Goal: Contribute content: Contribute content

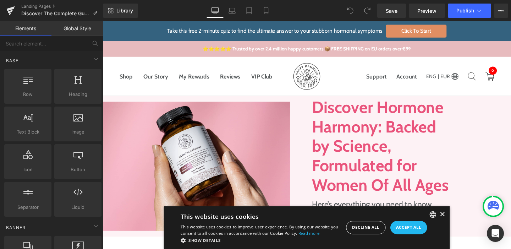
click at [457, 225] on div "×" at bounding box center [459, 223] width 5 height 5
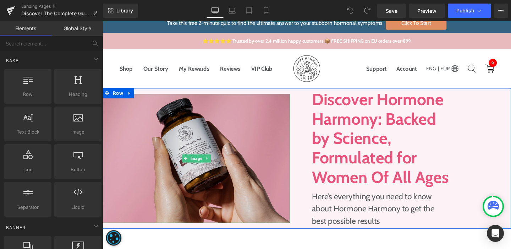
scroll to position [7, 0]
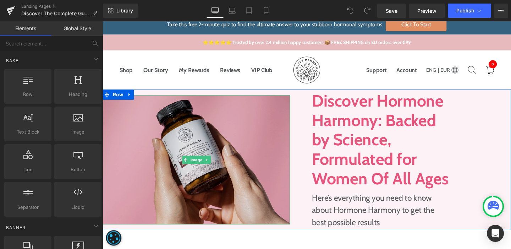
click at [202, 124] on img at bounding box center [201, 166] width 197 height 135
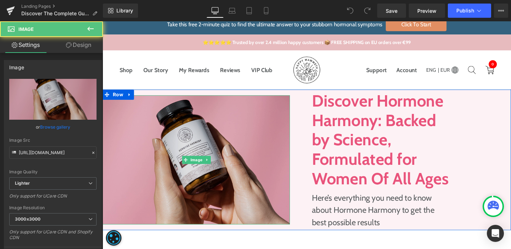
click at [202, 124] on img at bounding box center [201, 166] width 197 height 135
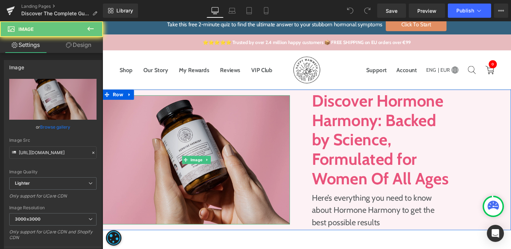
click at [202, 124] on img at bounding box center [201, 166] width 197 height 135
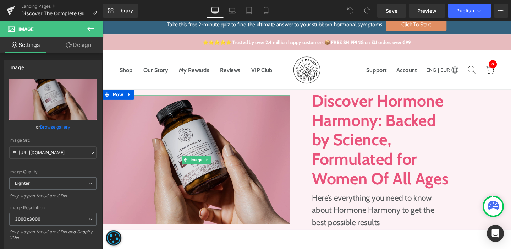
click at [161, 136] on img at bounding box center [201, 166] width 197 height 135
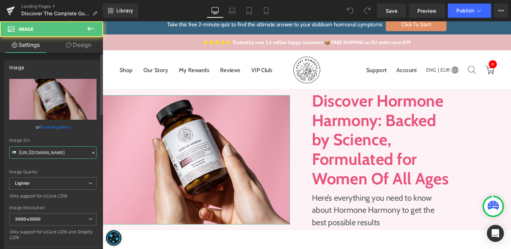
click at [77, 154] on input "https://ucarecdn.com/c99f57c4-9bf6-4c32-99f6-a64feca50bdc/-/format/auto/-/previ…" at bounding box center [52, 152] width 87 height 12
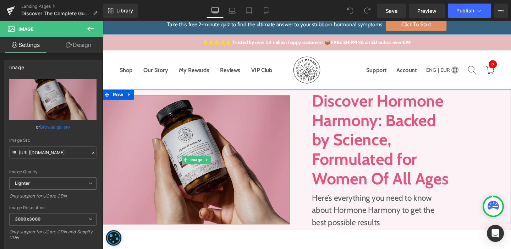
click at [164, 138] on img at bounding box center [201, 166] width 197 height 135
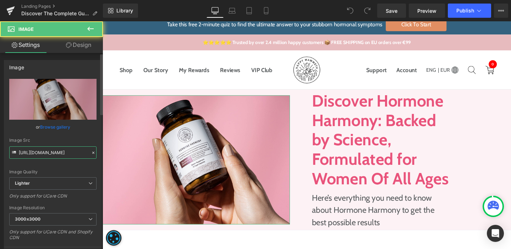
click at [42, 156] on input "https://ucarecdn.com/c99f57c4-9bf6-4c32-99f6-a64feca50bdc/-/format/auto/-/previ…" at bounding box center [52, 152] width 87 height 12
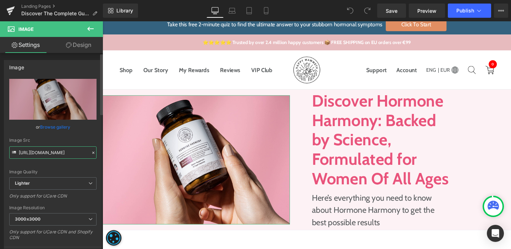
click at [42, 156] on input "https://ucarecdn.com/c99f57c4-9bf6-4c32-99f6-a64feca50bdc/-/format/auto/-/previ…" at bounding box center [52, 152] width 87 height 12
paste input "cdn.shopify.com/s/files/1/0577/1912/8235/files/image_5_1.png?v=1759208849"
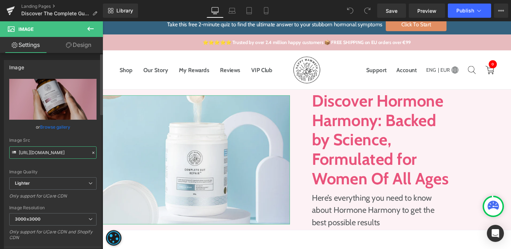
type input "https://cdn.shopify.com/s/files/1/0577/1912/8235/files/image_5_1.png?v=17592088…"
click at [53, 166] on div "Image Quality Lighter Lightest Lighter Lighter Lightest Only support for UCare …" at bounding box center [52, 128] width 87 height 98
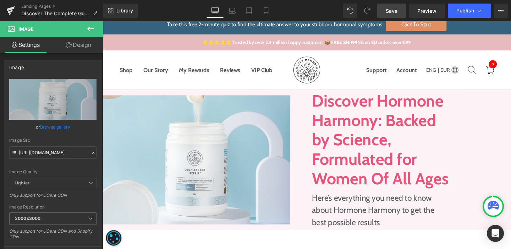
click at [403, 9] on link "Save" at bounding box center [391, 11] width 29 height 14
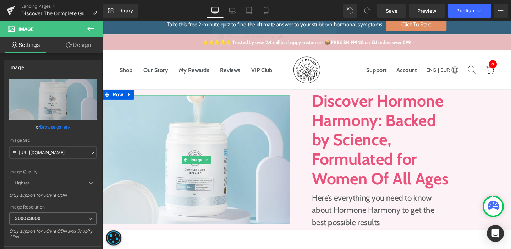
click at [379, 128] on h1 "Discover Hormone Harmony: Backed by Science, Formulated for Women Of All Ages" at bounding box center [395, 146] width 144 height 102
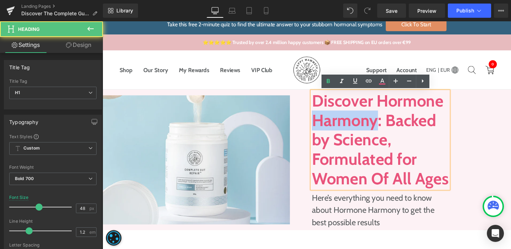
click at [379, 128] on h1 "Discover Hormone Harmony: Backed by Science, Formulated for Women Of All Ages" at bounding box center [395, 146] width 144 height 102
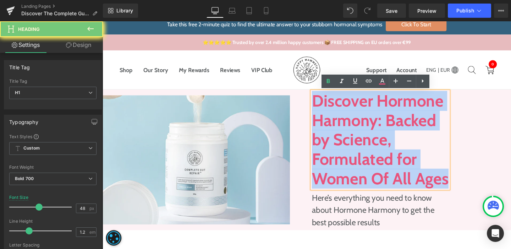
click at [379, 128] on h1 "Discover Hormone Harmony: Backed by Science, Formulated for Women Of All Ages" at bounding box center [395, 146] width 144 height 102
paste div
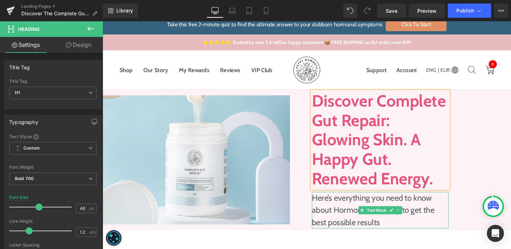
click at [352, 222] on p "Here’s everything you need to know about Hormone Harmony to get the best possib…" at bounding box center [395, 219] width 144 height 38
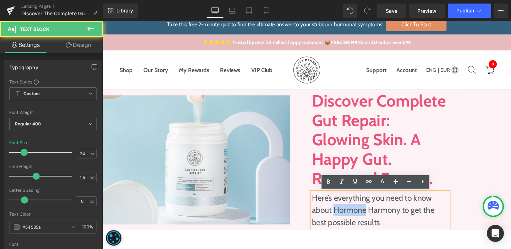
click at [352, 222] on p "Here’s everything you need to know about Hormone Harmony to get the best possib…" at bounding box center [395, 219] width 144 height 38
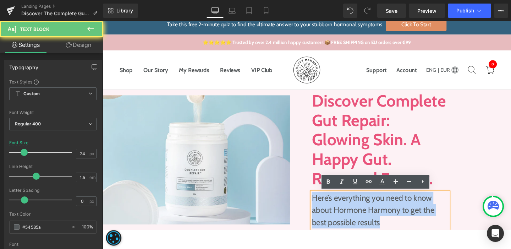
click at [352, 222] on p "Here’s everything you need to know about Hormone Harmony to get the best possib…" at bounding box center [395, 219] width 144 height 38
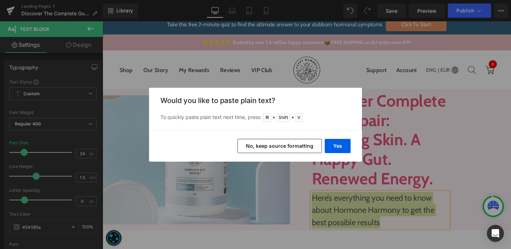
click at [340, 138] on div "Yes No, keep source formatting" at bounding box center [255, 145] width 213 height 31
click at [339, 140] on button "Yes" at bounding box center [338, 146] width 26 height 14
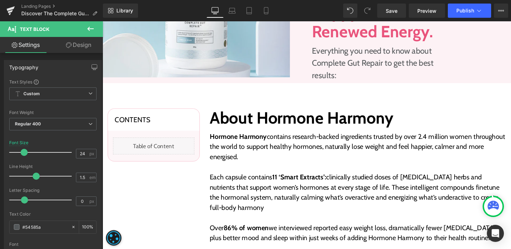
scroll to position [168, 0]
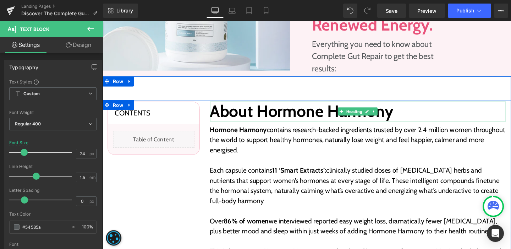
click at [235, 115] on h2 "About Hormone Harmony" at bounding box center [371, 116] width 312 height 21
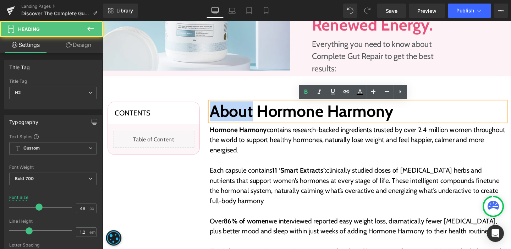
click at [235, 115] on h2 "About Hormone Harmony" at bounding box center [371, 116] width 312 height 21
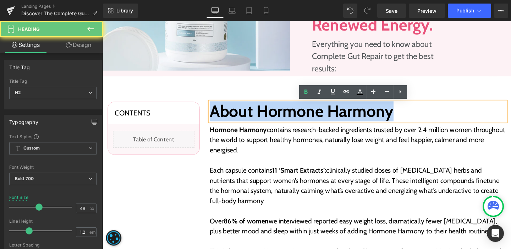
click at [235, 115] on h2 "About Hormone Harmony" at bounding box center [371, 116] width 312 height 21
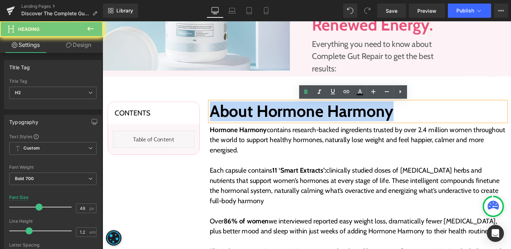
paste div
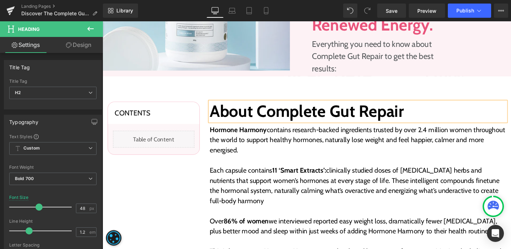
click at [240, 138] on strong "Hormone Harmony" at bounding box center [245, 135] width 60 height 9
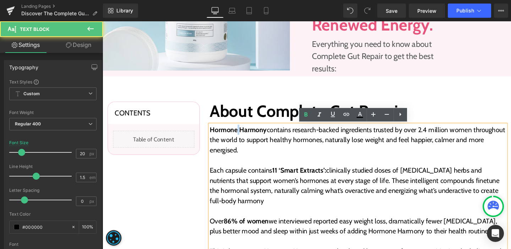
click at [240, 138] on strong "Hormone Harmony" at bounding box center [245, 135] width 60 height 9
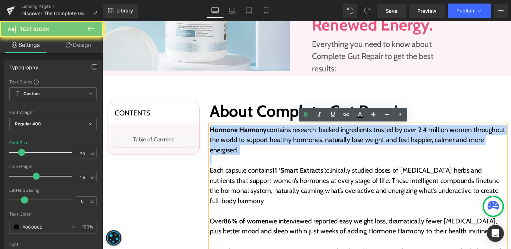
click at [240, 138] on strong "Hormone Harmony" at bounding box center [245, 135] width 60 height 9
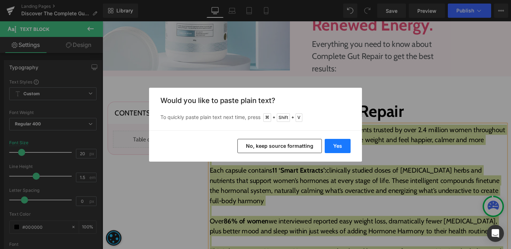
click at [335, 141] on button "Yes" at bounding box center [338, 146] width 26 height 14
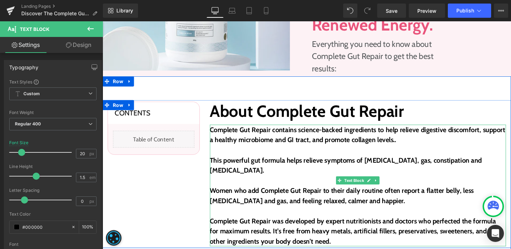
click at [346, 147] on b "Complete Gut Repair contains science-backed ingredients to help relieve digesti…" at bounding box center [370, 140] width 310 height 19
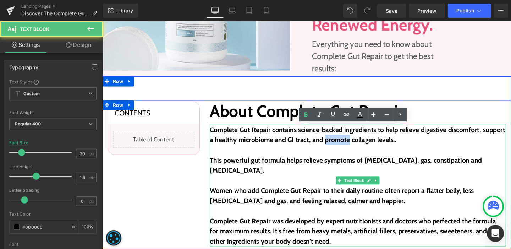
click at [346, 147] on b "Complete Gut Repair contains science-backed ingredients to help relieve digesti…" at bounding box center [370, 140] width 310 height 19
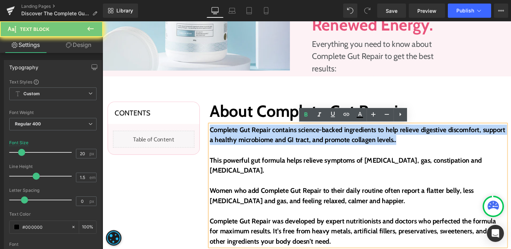
click at [346, 147] on b "Complete Gut Repair contains science-backed ingredients to help relieve digesti…" at bounding box center [370, 140] width 310 height 19
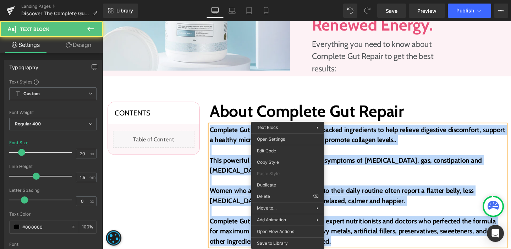
click at [251, 136] on b "Complete Gut Repair contains science-backed ingredients to help relieve digesti…" at bounding box center [370, 140] width 310 height 19
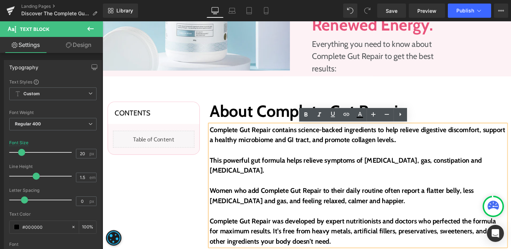
click at [251, 136] on b "Complete Gut Repair contains science-backed ingredients to help relieve digesti…" at bounding box center [370, 140] width 310 height 19
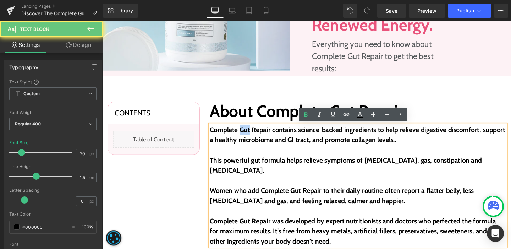
click at [251, 136] on b "Complete Gut Repair contains science-backed ingredients to help relieve digesti…" at bounding box center [370, 140] width 310 height 19
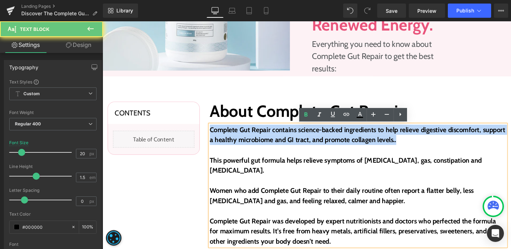
click at [251, 136] on b "Complete Gut Repair contains science-backed ingredients to help relieve digesti…" at bounding box center [370, 140] width 310 height 19
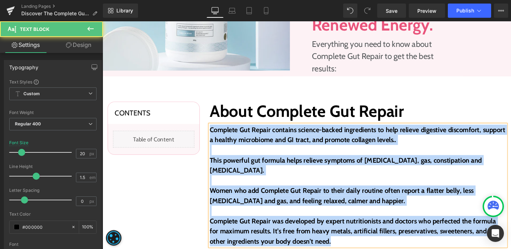
click at [404, 143] on b "Complete Gut Repair contains science-backed ingredients to help relieve digesti…" at bounding box center [370, 140] width 310 height 19
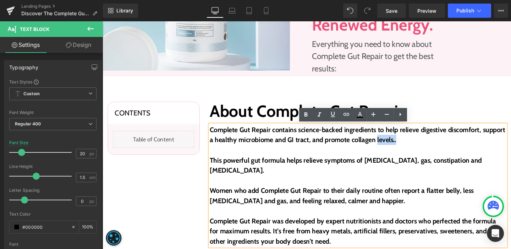
drag, startPoint x: 410, startPoint y: 145, endPoint x: 387, endPoint y: 146, distance: 22.4
click at [387, 146] on p "Complete Gut Repair contains science-backed ingredients to help relieve digesti…" at bounding box center [371, 140] width 312 height 21
click at [305, 113] on icon at bounding box center [305, 114] width 3 height 4
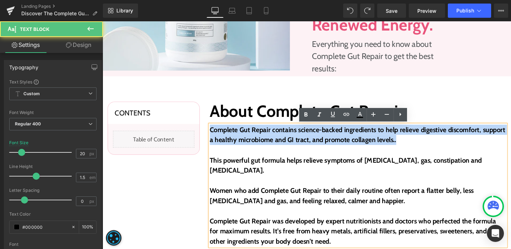
drag, startPoint x: 413, startPoint y: 147, endPoint x: 214, endPoint y: 137, distance: 198.6
click at [215, 137] on p "Complete Gut Repair contains science-backed ingredients to help relieve digesti…" at bounding box center [371, 140] width 312 height 21
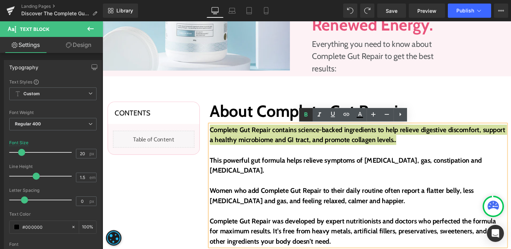
click at [306, 116] on icon at bounding box center [306, 114] width 9 height 9
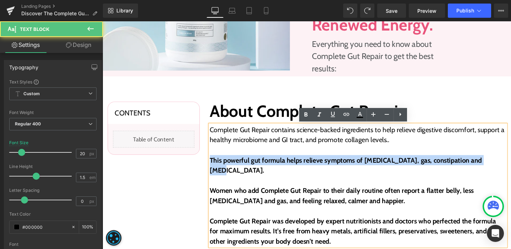
drag, startPoint x: 499, startPoint y: 167, endPoint x: 207, endPoint y: 167, distance: 291.7
click at [207, 167] on div "Contents Heading Liquid Row Row About Complete Gut Repair Heading Complete Gut …" at bounding box center [317, 181] width 429 height 155
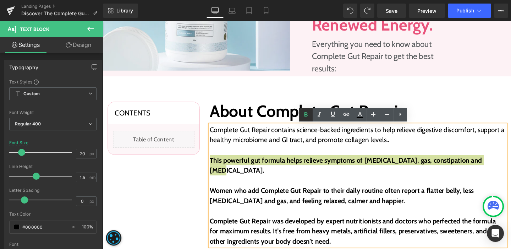
click at [305, 118] on icon at bounding box center [306, 114] width 9 height 9
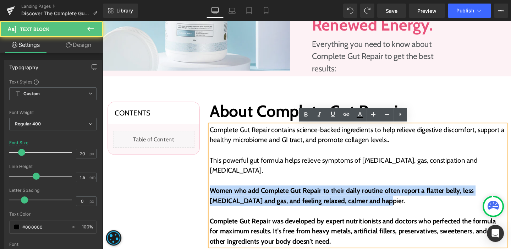
drag, startPoint x: 367, startPoint y: 202, endPoint x: 196, endPoint y: 191, distance: 171.4
click at [196, 191] on div "Contents Heading Liquid Row Row About Complete Gut Repair Heading Complete Gut …" at bounding box center [317, 181] width 429 height 155
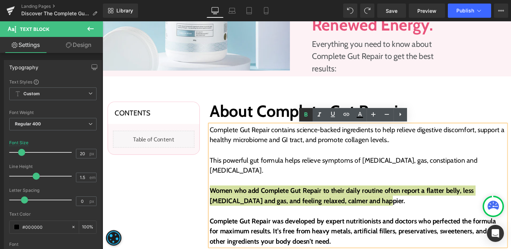
click at [305, 115] on icon at bounding box center [306, 114] width 9 height 9
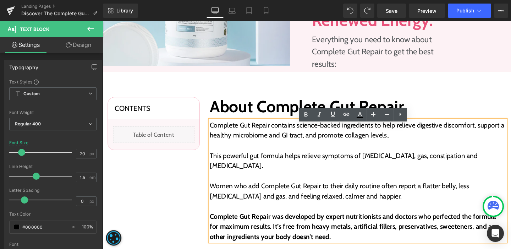
scroll to position [181, 0]
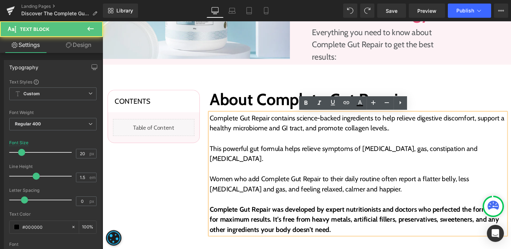
drag, startPoint x: 324, startPoint y: 231, endPoint x: 211, endPoint y: 208, distance: 115.7
click at [215, 208] on div "Complete Gut Repair contains science-backed ingredients to help relieve digesti…" at bounding box center [371, 181] width 312 height 128
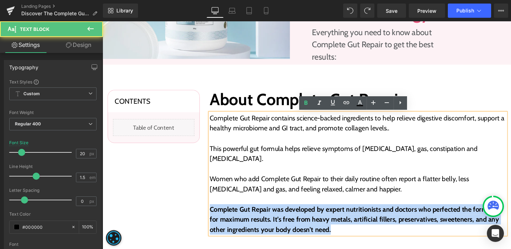
drag, startPoint x: 328, startPoint y: 230, endPoint x: 208, endPoint y: 210, distance: 121.7
click at [210, 210] on div "About Complete Gut Repair Heading Complete Gut Repair contains science-backed i…" at bounding box center [371, 169] width 322 height 152
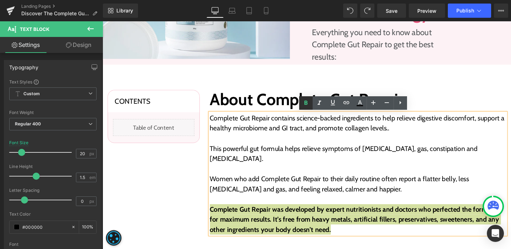
click at [307, 102] on icon at bounding box center [305, 102] width 3 height 4
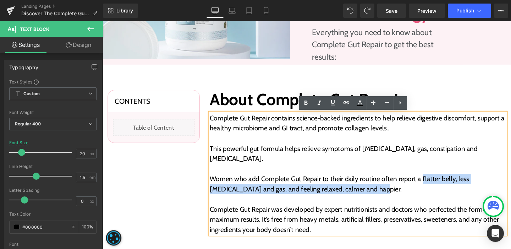
drag, startPoint x: 435, startPoint y: 175, endPoint x: 380, endPoint y: 187, distance: 55.5
click at [380, 187] on p "Women who add Complete Gut Repair to their daily routine often report a flatter…" at bounding box center [371, 191] width 312 height 21
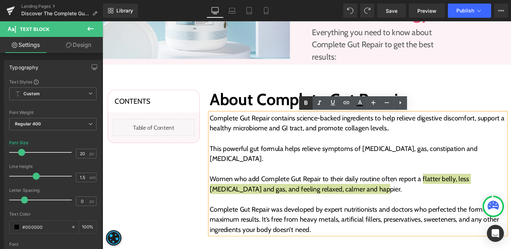
click at [302, 101] on icon at bounding box center [306, 103] width 9 height 9
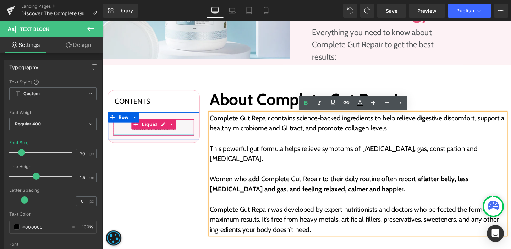
click at [160, 136] on div "Liquid" at bounding box center [157, 133] width 86 height 18
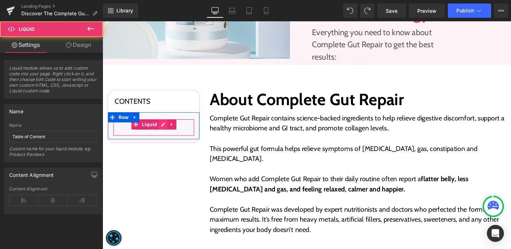
click at [162, 132] on div "Liquid" at bounding box center [157, 133] width 86 height 18
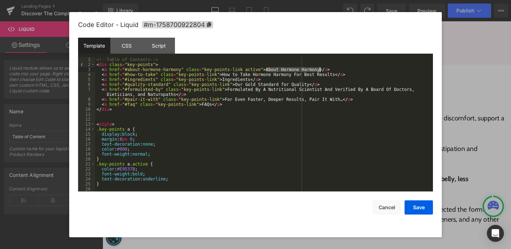
drag, startPoint x: 266, startPoint y: 69, endPoint x: 319, endPoint y: 68, distance: 52.9
click at [319, 68] on div "<!-- Table of Contents --> < div class = "key-points" > < a href = "#about-horm…" at bounding box center [262, 129] width 335 height 144
click at [222, 75] on div "<!-- Table of Contents --> < div class = "key-points" > < a href = "#about-horm…" at bounding box center [262, 129] width 335 height 144
click at [335, 75] on div "<!-- Table of Contents --> < div class = "key-points" > < a href = "#about-horm…" at bounding box center [262, 129] width 335 height 144
click at [418, 202] on button "Save" at bounding box center [419, 207] width 28 height 14
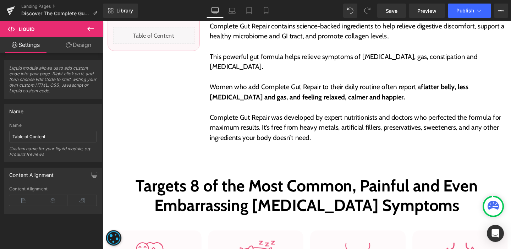
scroll to position [321, 0]
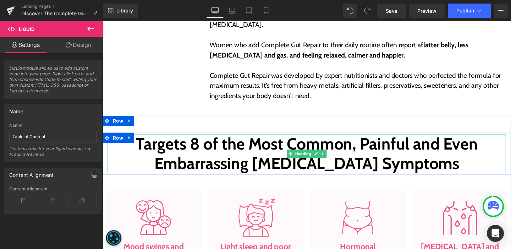
click at [246, 140] on h2 "Targets 8 of the Most Common, Painful and Even Embarrassing Hormonal-Imbalance …" at bounding box center [317, 160] width 419 height 41
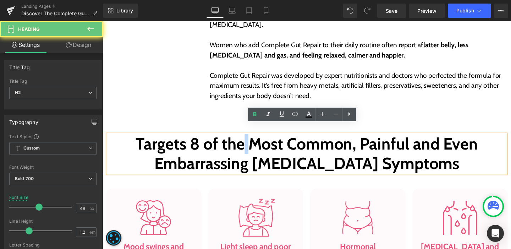
click at [246, 140] on h2 "Targets 8 of the Most Common, Painful and Even Embarrassing Hormonal-Imbalance …" at bounding box center [317, 160] width 419 height 41
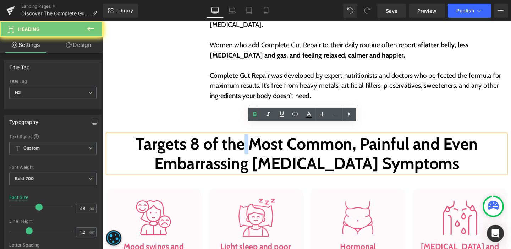
click at [246, 140] on h2 "Targets 8 of the Most Common, Painful and Even Embarrassing Hormonal-Imbalance …" at bounding box center [317, 160] width 419 height 41
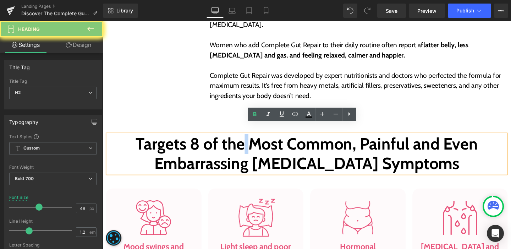
paste div
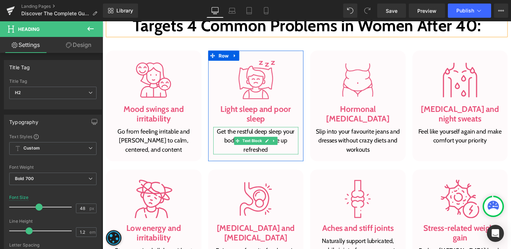
scroll to position [452, 0]
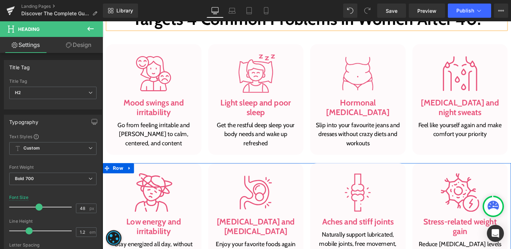
click at [313, 172] on div "Image Bloating and indigestion Heading Enjoy your favorite foods again without …" at bounding box center [264, 228] width 108 height 116
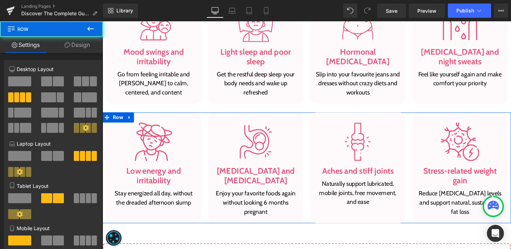
scroll to position [555, 0]
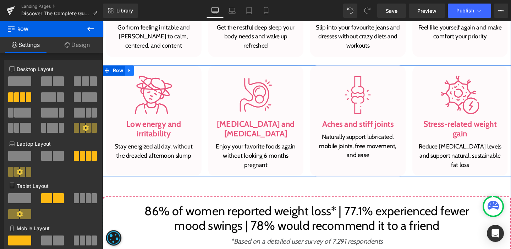
click at [128, 71] on icon at bounding box center [130, 73] width 5 height 5
click at [147, 71] on icon at bounding box center [149, 73] width 5 height 5
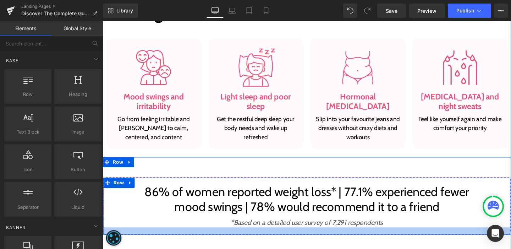
scroll to position [398, 0]
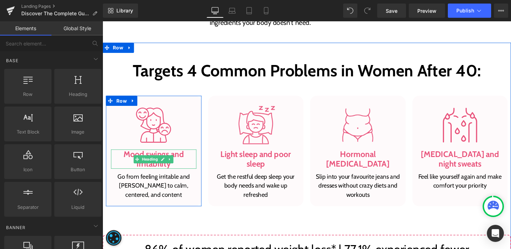
click at [148, 156] on h3 "Mood swings and irritability" at bounding box center [156, 166] width 90 height 21
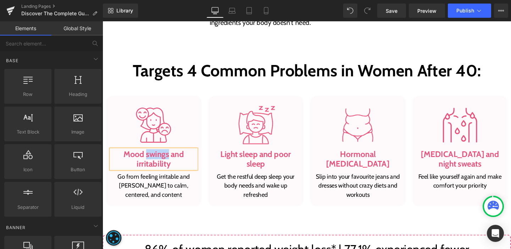
click at [148, 156] on h3 "Mood swings and irritability" at bounding box center [156, 166] width 90 height 21
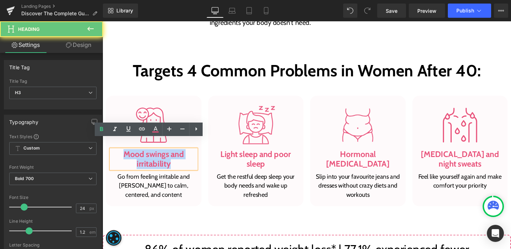
click at [148, 156] on h3 "Mood swings and irritability" at bounding box center [156, 166] width 90 height 21
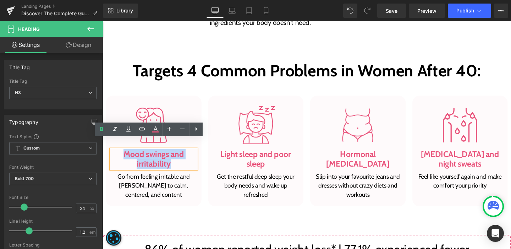
paste div
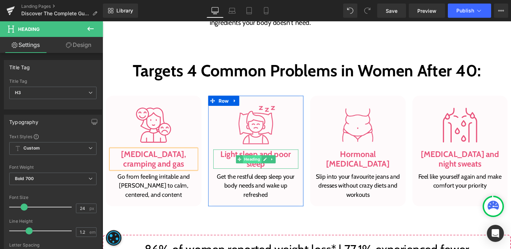
click at [251, 162] on span "Heading" at bounding box center [260, 166] width 20 height 9
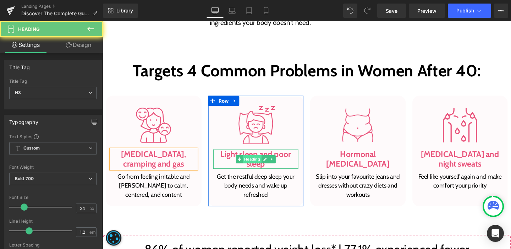
click at [251, 162] on span "Heading" at bounding box center [260, 166] width 20 height 9
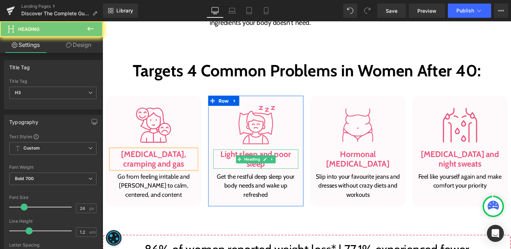
click at [238, 156] on h3 "Light sleep and poor sleep" at bounding box center [264, 166] width 90 height 21
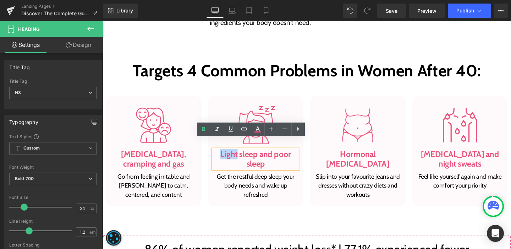
click at [238, 156] on h3 "Light sleep and poor sleep" at bounding box center [264, 166] width 90 height 21
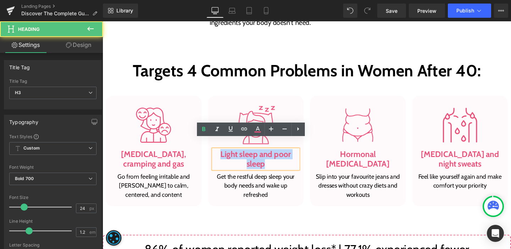
click at [238, 156] on h3 "Light sleep and poor sleep" at bounding box center [264, 166] width 90 height 21
paste div
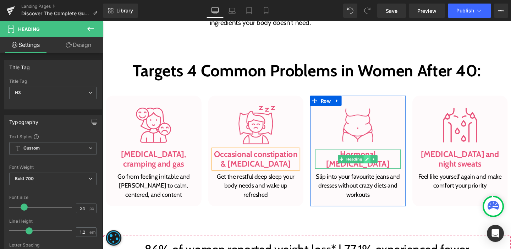
click at [377, 162] on link at bounding box center [380, 166] width 7 height 9
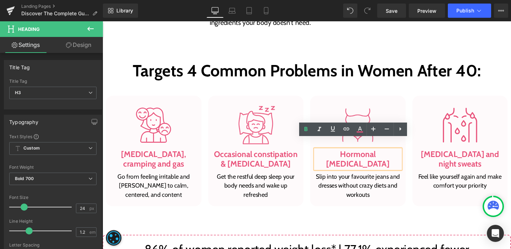
click at [374, 156] on h3 "Hormonal belly fat" at bounding box center [371, 166] width 90 height 21
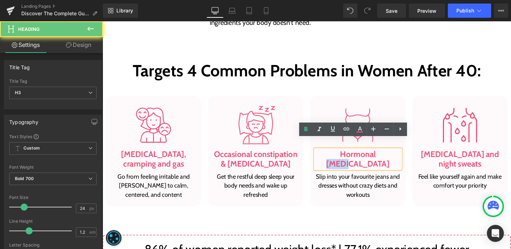
click at [374, 156] on h3 "Hormonal belly fat" at bounding box center [371, 166] width 90 height 21
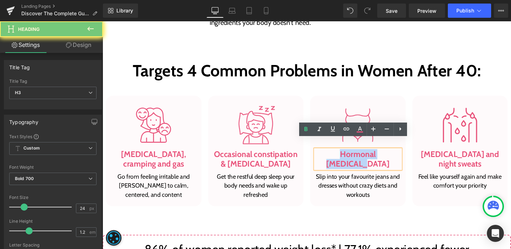
paste div
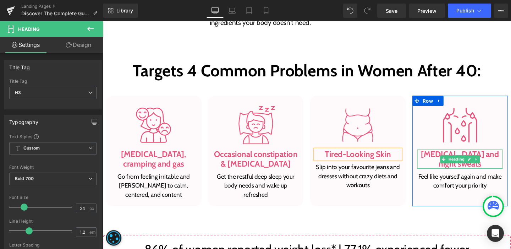
click at [451, 156] on h3 "Hot flashes and night sweats" at bounding box center [479, 166] width 90 height 21
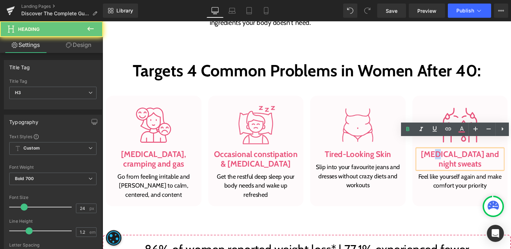
click at [451, 156] on h3 "Hot flashes and night sweats" at bounding box center [479, 166] width 90 height 21
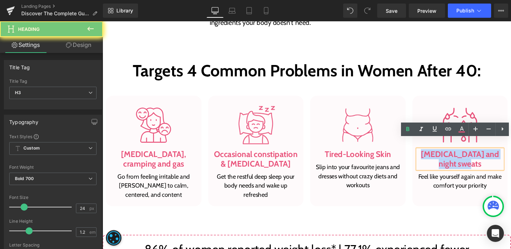
click at [451, 156] on h3 "Hot flashes and night sweats" at bounding box center [479, 166] width 90 height 21
paste div
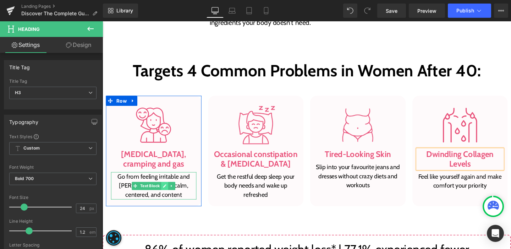
click at [168, 190] on link at bounding box center [167, 194] width 7 height 9
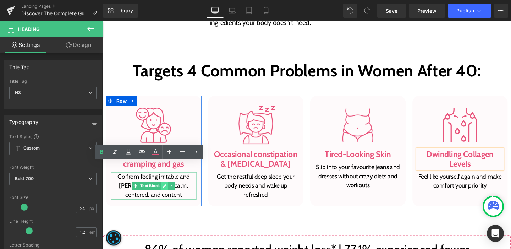
click at [168, 183] on p "Go from feeling irritable and moody to calm, centered, and content" at bounding box center [156, 194] width 90 height 29
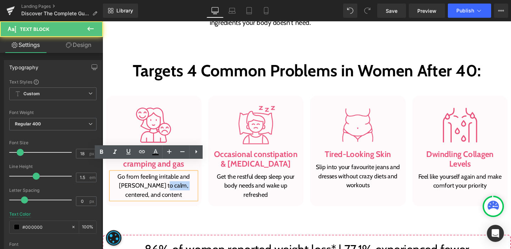
click at [168, 183] on p "Go from feeling irritable and moody to calm, centered, and content" at bounding box center [156, 194] width 90 height 29
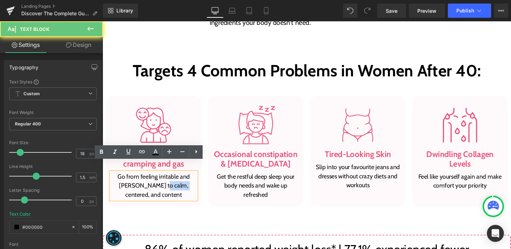
click at [168, 183] on p "Go from feeling irritable and moody to calm, centered, and content" at bounding box center [156, 194] width 90 height 29
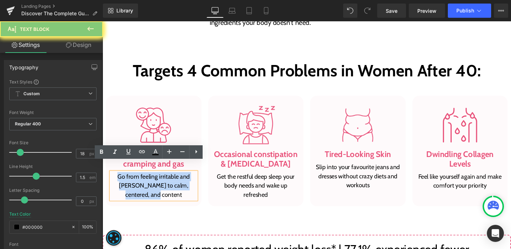
click at [168, 183] on p "Go from feeling irritable and moody to calm, centered, and content" at bounding box center [156, 194] width 90 height 29
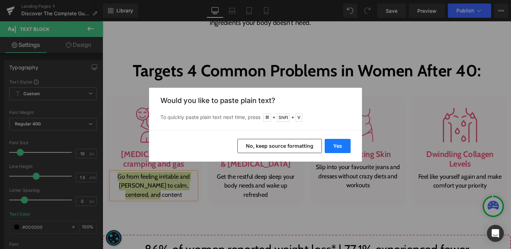
click at [328, 143] on button "Yes" at bounding box center [338, 146] width 26 height 14
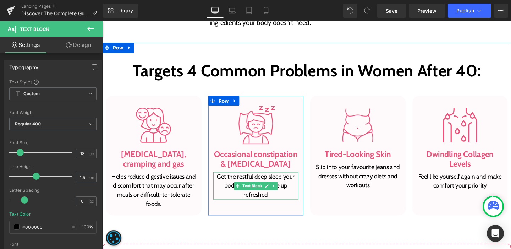
click at [243, 180] on p "Get the restful deep sleep your body needs and wake up refreshed" at bounding box center [264, 194] width 90 height 29
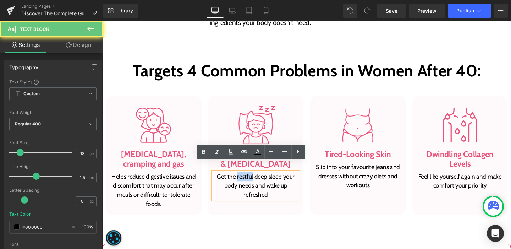
click at [243, 180] on p "Get the restful deep sleep your body needs and wake up refreshed" at bounding box center [264, 194] width 90 height 29
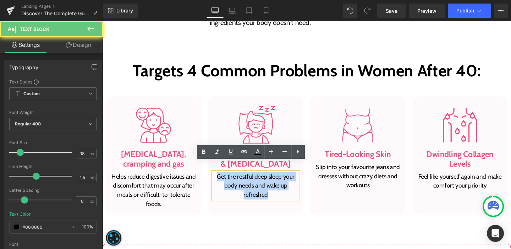
click at [243, 180] on p "Get the restful deep sleep your body needs and wake up refreshed" at bounding box center [264, 194] width 90 height 29
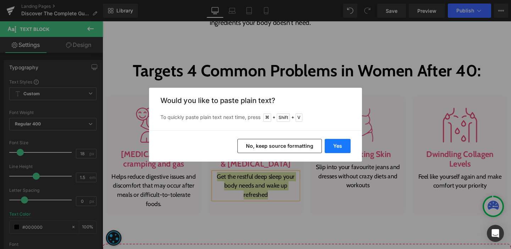
click at [336, 147] on button "Yes" at bounding box center [338, 146] width 26 height 14
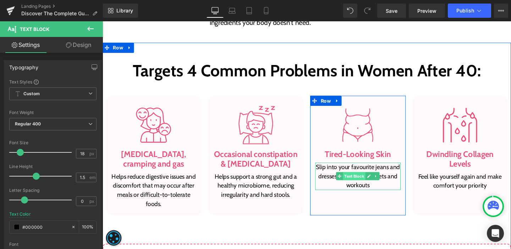
click at [358, 180] on span "Text Block" at bounding box center [367, 184] width 23 height 9
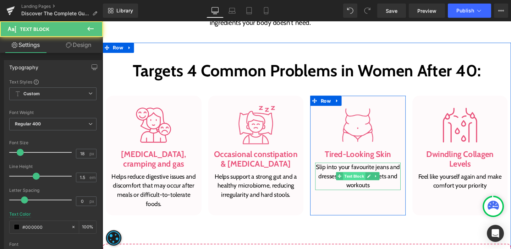
click at [358, 180] on span "Text Block" at bounding box center [367, 184] width 23 height 9
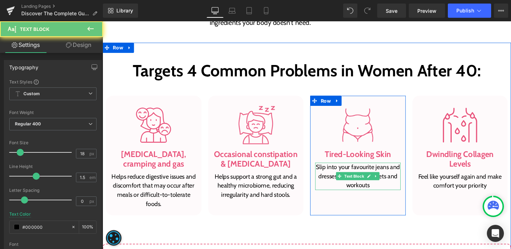
click at [356, 170] on p "Slip into your favourite jeans and dresses without crazy diets and workouts" at bounding box center [371, 184] width 90 height 29
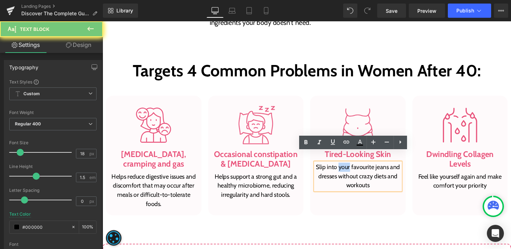
click at [356, 170] on p "Slip into your favourite jeans and dresses without crazy diets and workouts" at bounding box center [371, 184] width 90 height 29
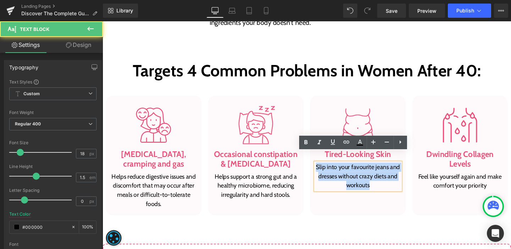
click at [356, 170] on p "Slip into your favourite jeans and dresses without crazy diets and workouts" at bounding box center [371, 184] width 90 height 29
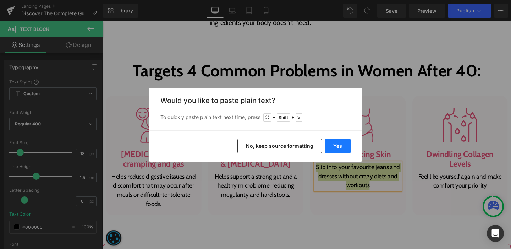
click at [340, 150] on button "Yes" at bounding box center [338, 146] width 26 height 14
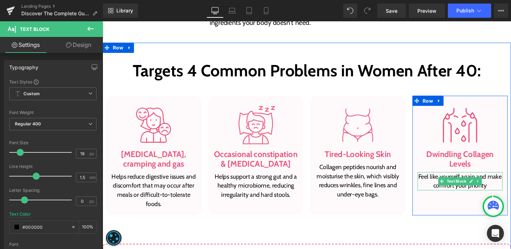
click at [451, 180] on p "Feel like yourself again and make comfort your priority" at bounding box center [479, 189] width 90 height 19
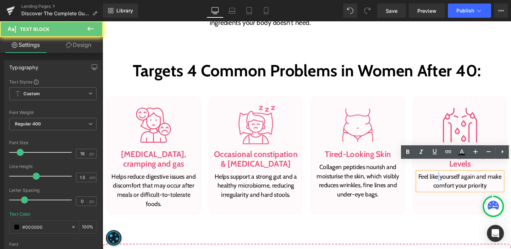
click at [451, 180] on p "Feel like yourself again and make comfort your priority" at bounding box center [479, 189] width 90 height 19
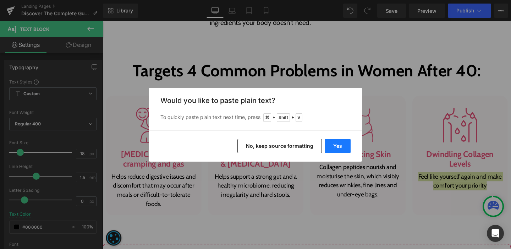
click at [331, 148] on button "Yes" at bounding box center [338, 146] width 26 height 14
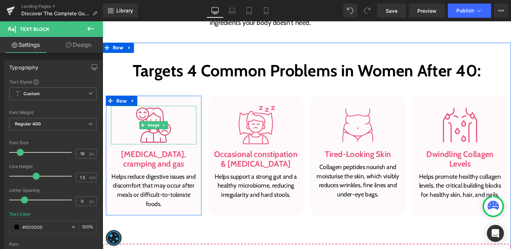
click at [150, 126] on span "Image" at bounding box center [156, 130] width 15 height 9
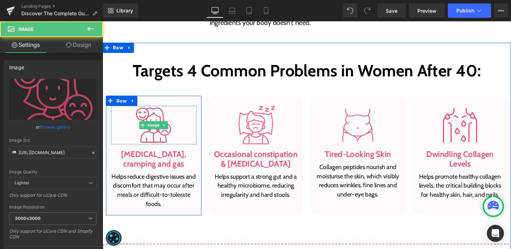
click at [150, 127] on img at bounding box center [156, 130] width 40 height 40
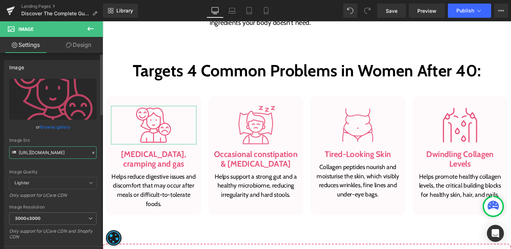
click at [55, 155] on input "https://ucarecdn.com/bc238a41-e673-42d7-94a7-0698dff597fe/mood-swings.svg" at bounding box center [52, 152] width 87 height 12
paste input "cdn.shopify.com/s/files/1/0577/1912/8235/files/fi_12527591.svg?v=1759209833"
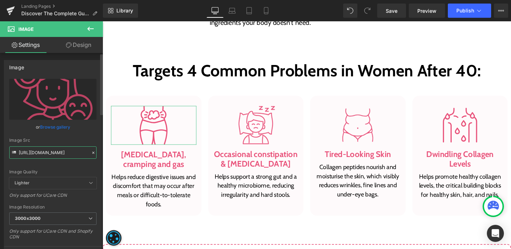
type input "https://cdn.shopify.com/s/files/1/0577/1912/8235/files/fi_12527591.svg?v=175920…"
click at [67, 162] on div "Image Quality Lighter Lightest Lighter Lighter Lightest Only support for UCare …" at bounding box center [52, 128] width 87 height 98
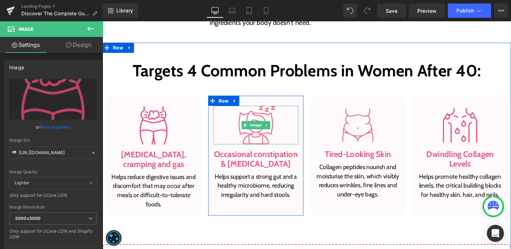
click at [236, 113] on div at bounding box center [264, 130] width 90 height 40
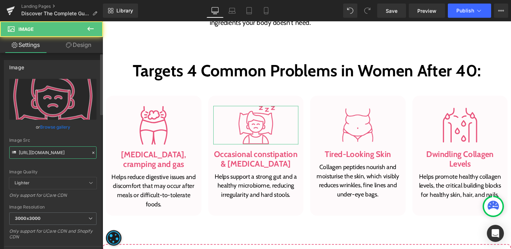
click at [64, 157] on input "https://ucarecdn.com/f82d27b3-7865-4d66-abf7-954ebe0e3bfa/light-sleep.svg" at bounding box center [52, 152] width 87 height 12
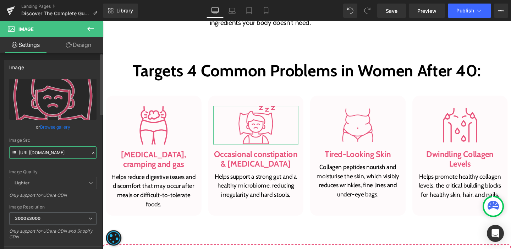
click at [64, 157] on input "https://ucarecdn.com/f82d27b3-7865-4d66-abf7-954ebe0e3bfa/light-sleep.svg" at bounding box center [52, 152] width 87 height 12
paste input "cdn.shopify.com/s/files/1/0577/1912/8235/files/fi_17397082.svg?v=1759209833"
type input "https://cdn.shopify.com/s/files/1/0577/1912/8235/files/fi_17397082.svg?v=175920…"
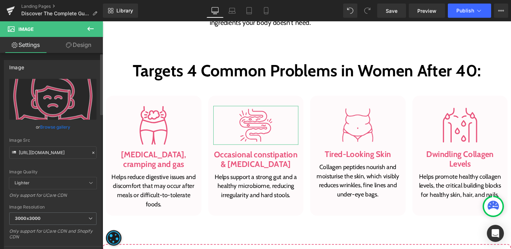
scroll to position [0, 0]
click at [66, 165] on div "Image Quality Lighter Lightest Lighter Lighter Lightest Only support for UCare …" at bounding box center [52, 128] width 87 height 98
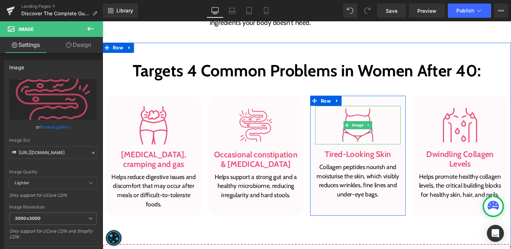
click at [352, 115] on img at bounding box center [371, 130] width 40 height 40
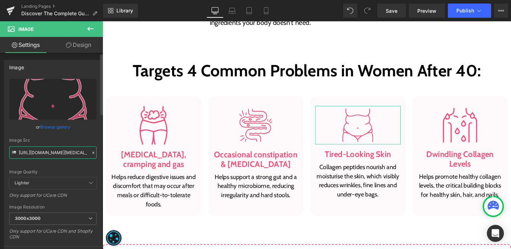
click at [66, 154] on input "https://ucarecdn.com/e3a2e9aa-9cfd-4472-bca0-72657a52f8bd/hormonal-belly-fat.svg" at bounding box center [52, 152] width 87 height 12
paste input "cdn.shopify.com/s/files/1/0577/1912/8235/files/obesity_1.svg?v=1759209833"
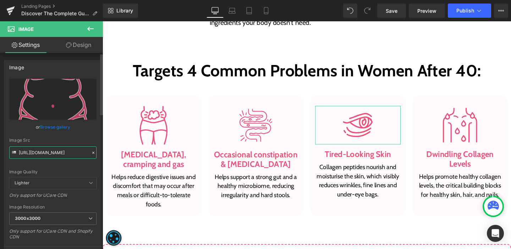
type input "https://cdn.shopify.com/s/files/1/0577/1912/8235/files/obesity_1.svg?v=17592098…"
click at [63, 160] on div "Image Quality Lighter Lightest Lighter Lighter Lightest Only support for UCare …" at bounding box center [52, 128] width 87 height 98
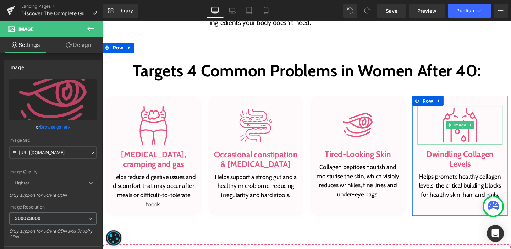
click at [442, 121] on div at bounding box center [479, 130] width 90 height 40
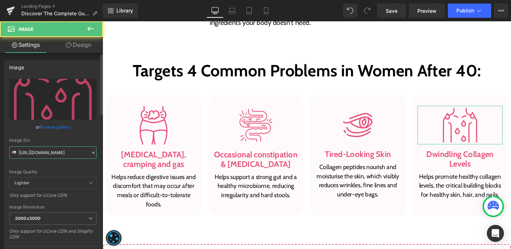
click at [53, 151] on input "https://ucarecdn.com/c50f998c-8793-4f28-8ae9-875857d576c8/hot-flashes.svg" at bounding box center [52, 152] width 87 height 12
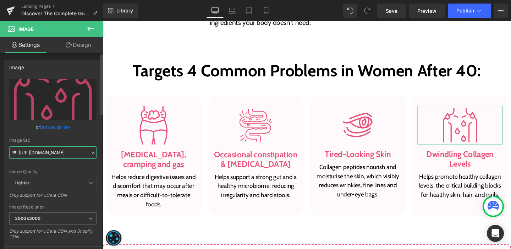
click at [53, 151] on input "https://ucarecdn.com/c50f998c-8793-4f28-8ae9-875857d576c8/hot-flashes.svg" at bounding box center [52, 152] width 87 height 12
paste input "cdn.shopify.com/s/files/1/0577/1912/8235/files/fi_3780646.svg?v=1759209833"
drag, startPoint x: 57, startPoint y: 156, endPoint x: 62, endPoint y: 161, distance: 7.0
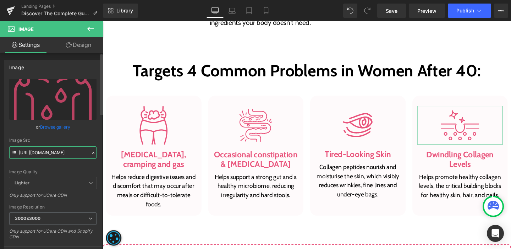
click at [57, 156] on input "https://cdn.shopify.com/s/files/1/0577/1912/8235/files/fi_3780646.svg?v=1759209…" at bounding box center [52, 152] width 87 height 12
type input "https://cdn.shopify.com/s/files/1/0577/1912/8235/files/fi_3780646.svg?v=1759209…"
click at [62, 161] on div "Image Quality Lighter Lightest Lighter Lighter Lightest Only support for UCare …" at bounding box center [52, 128] width 87 height 98
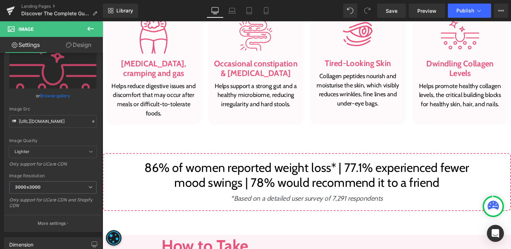
scroll to position [499, 0]
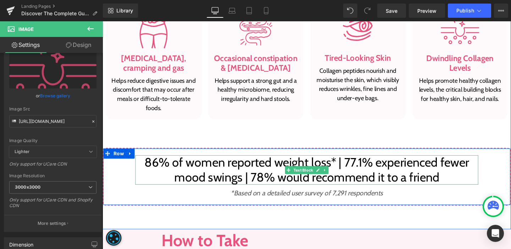
click at [228, 178] on p "86% of women reported weight loss* | 77.1% experienced fewer mood swings | 78% …" at bounding box center [317, 177] width 361 height 31
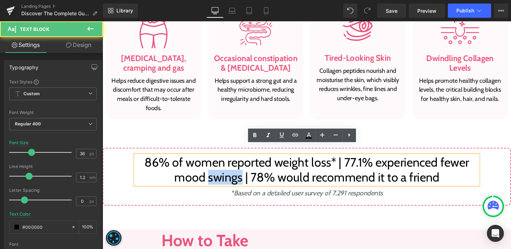
click at [228, 178] on p "86% of women reported weight loss* | 77.1% experienced fewer mood swings | 78% …" at bounding box center [317, 177] width 361 height 31
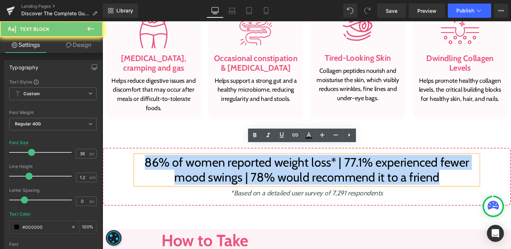
click at [228, 178] on p "86% of women reported weight loss* | 77.1% experienced fewer mood swings | 78% …" at bounding box center [317, 177] width 361 height 31
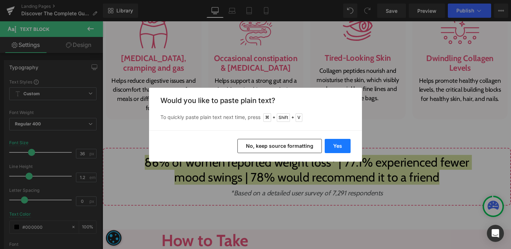
click at [328, 140] on button "Yes" at bounding box center [338, 146] width 26 height 14
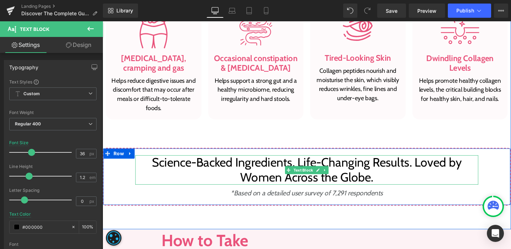
click at [267, 175] on p "Science-Backed Ingredients. Life-Changing Results. Loved by Women Across the Gl…" at bounding box center [317, 177] width 361 height 31
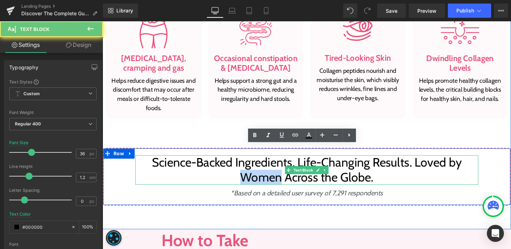
click at [267, 175] on p "Science-Backed Ingredients. Life-Changing Results. Loved by Women Across the Gl…" at bounding box center [317, 177] width 361 height 31
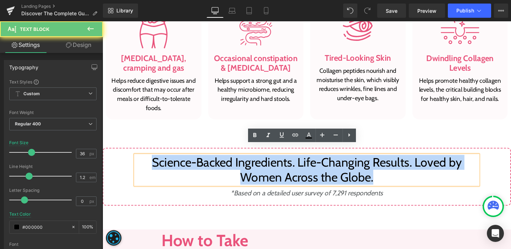
click at [267, 175] on p "Science-Backed Ingredients. Life-Changing Results. Loved by Women Across the Gl…" at bounding box center [317, 177] width 361 height 31
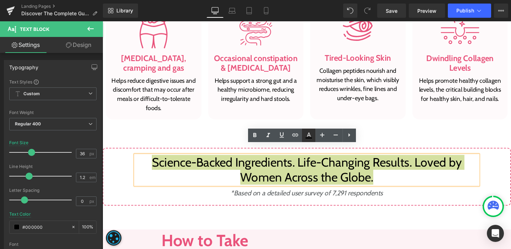
click at [310, 136] on icon at bounding box center [309, 134] width 4 height 4
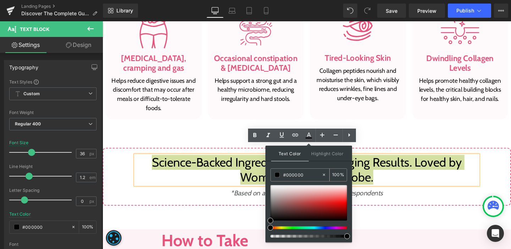
click at [294, 170] on div "#000000" at bounding box center [296, 175] width 51 height 12
click at [293, 172] on input "#000000" at bounding box center [302, 175] width 38 height 8
paste input "E9537B"
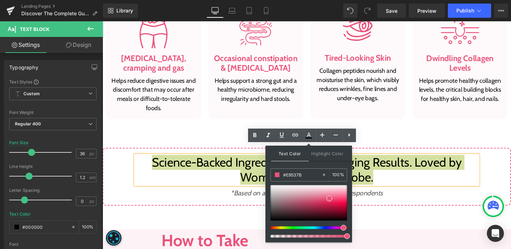
type input "#E9537B"
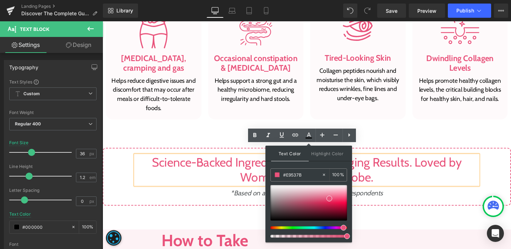
click at [268, 200] on div "Text Color Highlight Color #333333 #E9537B 100 % transparent 0 %" at bounding box center [308, 193] width 87 height 97
click at [256, 136] on icon at bounding box center [254, 135] width 3 height 4
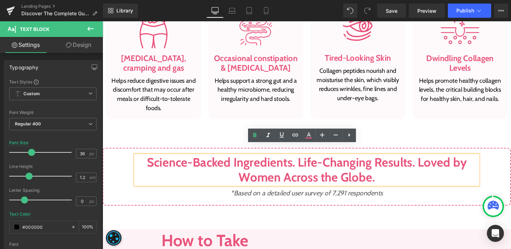
click at [266, 197] on icon "*Based on a detailed user survey of 7,291 respondents" at bounding box center [317, 201] width 160 height 9
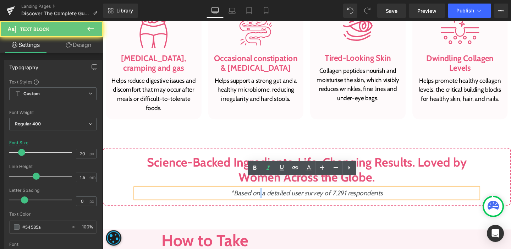
click at [266, 197] on icon "*Based on a detailed user survey of 7,291 respondents" at bounding box center [317, 201] width 160 height 9
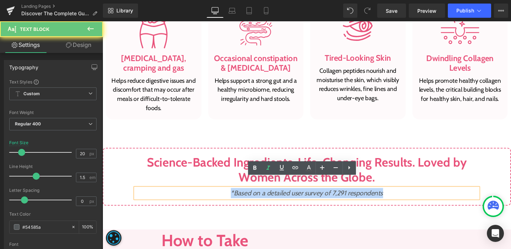
click at [266, 197] on icon "*Based on a detailed user survey of 7,291 respondents" at bounding box center [317, 201] width 160 height 9
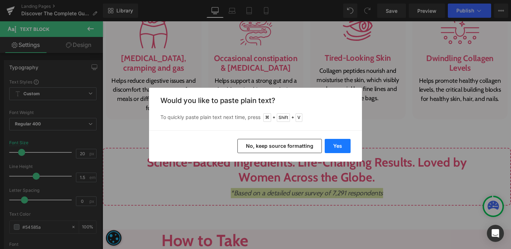
click at [334, 144] on button "Yes" at bounding box center [338, 146] width 26 height 14
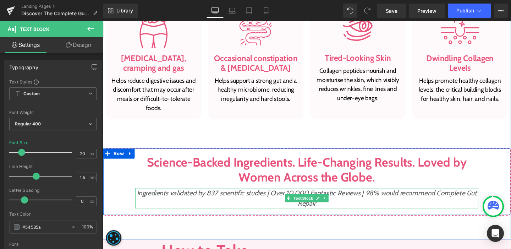
click at [288, 197] on span "Ingredients validated by 837 scientific studies | Over 10,000 Fantastic Reviews…" at bounding box center [317, 206] width 357 height 19
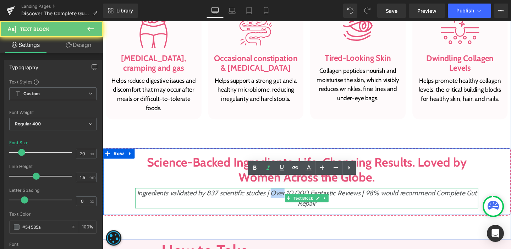
click at [288, 197] on span "Ingredients validated by 837 scientific studies | Over 10,000 Fantastic Reviews…" at bounding box center [317, 206] width 357 height 19
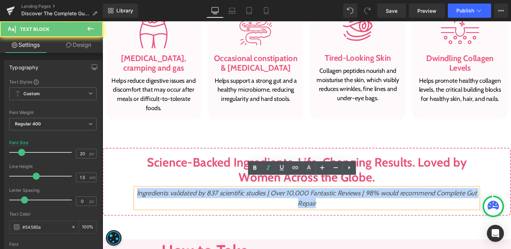
click at [288, 197] on span "Ingredients validated by 837 scientific studies | Over 10,000 Fantastic Reviews…" at bounding box center [317, 206] width 357 height 19
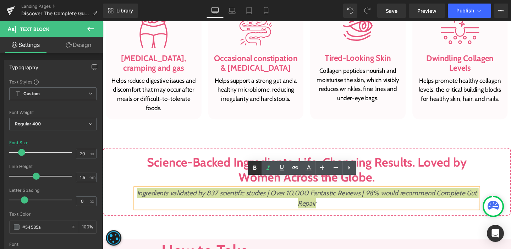
click at [258, 169] on icon at bounding box center [255, 168] width 9 height 9
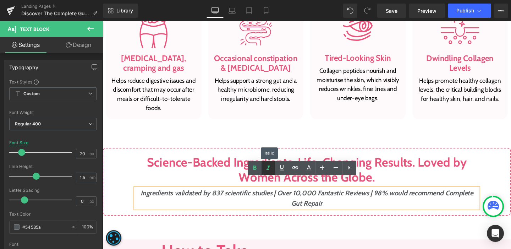
click at [269, 168] on icon at bounding box center [268, 168] width 9 height 9
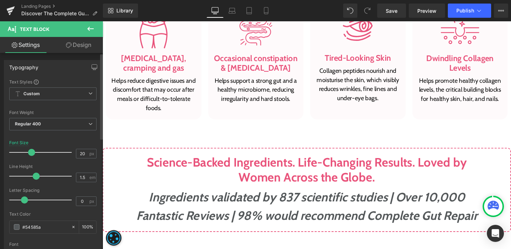
drag, startPoint x: 23, startPoint y: 152, endPoint x: 33, endPoint y: 154, distance: 9.7
click at [33, 154] on span at bounding box center [31, 152] width 7 height 7
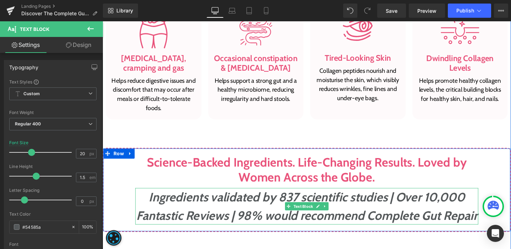
click at [242, 200] on span "Ingredients validated by 837 scientific studies | Over 10,000 Fantastic Reviews…" at bounding box center [317, 215] width 359 height 35
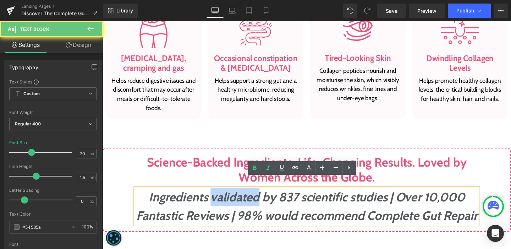
click at [242, 200] on span "Ingredients validated by 837 scientific studies | Over 10,000 Fantastic Reviews…" at bounding box center [317, 215] width 359 height 35
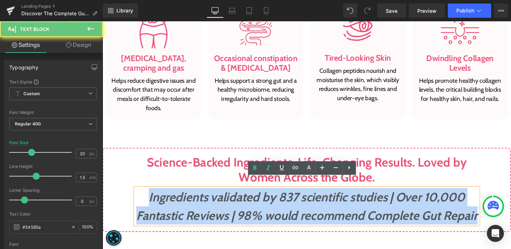
click at [242, 200] on span "Ingredients validated by 837 scientific studies | Over 10,000 Fantastic Reviews…" at bounding box center [317, 215] width 359 height 35
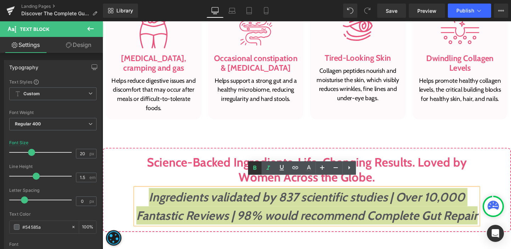
click at [254, 169] on icon at bounding box center [254, 167] width 3 height 4
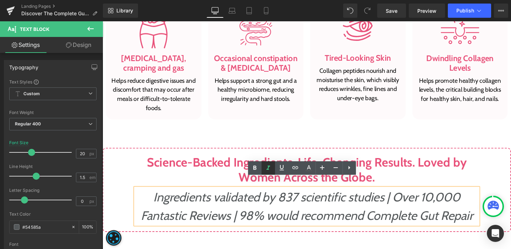
click at [267, 169] on icon at bounding box center [268, 167] width 4 height 4
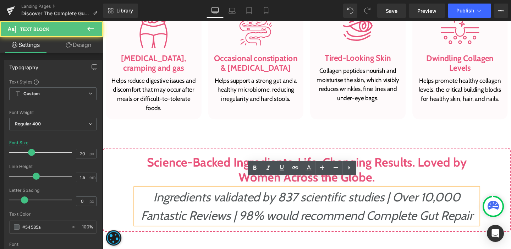
click at [247, 205] on p "Ingredients validated by 837 scientific studies | Over 10,000 Fantastic Reviews…" at bounding box center [317, 215] width 361 height 38
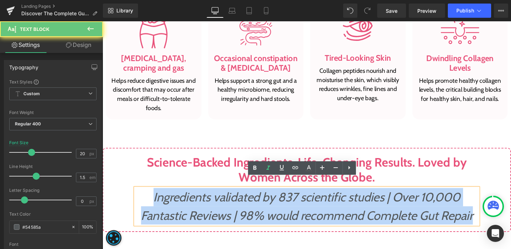
click at [247, 205] on p "Ingredients validated by 837 scientific studies | Over 10,000 Fantastic Reviews…" at bounding box center [317, 215] width 361 height 38
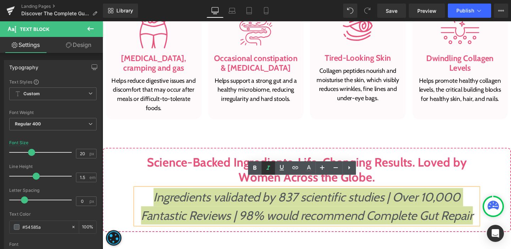
click at [272, 169] on icon at bounding box center [268, 168] width 9 height 9
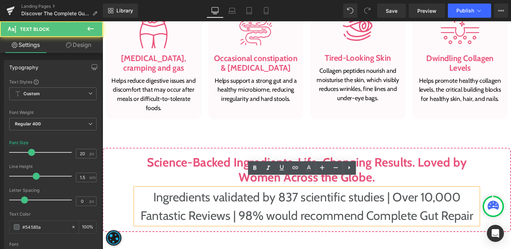
click at [299, 208] on p "Ingredients validated by 837 scientific studies | Over 10,000 Fantastic Reviews…" at bounding box center [317, 215] width 361 height 38
click at [293, 197] on p "Ingredients validated by 837 scientific studies | Over 10,000 Fantastic Reviews…" at bounding box center [317, 215] width 361 height 38
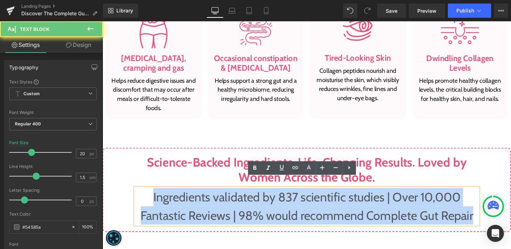
click at [293, 197] on p "Ingredients validated by 837 scientific studies | Over 10,000 Fantastic Reviews…" at bounding box center [317, 215] width 361 height 38
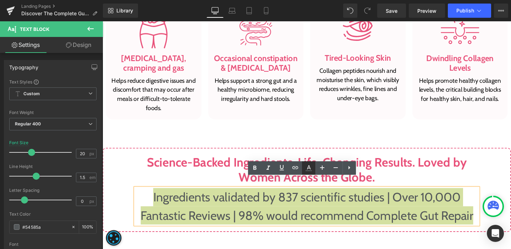
click at [307, 169] on icon at bounding box center [308, 168] width 9 height 9
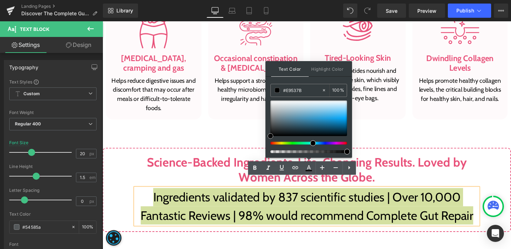
drag, startPoint x: 394, startPoint y: 135, endPoint x: 272, endPoint y: 150, distance: 122.7
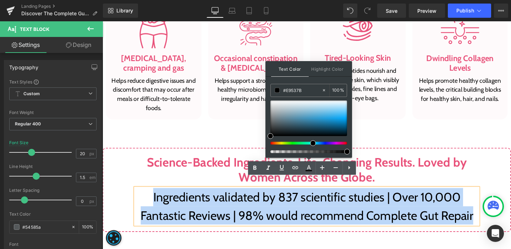
click at [244, 214] on span "Ingredients validated by 837 scientific studies | Over 10,000 Fantastic Reviews…" at bounding box center [318, 215] width 350 height 35
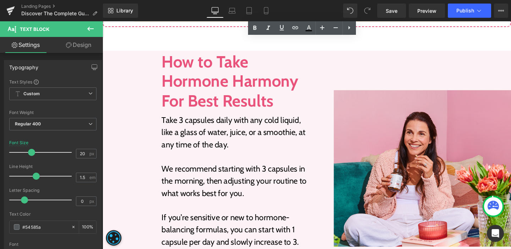
scroll to position [707, 0]
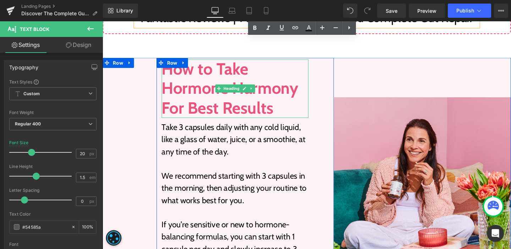
click at [185, 81] on h2 "How to Take Hormone Harmony For Best Results" at bounding box center [242, 91] width 154 height 61
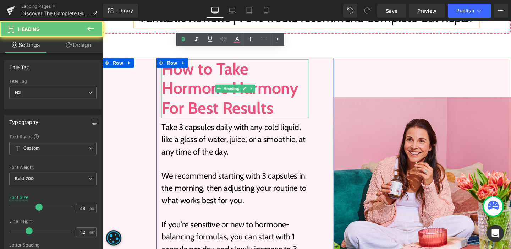
click at [185, 81] on h2 "How to Take Hormone Harmony For Best Results" at bounding box center [242, 91] width 154 height 61
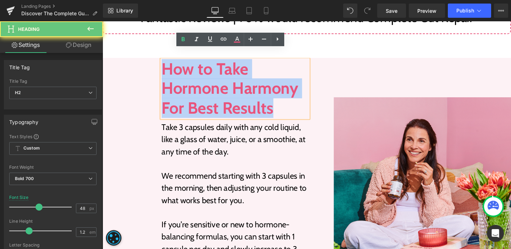
click at [185, 81] on h2 "How to Take Hormone Harmony For Best Results" at bounding box center [242, 91] width 154 height 61
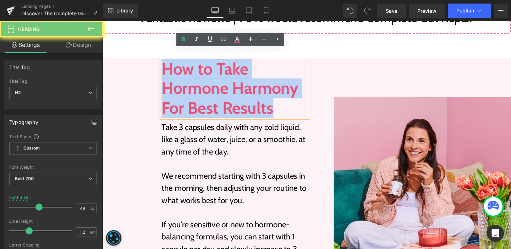
paste div
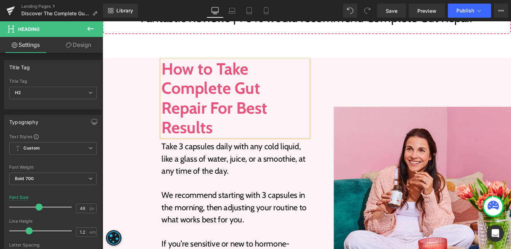
click at [156, 93] on div "Image How to Take Complete Gut Repair For Best Results Heading Take 3 capsules …" at bounding box center [317, 194] width 429 height 268
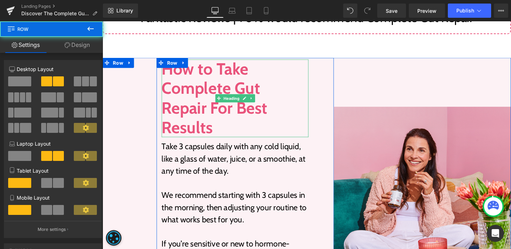
click at [171, 96] on h2 "How to Take Complete Gut Repair For Best Results" at bounding box center [242, 102] width 154 height 82
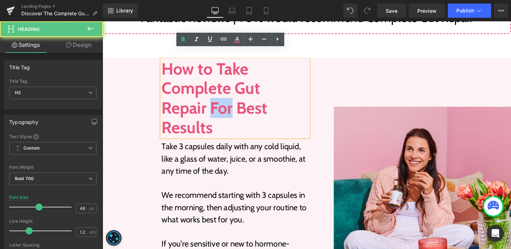
click at [171, 96] on h2 "How to Take Complete Gut Repair For Best Results" at bounding box center [242, 102] width 154 height 82
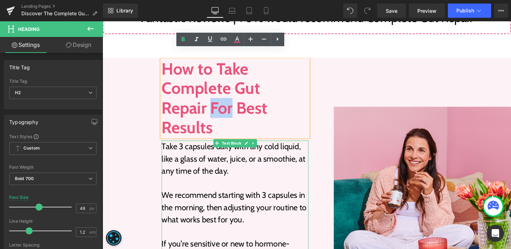
click at [181, 147] on p "Take 3 capsules daily with any cold liquid, like a glass of water, juice, or a …" at bounding box center [242, 166] width 154 height 38
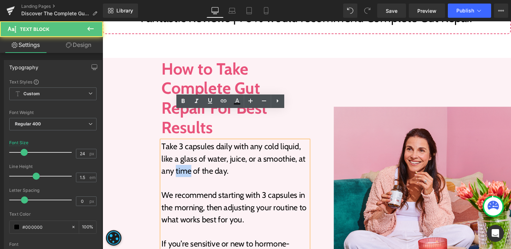
click at [181, 147] on p "Take 3 capsules daily with any cold liquid, like a glass of water, juice, or a …" at bounding box center [242, 166] width 154 height 38
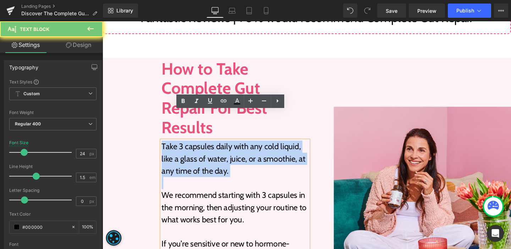
click at [181, 147] on p "Take 3 capsules daily with any cold liquid, like a glass of water, juice, or a …" at bounding box center [242, 166] width 154 height 38
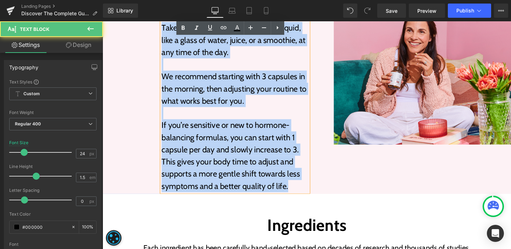
click at [296, 165] on p "If you’re sensitive or new to hormone-balancing formulas, you can start with 1 …" at bounding box center [242, 162] width 154 height 77
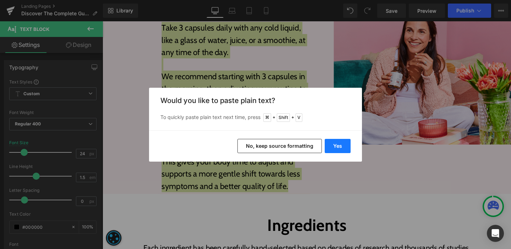
click at [345, 150] on button "Yes" at bounding box center [338, 146] width 26 height 14
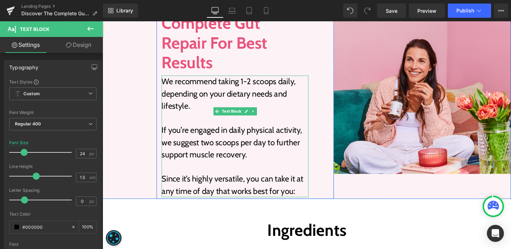
scroll to position [775, 0]
click at [287, 130] on p "If you’re engaged in daily physical activity, we suggest two scoops per day to …" at bounding box center [242, 149] width 154 height 38
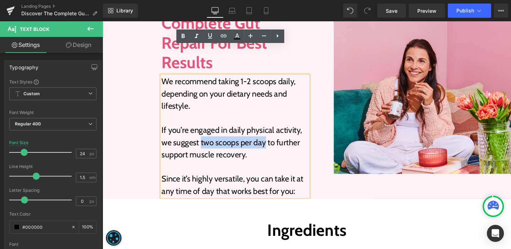
drag, startPoint x: 204, startPoint y: 118, endPoint x: 272, endPoint y: 118, distance: 68.1
click at [272, 130] on p "If you’re engaged in daily physical activity, we suggest two scoops per day to …" at bounding box center [242, 149] width 154 height 38
click at [186, 35] on icon at bounding box center [183, 36] width 9 height 9
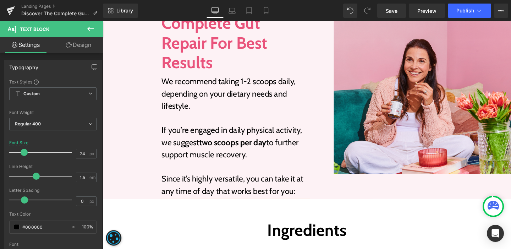
click at [75, 45] on link "Design" at bounding box center [78, 45] width 51 height 16
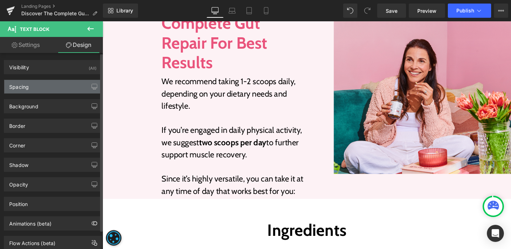
click at [45, 90] on div "Spacing" at bounding box center [52, 86] width 97 height 13
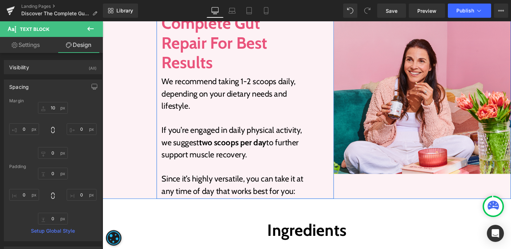
click at [327, 89] on div "How to Take Complete Gut Repair For Best Results Heading We recommend taking 1-…" at bounding box center [252, 99] width 186 height 216
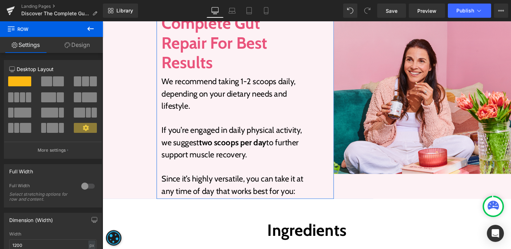
click at [71, 45] on link "Design" at bounding box center [76, 45] width 51 height 16
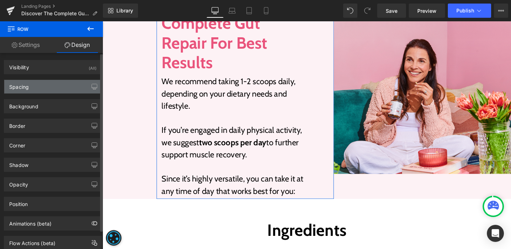
click at [52, 81] on div "Spacing" at bounding box center [52, 86] width 97 height 13
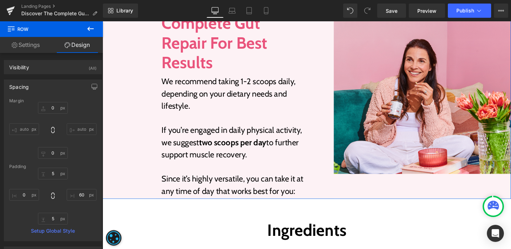
click at [152, 91] on div "Image How to Take Complete Gut Repair For Best Results Heading We recommend tak…" at bounding box center [317, 99] width 429 height 216
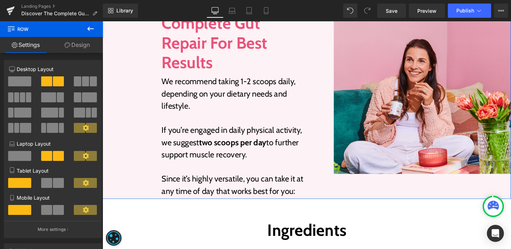
drag, startPoint x: 81, startPoint y: 48, endPoint x: 80, endPoint y: 54, distance: 5.7
click at [81, 48] on link "Design" at bounding box center [76, 45] width 51 height 16
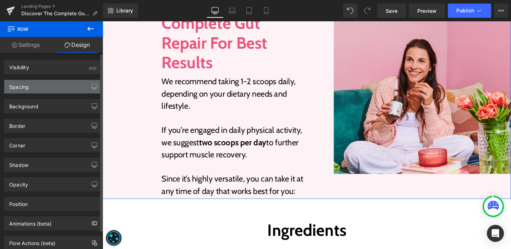
click at [61, 92] on div "Spacing" at bounding box center [52, 86] width 97 height 13
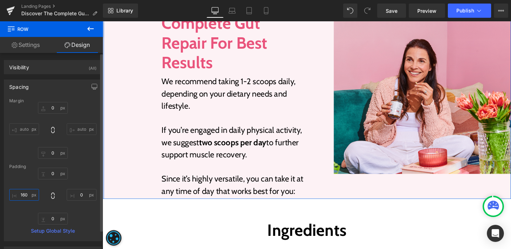
click at [27, 194] on input "text" at bounding box center [24, 195] width 30 height 12
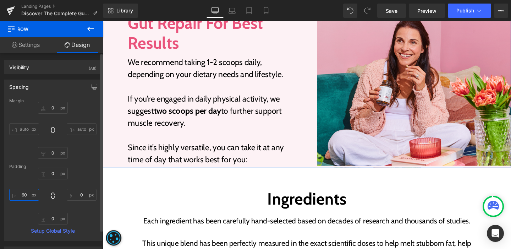
type input "60"
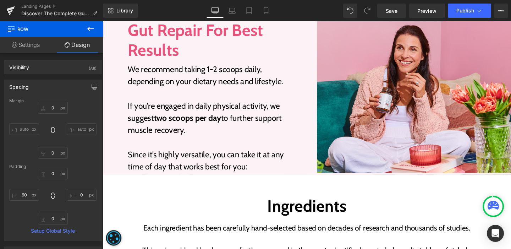
scroll to position [814, 0]
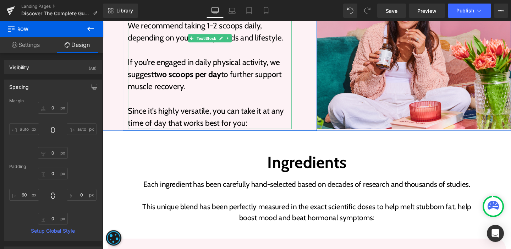
click at [173, 112] on p "Since it’s highly versatile, you can take it at any time of day that works best…" at bounding box center [215, 122] width 172 height 26
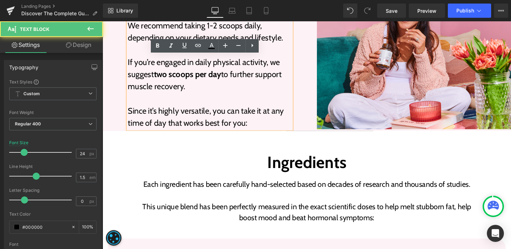
click at [268, 117] on p "Since it’s highly versatile, you can take it at any time of day that works best…" at bounding box center [215, 122] width 172 height 26
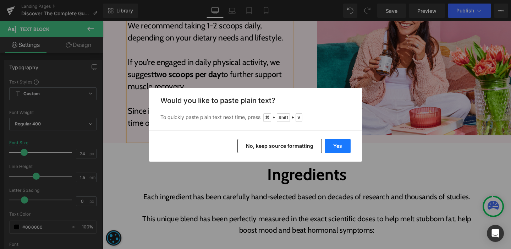
click at [342, 152] on button "Yes" at bounding box center [338, 146] width 26 height 14
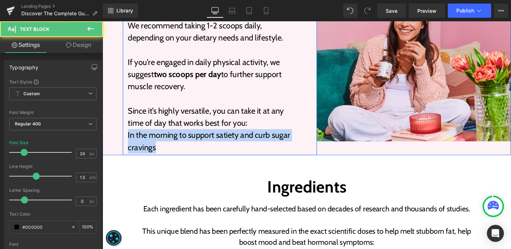
drag, startPoint x: 168, startPoint y: 146, endPoint x: 122, endPoint y: 128, distance: 49.1
click at [124, 128] on div "How to Take Complete Gut Repair For Best Results Heading We recommend taking 1-…" at bounding box center [226, 57] width 204 height 209
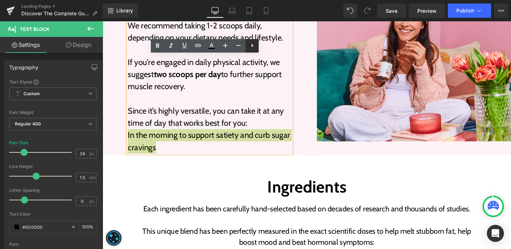
click at [254, 46] on icon at bounding box center [252, 45] width 9 height 9
click at [249, 46] on icon at bounding box center [252, 45] width 9 height 9
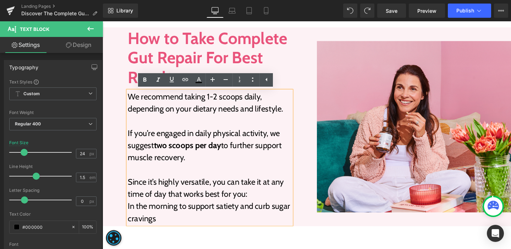
scroll to position [772, 0]
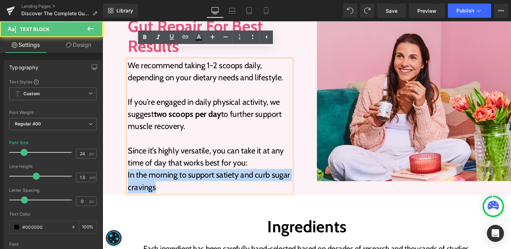
drag, startPoint x: 160, startPoint y: 188, endPoint x: 121, endPoint y: 174, distance: 40.6
click at [124, 174] on div "How to Take Complete Gut Repair For Best Results Heading We recommend taking 1-…" at bounding box center [215, 98] width 183 height 205
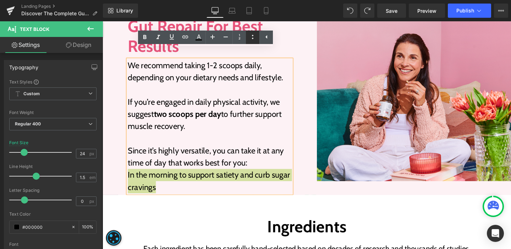
click at [248, 38] on icon at bounding box center [252, 37] width 9 height 9
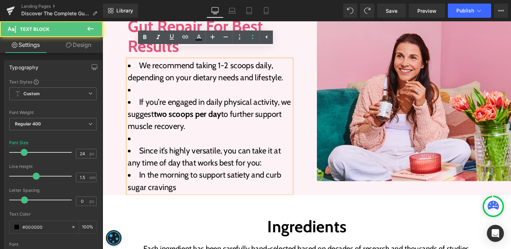
click at [165, 176] on li "In the morning to support satiety and curb sugar cravings" at bounding box center [215, 189] width 172 height 26
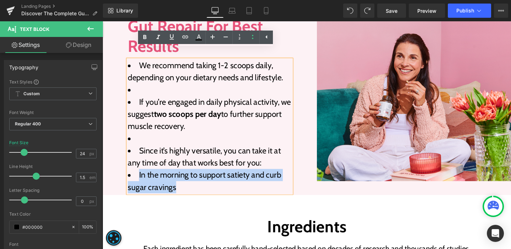
drag, startPoint x: 163, startPoint y: 182, endPoint x: 121, endPoint y: 173, distance: 42.9
click at [121, 173] on div "Image How to Take Complete Gut Repair For Best Results Heading We recommend tak…" at bounding box center [317, 99] width 429 height 209
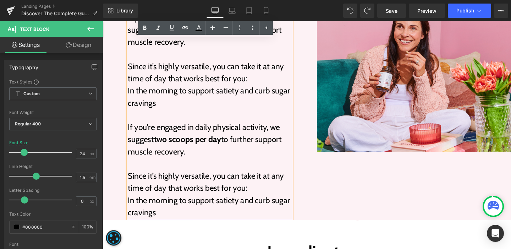
scroll to position [895, 0]
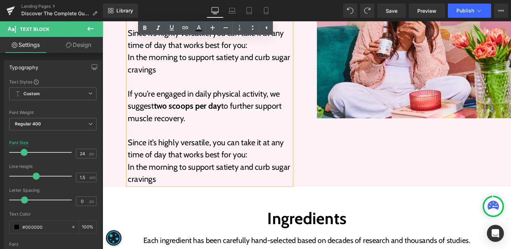
click at [168, 170] on p "In the morning to support satiety and curb sugar cravings" at bounding box center [215, 181] width 172 height 26
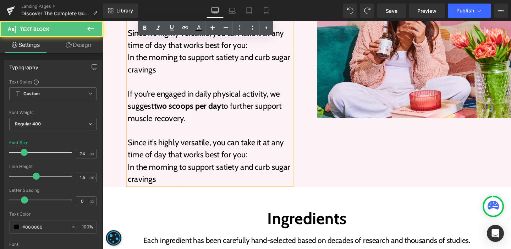
click at [318, 163] on div "How to Take Complete Gut Repair For Best Results Heading We recommend taking 1-…" at bounding box center [226, 33] width 204 height 324
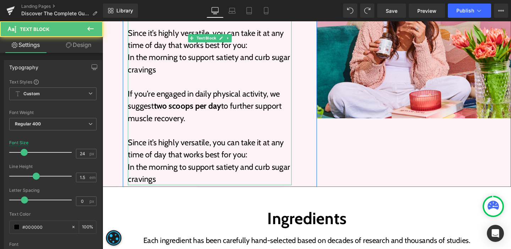
click at [219, 142] on p "Since it’s highly versatile, you can take it at any time of day that works best…" at bounding box center [215, 155] width 172 height 26
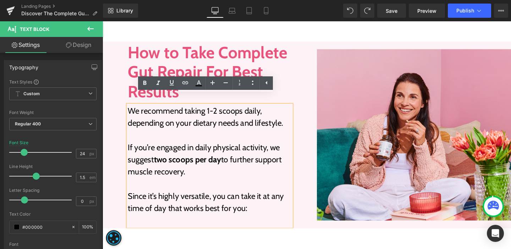
scroll to position [734, 0]
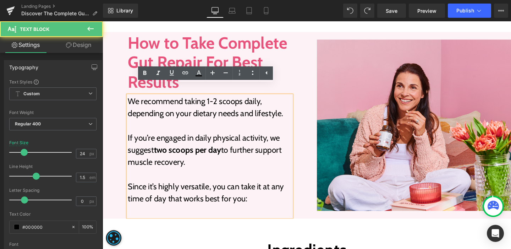
click at [165, 176] on p at bounding box center [215, 182] width 172 height 13
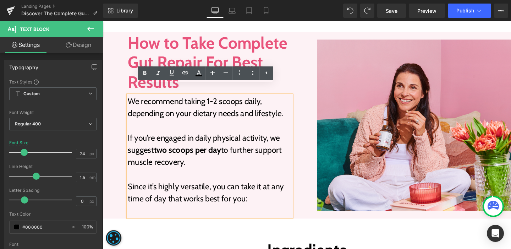
scroll to position [785, 0]
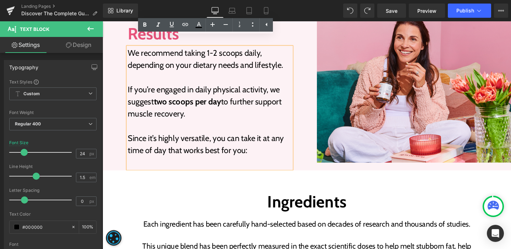
click at [205, 87] on p "If you’re engaged in daily physical activity, we suggest two scoops per day to …" at bounding box center [215, 106] width 172 height 38
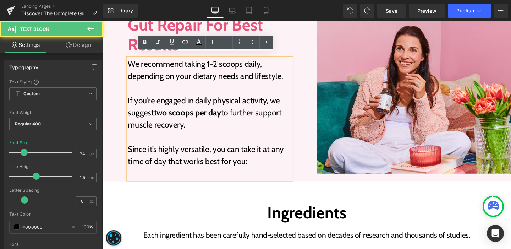
scroll to position [745, 0]
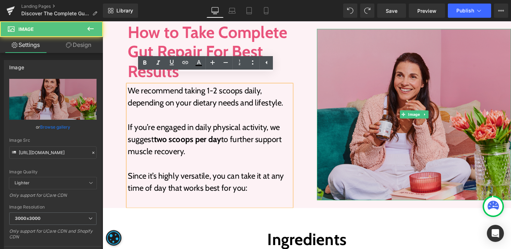
click at [384, 93] on img at bounding box center [430, 119] width 204 height 180
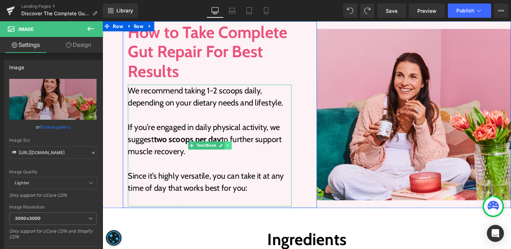
click at [231, 148] on link at bounding box center [234, 152] width 7 height 9
click at [229, 150] on icon at bounding box center [231, 152] width 4 height 4
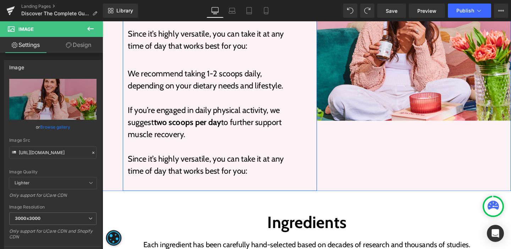
scroll to position [904, 0]
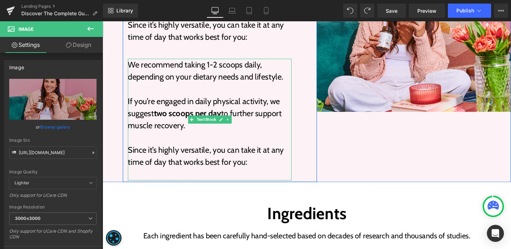
click at [205, 116] on div "We recommend taking 1-2 scoops daily, depending on your dietary needs and lifes…" at bounding box center [215, 125] width 172 height 128
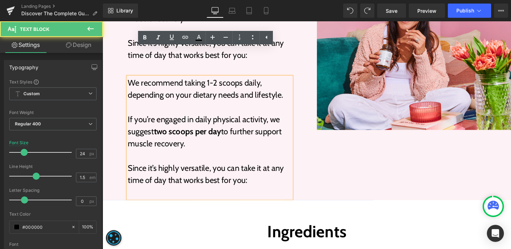
scroll to position [845, 0]
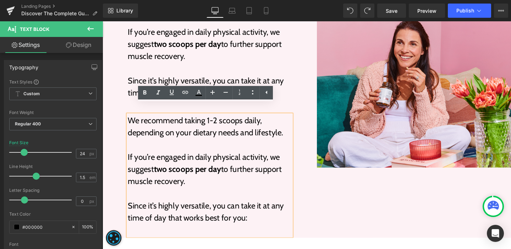
click at [204, 130] on p "We recommend taking 1-2 scoops daily, depending on your dietary needs and lifes…" at bounding box center [215, 132] width 172 height 26
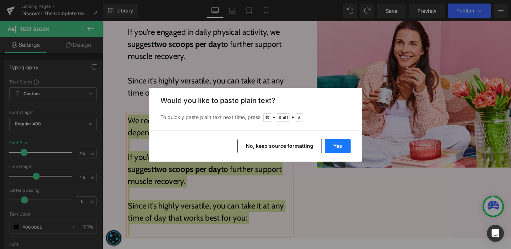
click at [331, 146] on button "Yes" at bounding box center [338, 146] width 26 height 14
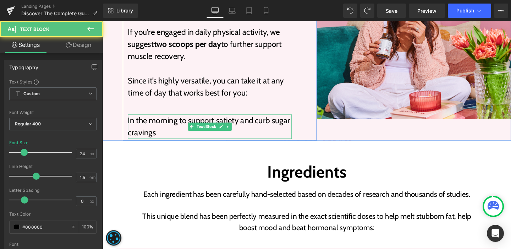
click at [170, 119] on p "In the morning to support satiety and curb sugar cravings" at bounding box center [215, 132] width 172 height 26
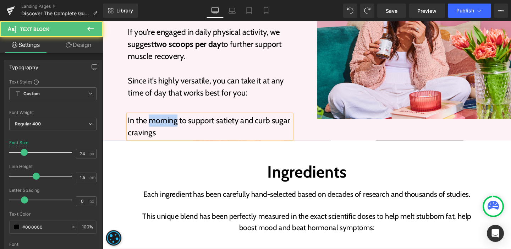
click at [170, 119] on p "In the morning to support satiety and curb sugar cravings" at bounding box center [215, 132] width 172 height 26
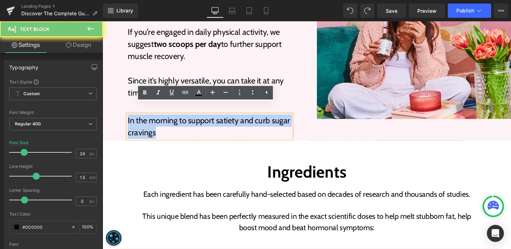
click at [170, 119] on p "In the morning to support satiety and curb sugar cravings" at bounding box center [215, 132] width 172 height 26
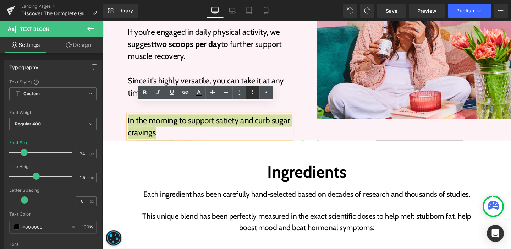
click at [252, 92] on icon at bounding box center [252, 92] width 9 height 9
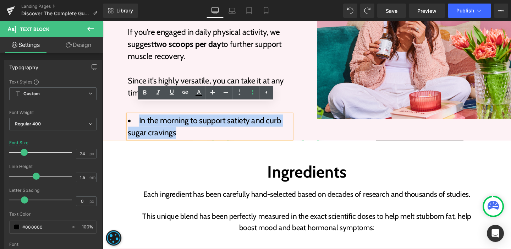
click at [205, 126] on li "In the morning to support satiety and curb sugar cravings" at bounding box center [215, 132] width 172 height 26
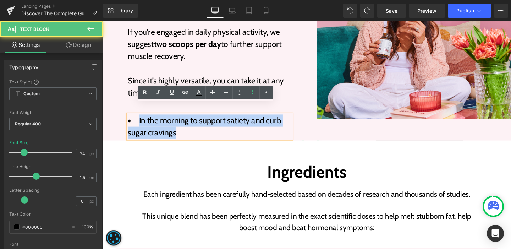
drag, startPoint x: 193, startPoint y: 127, endPoint x: 122, endPoint y: 113, distance: 72.7
click at [124, 113] on div "How to Take Complete Gut Repair For Best Results Heading We recommend taking 1-…" at bounding box center [215, 34] width 183 height 222
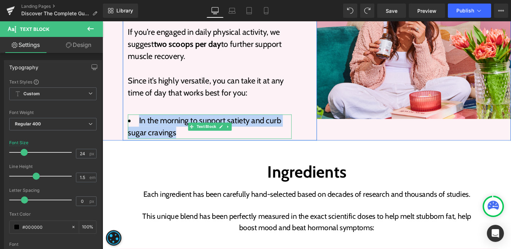
click at [156, 119] on li "In the morning to support satiety and curb sugar cravings" at bounding box center [215, 132] width 172 height 26
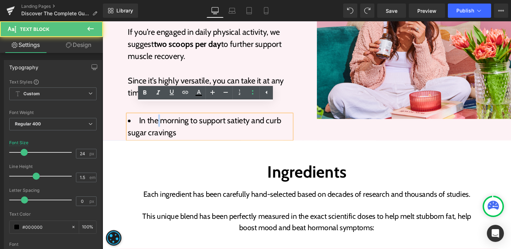
click at [156, 119] on li "In the morning to support satiety and curb sugar cravings" at bounding box center [215, 132] width 172 height 26
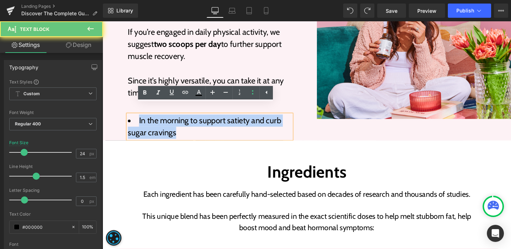
click at [156, 119] on li "In the morning to support satiety and curb sugar cravings" at bounding box center [215, 132] width 172 height 26
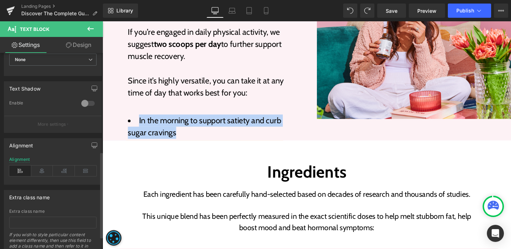
scroll to position [253, 0]
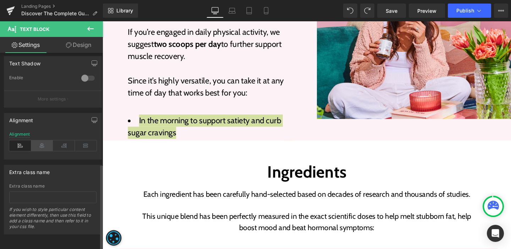
click at [43, 140] on icon at bounding box center [42, 145] width 22 height 11
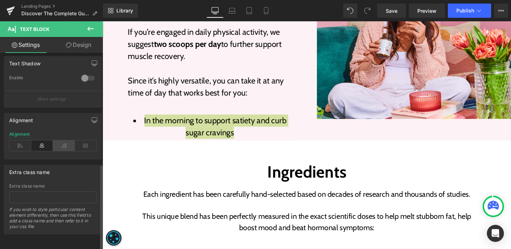
click at [61, 140] on icon at bounding box center [64, 145] width 22 height 11
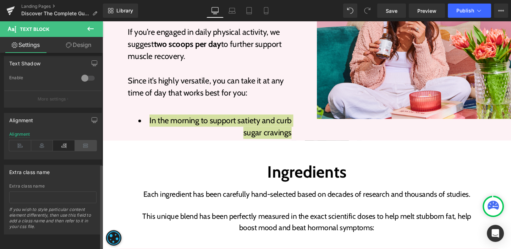
click at [77, 140] on icon at bounding box center [86, 145] width 22 height 11
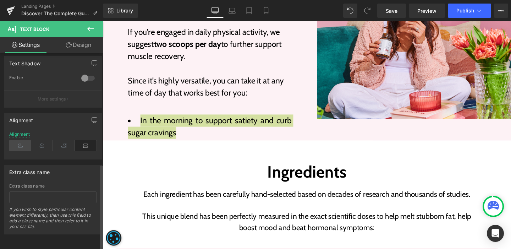
click at [22, 140] on icon at bounding box center [20, 145] width 22 height 11
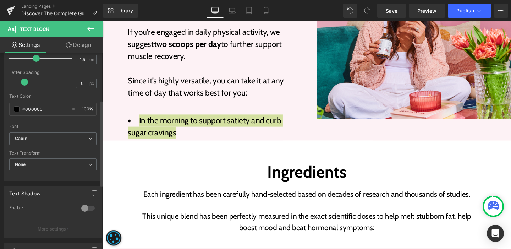
scroll to position [0, 0]
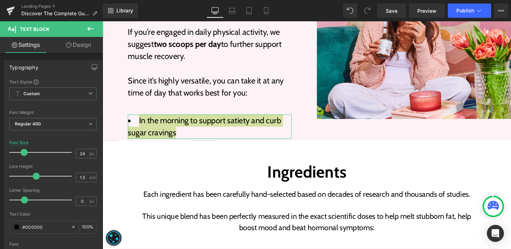
click at [88, 47] on link "Design" at bounding box center [78, 45] width 51 height 16
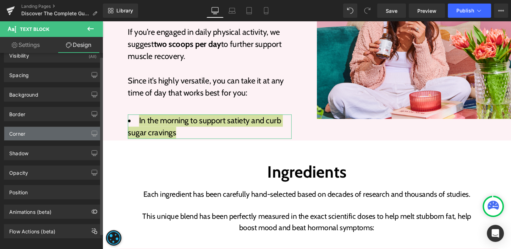
scroll to position [21, 0]
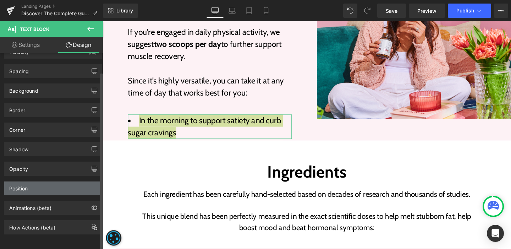
click at [62, 185] on div "Position" at bounding box center [52, 187] width 97 height 13
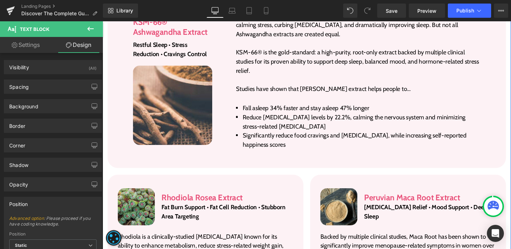
scroll to position [1136, 0]
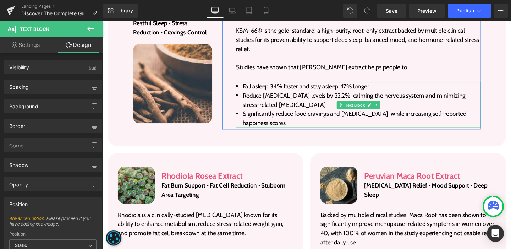
click at [266, 114] on li "Significantly reduce food cravings and emotional eating, while increasing self-…" at bounding box center [371, 123] width 257 height 19
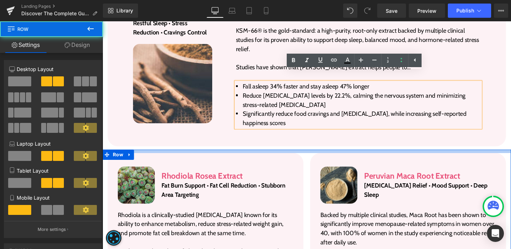
click at [281, 156] on div at bounding box center [317, 158] width 429 height 4
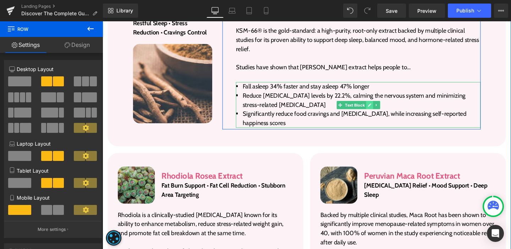
click at [381, 108] on icon at bounding box center [383, 110] width 4 height 4
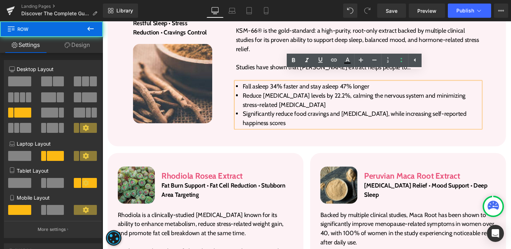
click at [312, 130] on div "Image KSM-66® Ashwagandha Extract Heading Restful Sleep • Stress Reduction • Cr…" at bounding box center [317, 61] width 419 height 184
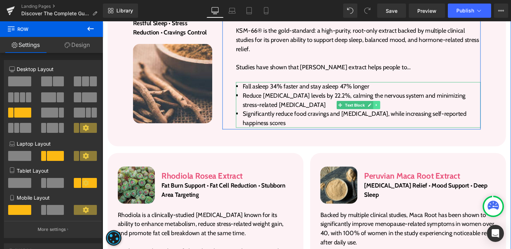
click at [389, 107] on icon at bounding box center [391, 109] width 4 height 4
click at [385, 107] on icon at bounding box center [387, 109] width 4 height 4
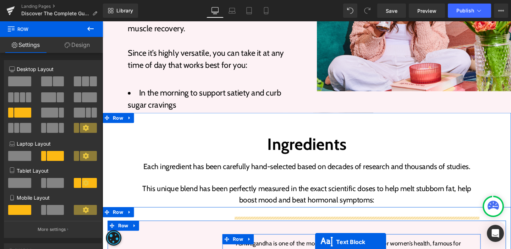
scroll to position [870, 0]
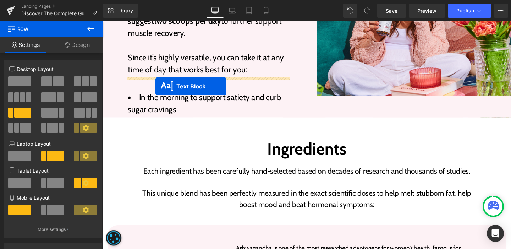
drag, startPoint x: 350, startPoint y: 157, endPoint x: 158, endPoint y: 89, distance: 202.9
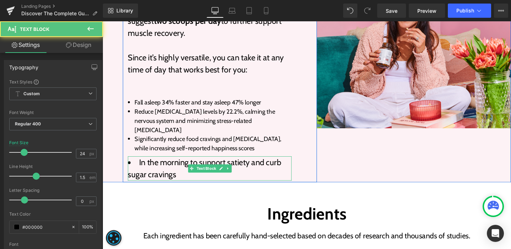
click at [150, 163] on li "In the morning to support satiety and curb sugar cravings" at bounding box center [215, 176] width 172 height 26
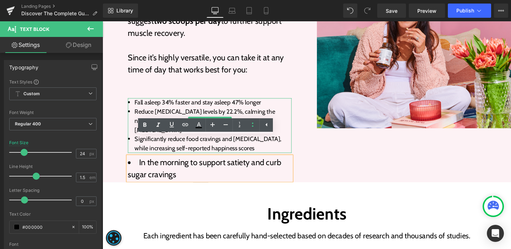
click at [252, 111] on li "Reduce cortisol levels by 22.2%, calming the nervous system and minimizing stre…" at bounding box center [215, 125] width 172 height 29
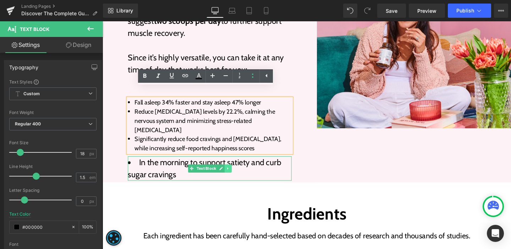
click at [232, 174] on icon at bounding box center [234, 176] width 4 height 4
click at [237, 174] on icon at bounding box center [238, 176] width 4 height 4
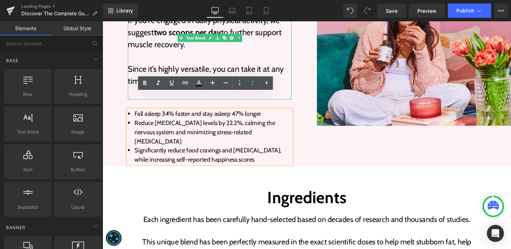
scroll to position [857, 0]
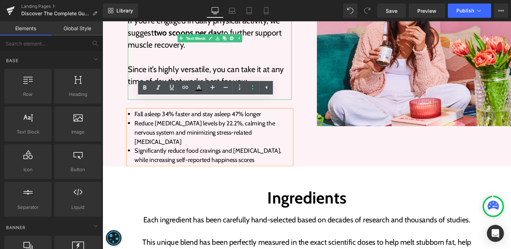
click at [135, 70] on p "Since it’s highly versatile, you can take it at any time of day that works best…" at bounding box center [215, 78] width 172 height 26
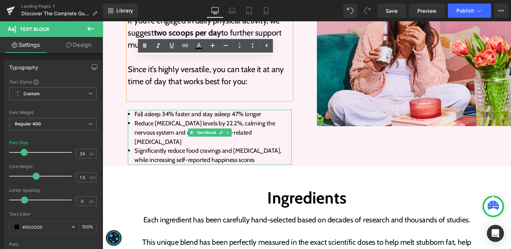
click at [147, 114] on li "Fall asleep 34% faster and stay asleep 47% longer" at bounding box center [215, 119] width 172 height 10
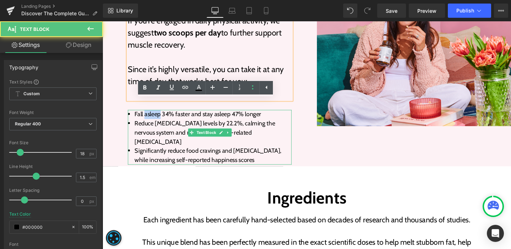
click at [147, 114] on li "Fall asleep 34% faster and stay asleep 47% longer" at bounding box center [215, 119] width 172 height 10
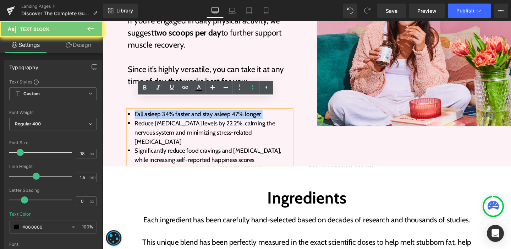
click at [147, 114] on li "Fall asleep 34% faster and stay asleep 47% longer" at bounding box center [215, 119] width 172 height 10
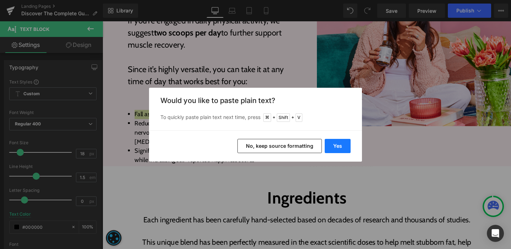
click at [336, 145] on button "Yes" at bounding box center [338, 146] width 26 height 14
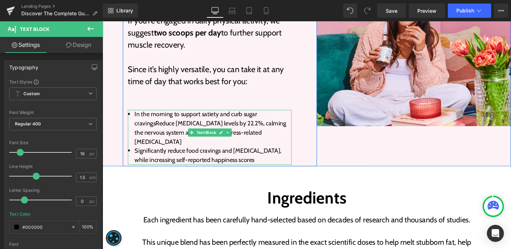
click at [155, 117] on span "In the morning to support satiety and curb sugar cravingsReduce cortisol levels…" at bounding box center [215, 133] width 159 height 37
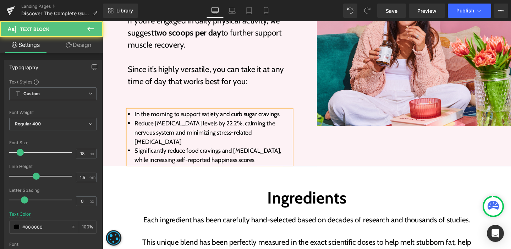
click at [139, 125] on span "Reduce cortisol levels by 22.2%, calming the nervous system and minimizing stre…" at bounding box center [210, 138] width 148 height 27
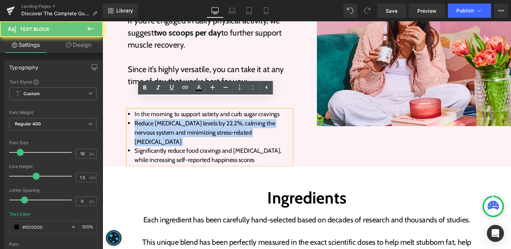
click at [139, 125] on span "Reduce cortisol levels by 22.2%, calming the nervous system and minimizing stre…" at bounding box center [210, 138] width 148 height 27
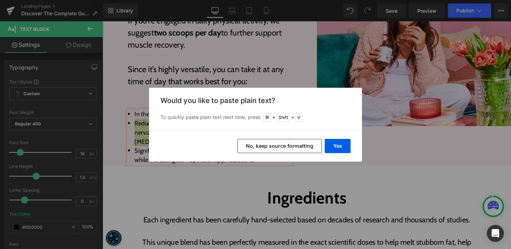
click at [324, 145] on div "Yes No, keep source formatting" at bounding box center [255, 145] width 213 height 31
click at [335, 148] on button "Yes" at bounding box center [338, 146] width 26 height 14
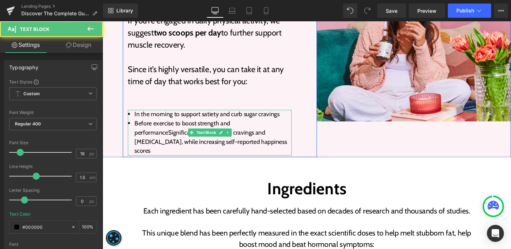
click at [169, 127] on span "Before exercise to boost strength and performanceSignificantly reduce food crav…" at bounding box center [216, 143] width 160 height 37
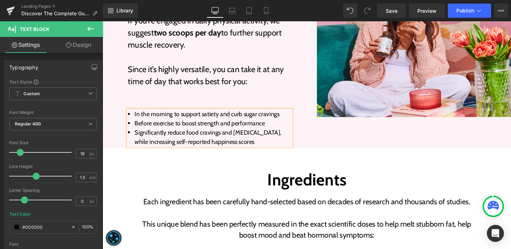
click at [145, 134] on span "Significantly reduce food cravings and emotional eating, while increasing self-…" at bounding box center [213, 142] width 154 height 17
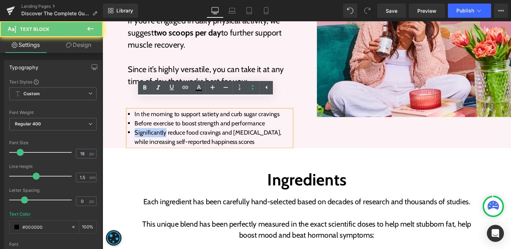
click at [145, 134] on span "Significantly reduce food cravings and emotional eating, while increasing self-…" at bounding box center [213, 142] width 154 height 17
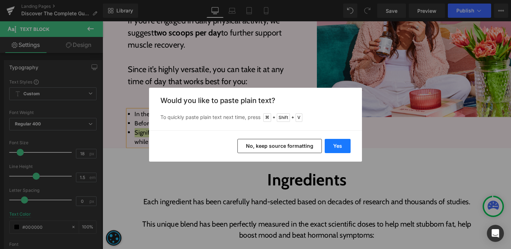
click at [336, 143] on button "Yes" at bounding box center [338, 146] width 26 height 14
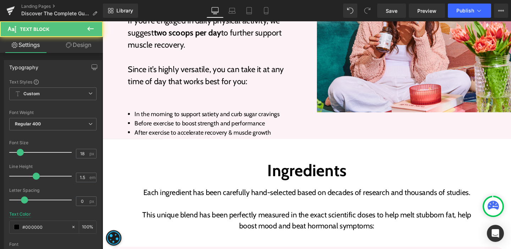
click at [259, 131] on div "In the morning to support satiety and curb sugar cravings Before exercise to bo…" at bounding box center [215, 128] width 172 height 29
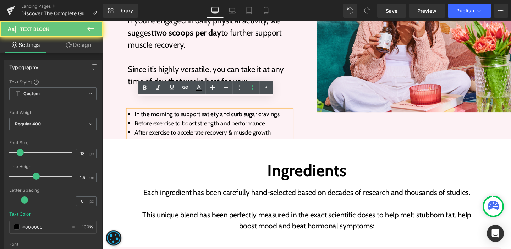
click at [280, 133] on li "After exercise to accelerate recovery & muscle growth" at bounding box center [215, 138] width 172 height 10
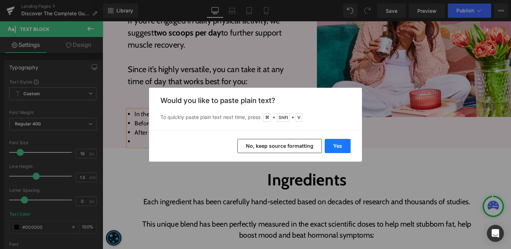
click at [339, 145] on button "Yes" at bounding box center [338, 146] width 26 height 14
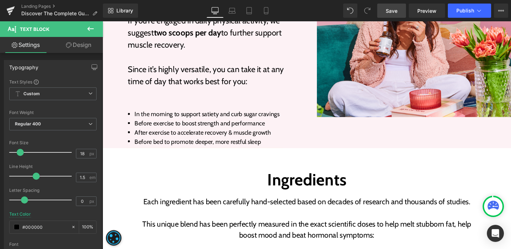
click at [383, 12] on link "Save" at bounding box center [391, 11] width 29 height 14
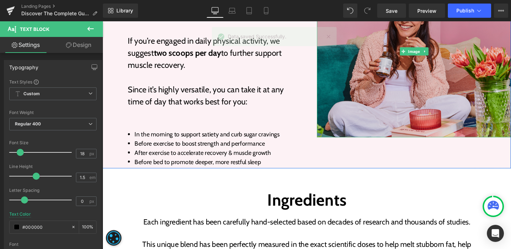
scroll to position [802, 0]
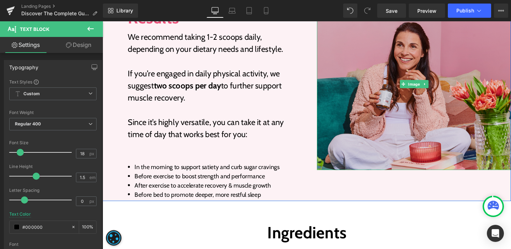
click at [378, 94] on img at bounding box center [430, 88] width 204 height 180
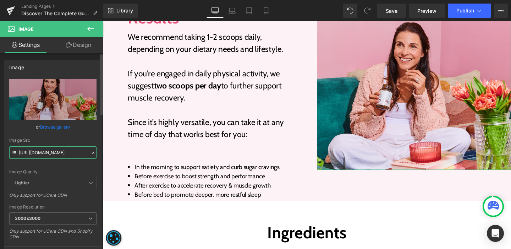
click at [49, 149] on input "https://cdn.shopify.com/s/files/1/0245/5296/4170/files/Section_hh_hub_2-1024x57…" at bounding box center [52, 152] width 87 height 12
paste input "577/1912/8235/files/Section_hh_hub_2-1024x579.jpg_5.png?v=1759210644"
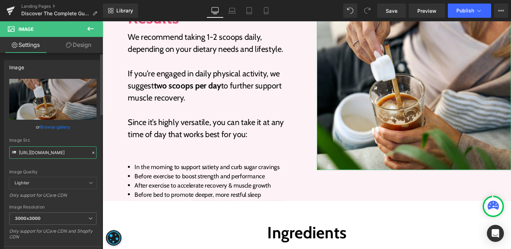
type input "https://cdn.shopify.com/s/files/1/0577/1912/8235/files/Section_hh_hub_2-1024x57…"
click at [57, 163] on div "Image Quality Lighter Lightest Lighter Lighter Lightest Only support for UCare …" at bounding box center [52, 128] width 87 height 98
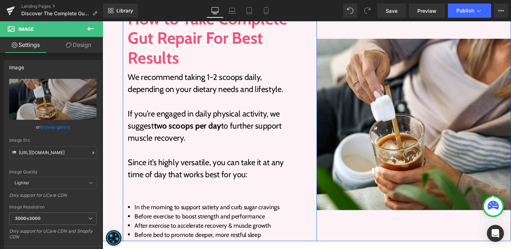
scroll to position [760, 0]
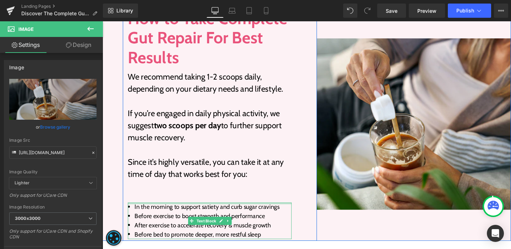
click at [143, 213] on span "In the morning to support satiety and curb sugar cravings" at bounding box center [212, 217] width 152 height 8
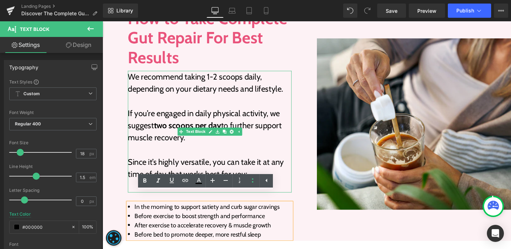
click at [174, 171] on p "Since it’s highly versatile, you can take it at any time of day that works best…" at bounding box center [215, 176] width 172 height 26
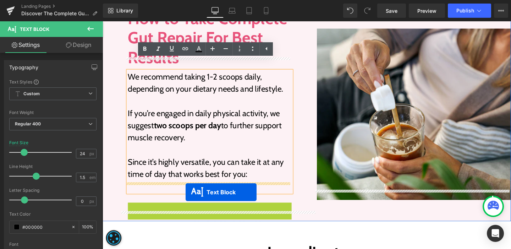
drag, startPoint x: 193, startPoint y: 219, endPoint x: 190, endPoint y: 201, distance: 18.7
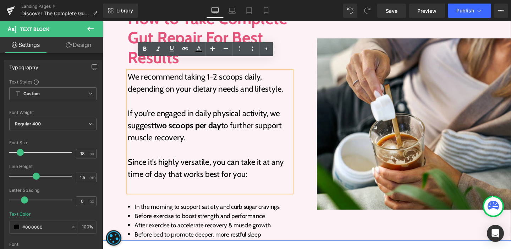
click at [184, 198] on div "How to Take Complete Gut Repair For Best Results Heading We recommend taking 1-…" at bounding box center [215, 130] width 183 height 242
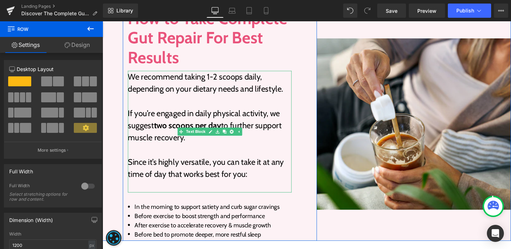
click at [182, 188] on p at bounding box center [215, 194] width 172 height 13
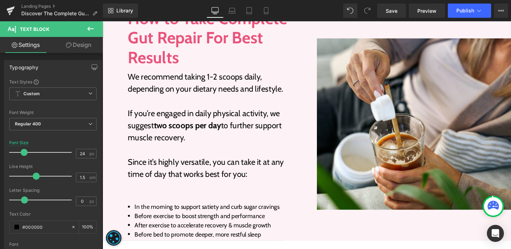
click at [73, 42] on link "Design" at bounding box center [78, 45] width 51 height 16
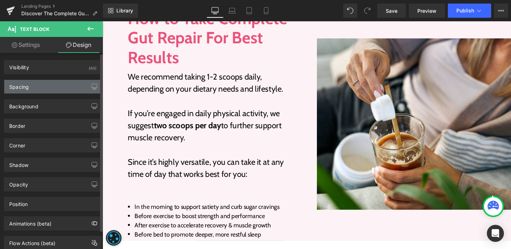
click at [58, 84] on div "Spacing" at bounding box center [52, 86] width 97 height 13
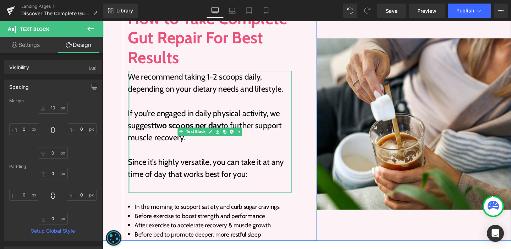
click at [129, 186] on div at bounding box center [130, 137] width 2 height 128
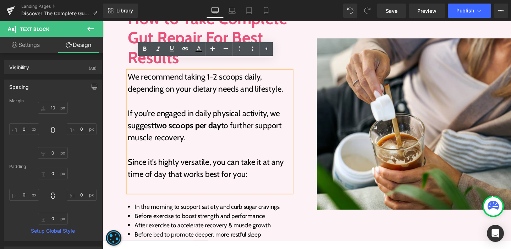
click at [127, 194] on div "How to Take Complete Gut Repair For Best Results Heading We recommend taking 1-…" at bounding box center [215, 130] width 183 height 242
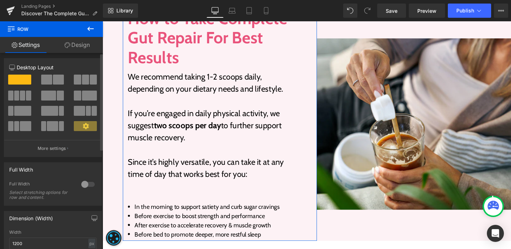
scroll to position [0, 0]
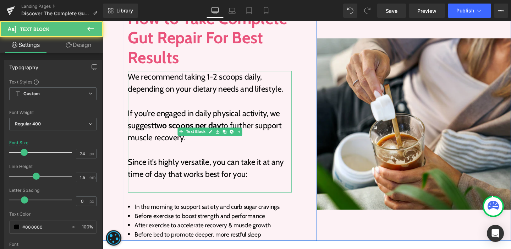
click at [184, 188] on p at bounding box center [215, 194] width 172 height 13
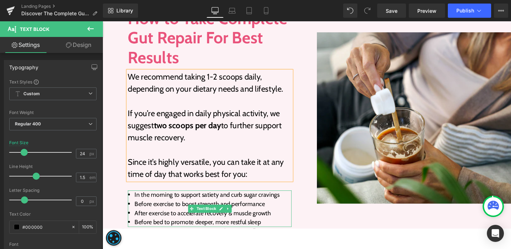
click at [158, 199] on div at bounding box center [215, 200] width 172 height 2
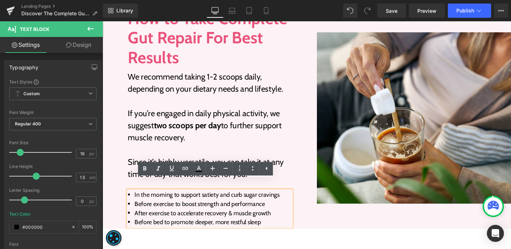
click at [143, 163] on p "Since it’s highly versatile, you can take it at any time of day that works best…" at bounding box center [215, 176] width 172 height 26
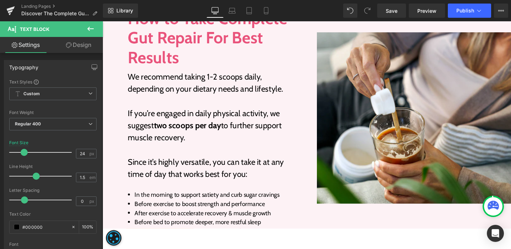
click at [82, 50] on link "Design" at bounding box center [78, 45] width 51 height 16
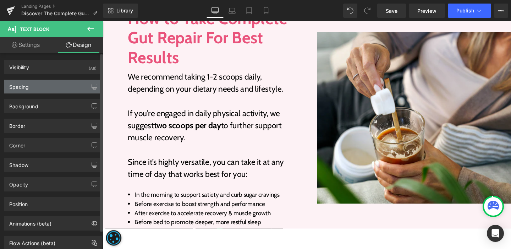
click at [43, 90] on div "Spacing" at bounding box center [52, 86] width 97 height 13
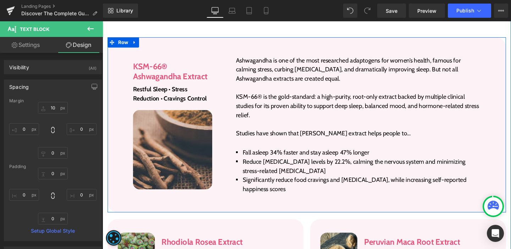
scroll to position [1065, 0]
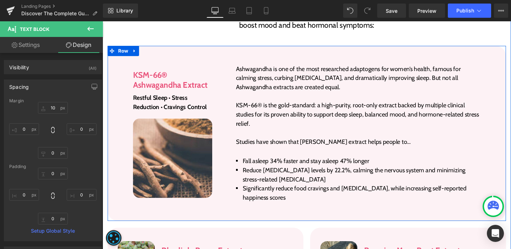
click at [169, 75] on div "KSM-66® Ashwagandha Extract Heading" at bounding box center [175, 83] width 83 height 21
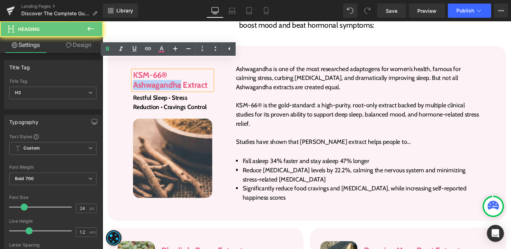
click at [169, 75] on h3 "KSM-66® Ashwagandha Extract" at bounding box center [175, 83] width 83 height 21
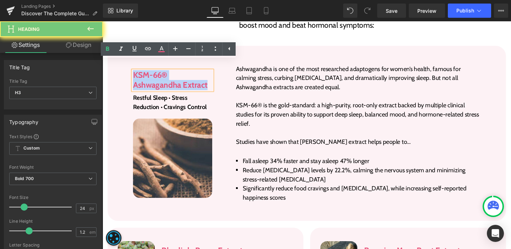
click at [169, 75] on h3 "KSM-66® Ashwagandha Extract" at bounding box center [175, 83] width 83 height 21
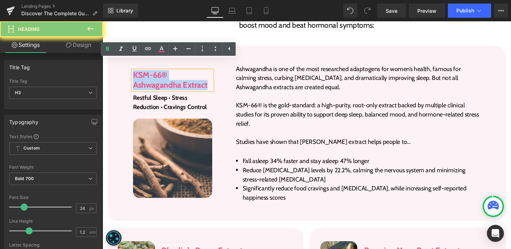
paste div
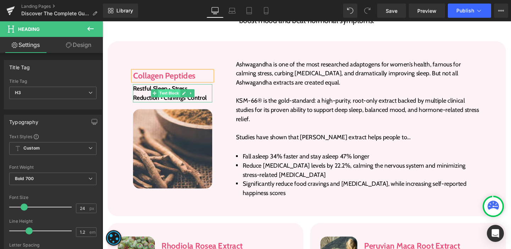
click at [162, 93] on span "Text Block" at bounding box center [172, 97] width 23 height 9
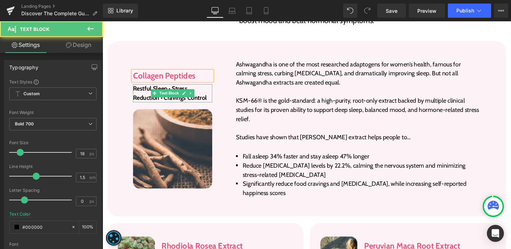
click at [136, 87] on p "Restful Sleep • Stress Reduction • Cravings Control" at bounding box center [175, 96] width 83 height 19
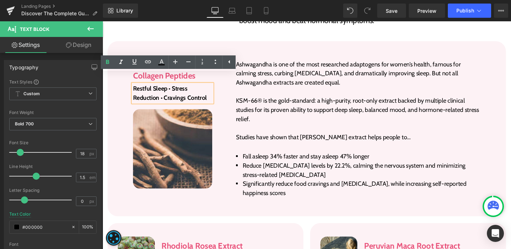
click at [206, 87] on p "Restful Sleep • Stress Reduction • Cravings Control" at bounding box center [175, 96] width 83 height 19
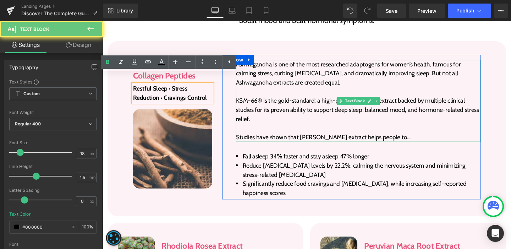
click at [256, 129] on p at bounding box center [371, 134] width 257 height 10
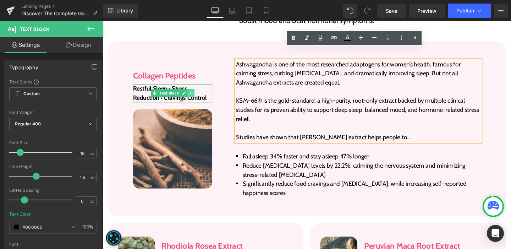
click at [193, 95] on icon at bounding box center [195, 97] width 4 height 4
click at [196, 93] on link at bounding box center [199, 97] width 7 height 9
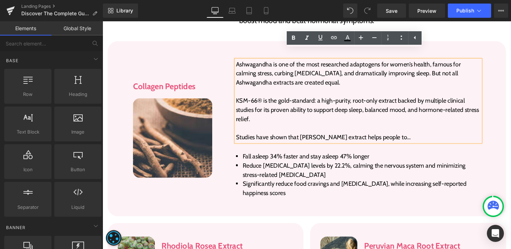
click at [250, 115] on p "KSM-66® is the gold-standard: a high-purity, root-only extract backed by multip…" at bounding box center [371, 114] width 257 height 29
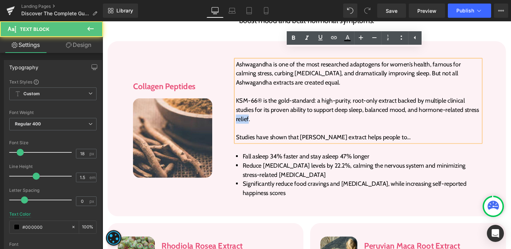
click at [250, 115] on p "KSM-66® is the gold-standard: a high-purity, root-only extract backed by multip…" at bounding box center [371, 114] width 257 height 29
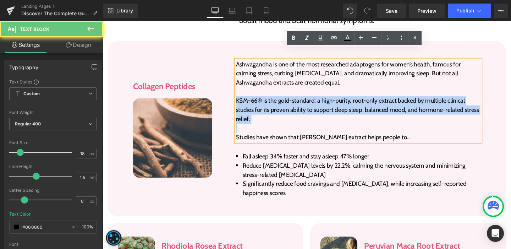
click at [250, 115] on p "KSM-66® is the gold-standard: a high-purity, root-only extract backed by multip…" at bounding box center [371, 114] width 257 height 29
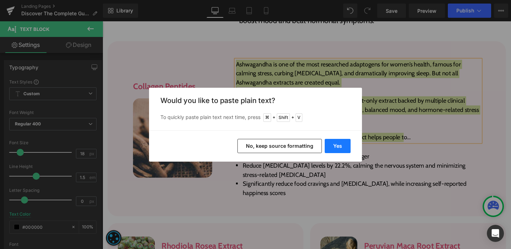
click at [339, 148] on button "Yes" at bounding box center [338, 146] width 26 height 14
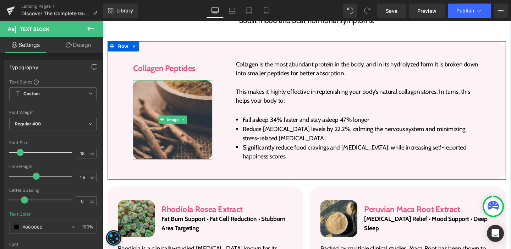
click at [177, 88] on img at bounding box center [175, 124] width 83 height 83
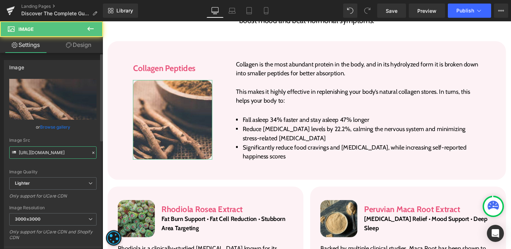
click at [43, 155] on input "https://ucarecdn.com/863267d6-afca-4508-b80c-45e618a83cb3/-/format/auto/-/previ…" at bounding box center [52, 152] width 87 height 12
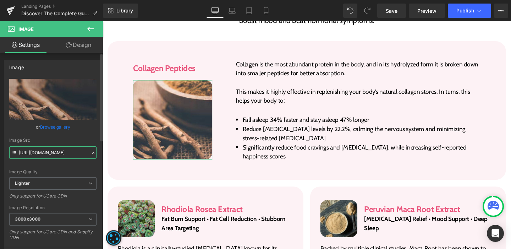
click at [43, 155] on input "https://ucarecdn.com/863267d6-afca-4508-b80c-45e618a83cb3/-/format/auto/-/previ…" at bounding box center [52, 152] width 87 height 12
paste input "cdn.shopify.com/s/files/1/0577/1912/8235/files/Rectangle_37_10.png?v=1759210940"
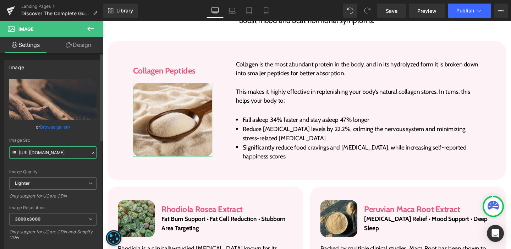
type input "https://cdn.shopify.com/s/files/1/0577/1912/8235/files/Rectangle_37_10.png?v=17…"
click at [51, 169] on div "Image Quality Lighter Lightest Lighter Lighter Lightest Only support for UCare …" at bounding box center [52, 128] width 87 height 98
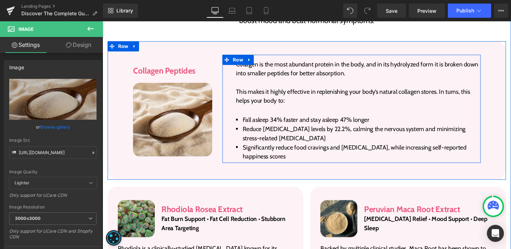
click at [277, 101] on div "Collagen is the most abundant protein in the body, and in its hydrolyzed form i…" at bounding box center [371, 113] width 257 height 110
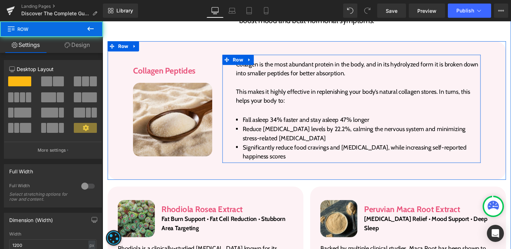
click at [277, 101] on div "Collagen is the most abundant protein in the body, and in its hydrolyzed form i…" at bounding box center [371, 113] width 257 height 110
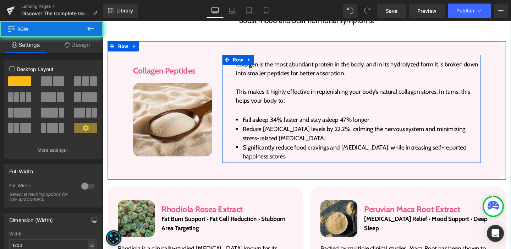
click at [277, 100] on div "Collagen is the most abundant protein in the body, and in its hydrolyzed form i…" at bounding box center [371, 113] width 257 height 110
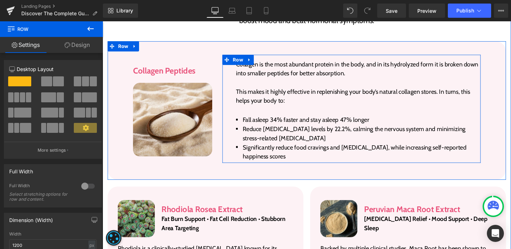
click at [277, 100] on div "Collagen is the most abundant protein in the body, and in its hydrolyzed form i…" at bounding box center [371, 113] width 257 height 110
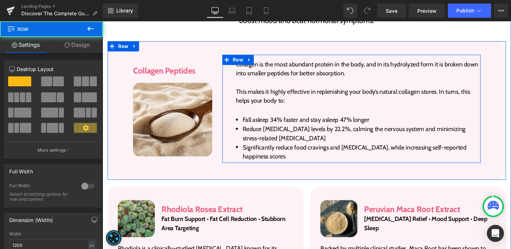
click at [244, 100] on div "Collagen is the most abundant protein in the body, and in its hydrolyzed form i…" at bounding box center [371, 113] width 257 height 110
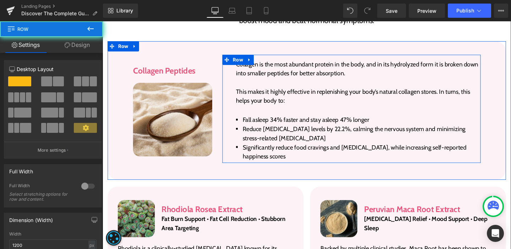
click at [103, 21] on div at bounding box center [103, 21] width 0 height 0
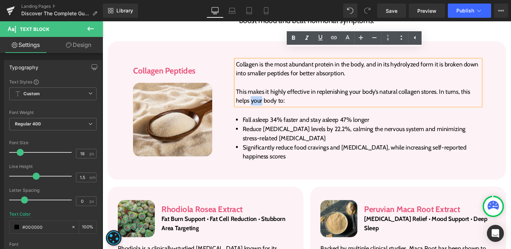
click at [265, 98] on p "This makes it highly effective in replenishing your body’s natural collagen sto…" at bounding box center [371, 99] width 257 height 19
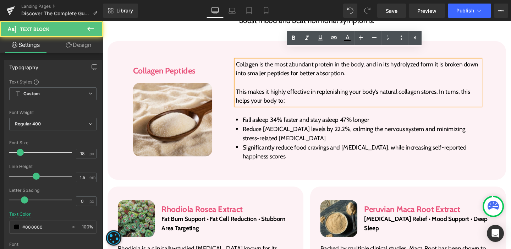
drag, startPoint x: 293, startPoint y: 95, endPoint x: 239, endPoint y: 53, distance: 68.3
click at [243, 62] on div "Collagen is the most abundant protein in the body, and in its hydrolyzed form i…" at bounding box center [371, 86] width 257 height 48
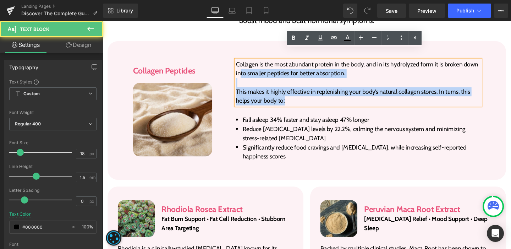
drag, startPoint x: 274, startPoint y: 84, endPoint x: 245, endPoint y: 64, distance: 35.4
click at [245, 64] on div "Collagen is the most abundant protein in the body, and in its hydrolyzed form i…" at bounding box center [371, 86] width 257 height 48
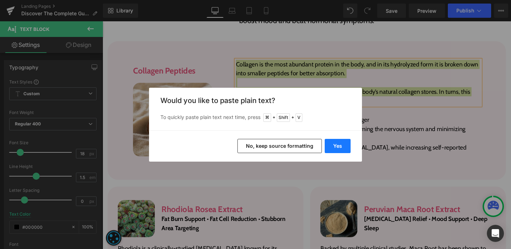
click at [330, 145] on button "Yes" at bounding box center [338, 146] width 26 height 14
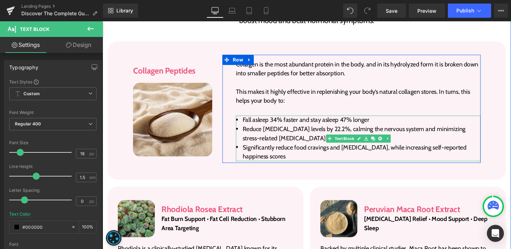
click at [260, 120] on li "Fall asleep 34% faster and stay asleep 47% longer" at bounding box center [371, 125] width 257 height 10
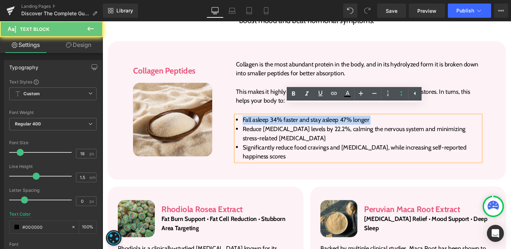
click at [260, 120] on li "Fall asleep 34% faster and stay asleep 47% longer" at bounding box center [371, 125] width 257 height 10
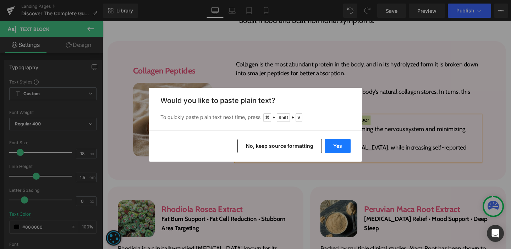
drag, startPoint x: 329, startPoint y: 144, endPoint x: 238, endPoint y: 129, distance: 92.1
click at [329, 144] on button "Yes" at bounding box center [338, 146] width 26 height 14
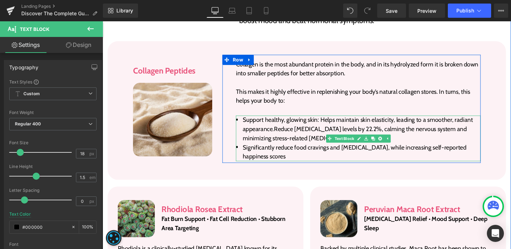
click at [281, 125] on span "Support healthy, glowing skin: Helps maintain skin elasticity, leading to a smo…" at bounding box center [371, 134] width 242 height 27
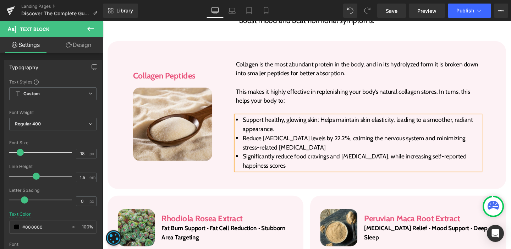
click at [259, 140] on span "Reduce cortisol levels by 22.2%, calming the nervous system and minimizing stre…" at bounding box center [367, 148] width 234 height 17
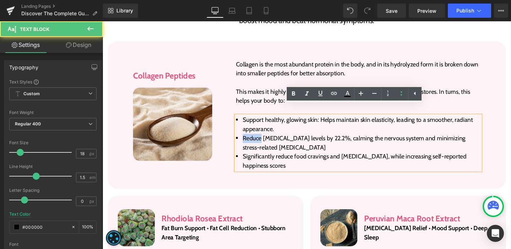
click at [259, 140] on span "Reduce cortisol levels by 22.2%, calming the nervous system and minimizing stre…" at bounding box center [367, 148] width 234 height 17
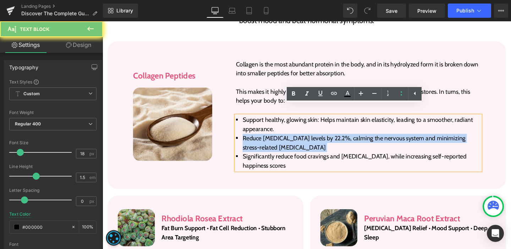
click at [259, 140] on span "Reduce cortisol levels by 22.2%, calming the nervous system and minimizing stre…" at bounding box center [367, 148] width 234 height 17
copy span "Reduce cortisol levels by 22.2%, calming the nervous system and minimizing stre…"
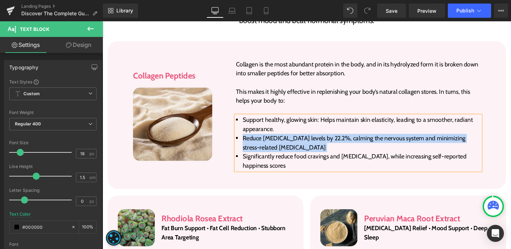
click at [269, 140] on span "Reduce cortisol levels by 22.2%, calming the nervous system and minimizing stre…" at bounding box center [367, 148] width 234 height 17
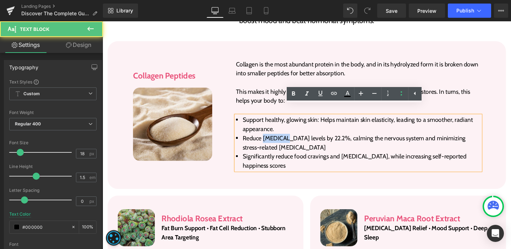
click at [269, 140] on span "Reduce cortisol levels by 22.2%, calming the nervous system and minimizing stre…" at bounding box center [367, 148] width 234 height 17
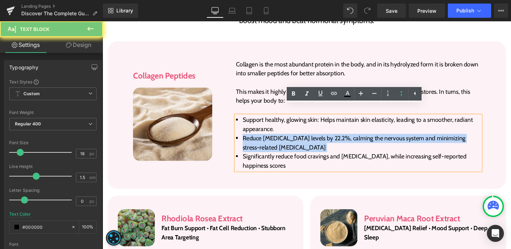
click at [269, 140] on span "Reduce cortisol levels by 22.2%, calming the nervous system and minimizing stre…" at bounding box center [367, 148] width 234 height 17
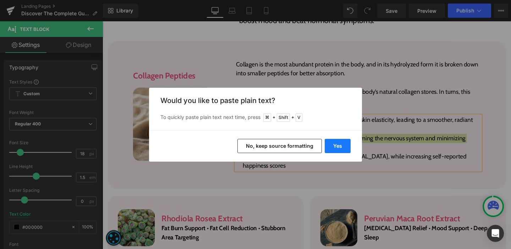
click at [346, 145] on button "Yes" at bounding box center [338, 146] width 26 height 14
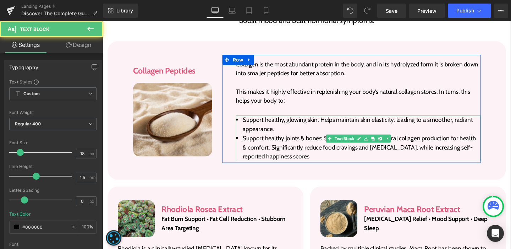
click at [276, 143] on span "Support healthy joints & bones: Stimulates the body’s natural collagen producti…" at bounding box center [372, 153] width 245 height 27
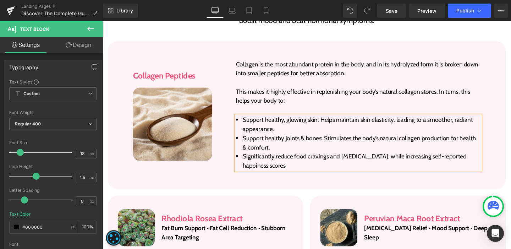
click at [265, 161] on span "Significantly reduce food cravings and emotional eating, while increasing self-…" at bounding box center [367, 167] width 235 height 17
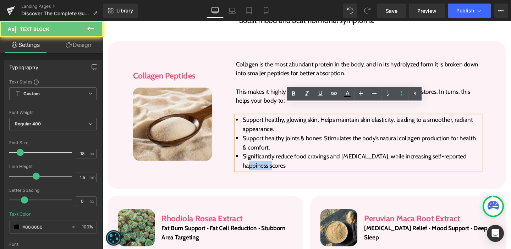
click at [265, 161] on span "Significantly reduce food cravings and emotional eating, while increasing self-…" at bounding box center [367, 167] width 235 height 17
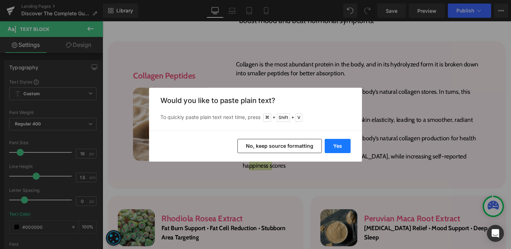
click at [336, 150] on button "Yes" at bounding box center [338, 146] width 26 height 14
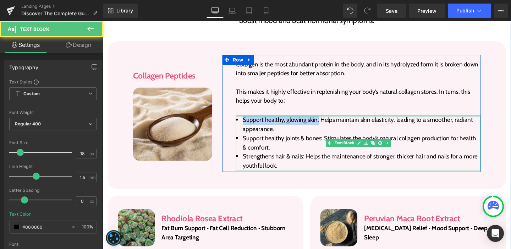
drag, startPoint x: 327, startPoint y: 115, endPoint x: 247, endPoint y: 111, distance: 80.3
click at [247, 120] on div "Support healthy, glowing skin: Helps maintain skin elasticity, leading to a smo…" at bounding box center [371, 148] width 257 height 57
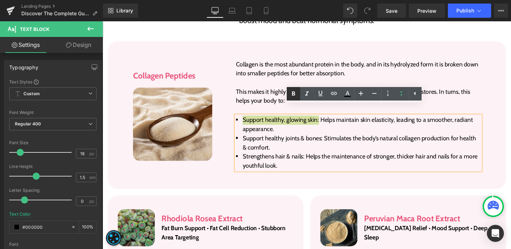
click at [295, 93] on icon at bounding box center [293, 93] width 9 height 9
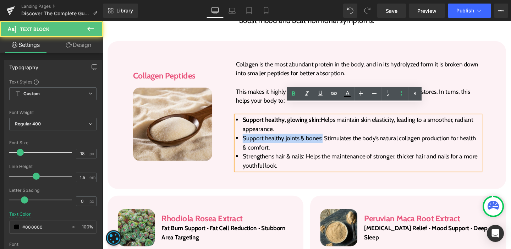
drag, startPoint x: 331, startPoint y: 134, endPoint x: 237, endPoint y: 133, distance: 94.0
click at [237, 133] on div "Collagen is the most abundant protein in the body, and in its hydrolyzed form i…" at bounding box center [364, 117] width 271 height 123
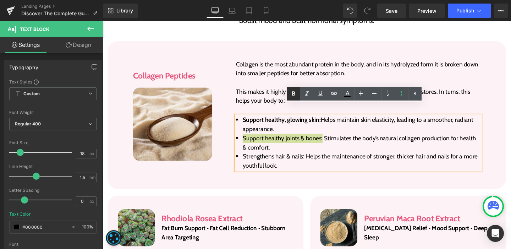
click at [293, 94] on icon at bounding box center [293, 93] width 9 height 9
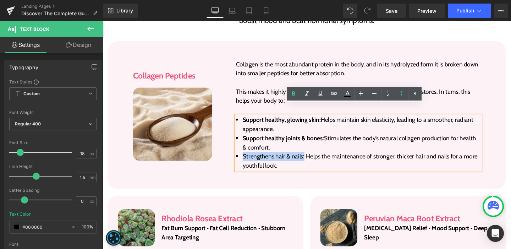
drag, startPoint x: 312, startPoint y: 154, endPoint x: 248, endPoint y: 152, distance: 63.2
click at [248, 159] on li "Strengthens hair & nails: Helps the maintenance of stronger, thicker hair and n…" at bounding box center [371, 168] width 257 height 19
click at [297, 97] on icon at bounding box center [293, 93] width 9 height 9
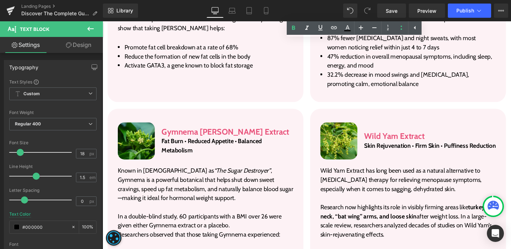
scroll to position [1370, 0]
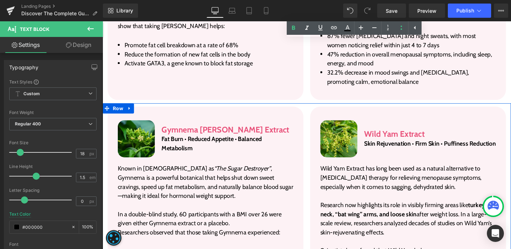
click at [313, 111] on div "Image Gymnema Sylvestre Extract Heading Fat Burn • Reduced Appetite • Balanced …" at bounding box center [210, 220] width 213 height 219
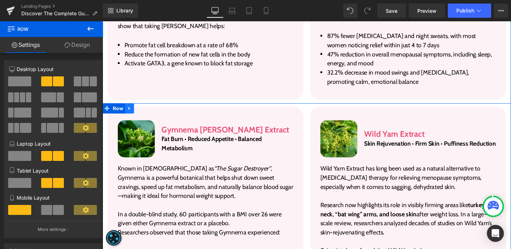
click at [129, 110] on icon at bounding box center [130, 112] width 5 height 5
click at [147, 110] on icon at bounding box center [149, 112] width 5 height 5
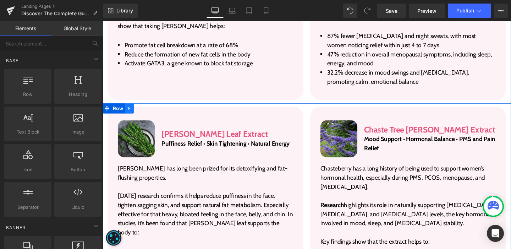
click at [128, 108] on link at bounding box center [130, 113] width 9 height 11
click at [147, 110] on icon at bounding box center [149, 112] width 5 height 5
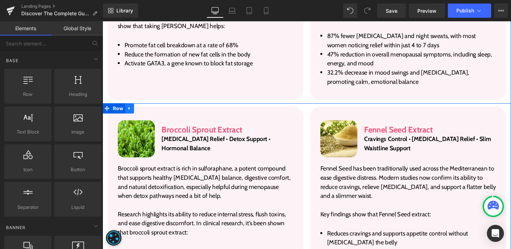
click at [130, 111] on icon at bounding box center [130, 112] width 1 height 3
click at [147, 110] on icon at bounding box center [149, 112] width 5 height 5
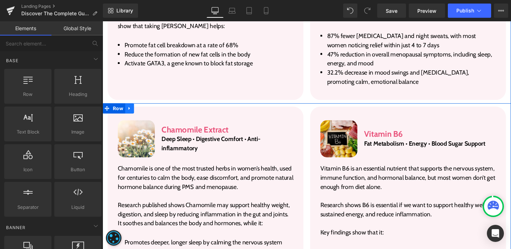
click at [130, 110] on icon at bounding box center [130, 112] width 5 height 5
click at [147, 110] on icon at bounding box center [149, 112] width 5 height 5
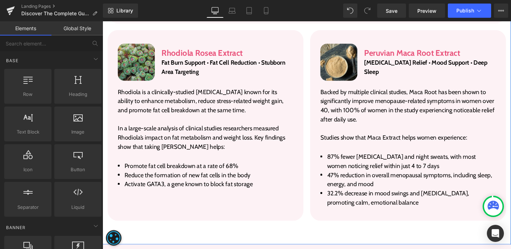
scroll to position [1236, 0]
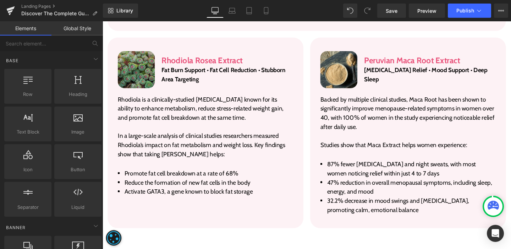
click at [132, 68] on span "Image" at bounding box center [138, 72] width 15 height 9
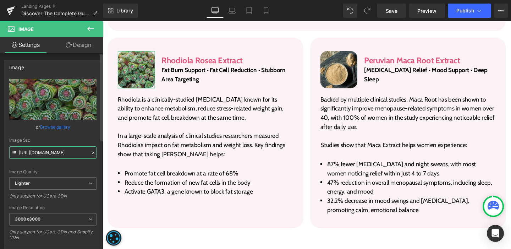
click at [44, 154] on input "https://ucarecdn.com/e8af031d-277b-4fba-8be0-827849a7e9ff/-/format/auto/-/previ…" at bounding box center [52, 152] width 87 height 12
paste input "https://cdn.shopify.com/s/files/1/0577/1912/8235/files/Section_hh_hub_2-1024x57…"
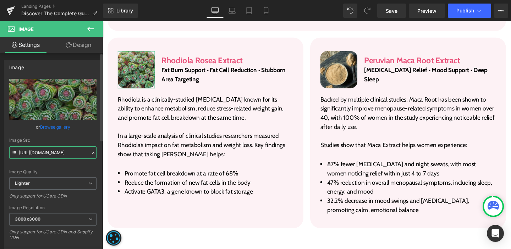
type input "https://ucarehttps://cdn.shopify.com/s/files/1/0577/1912/8235/files/Section_hh_…"
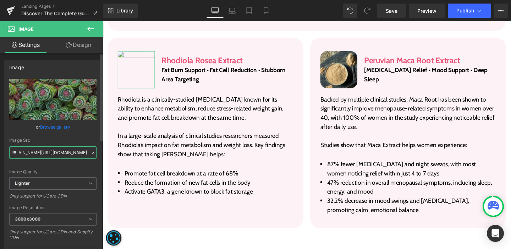
scroll to position [0, 0]
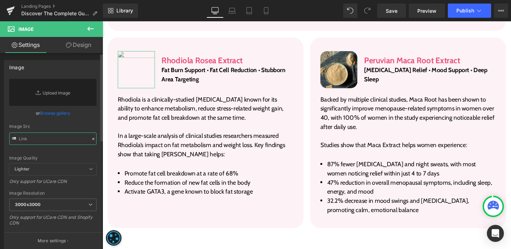
paste input "https://cdn.shopify.com/s/files/1/0577/1912/8235/files/Section_hh_hub_2-1024x57…"
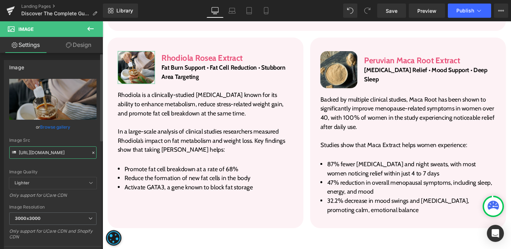
click at [45, 149] on input "https://cdn.shopify.com/s/files/1/0577/1912/8235/files/Section_hh_hub_2-1024x57…" at bounding box center [52, 152] width 87 height 12
paste input "Rectangle_37_11.png?v=1759211518"
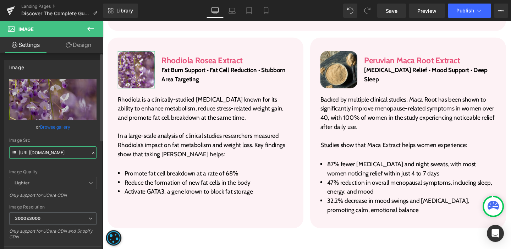
type input "https://cdn.shopify.com/s/files/1/0577/1912/8235/files/Rectangle_37_11_3000x300…"
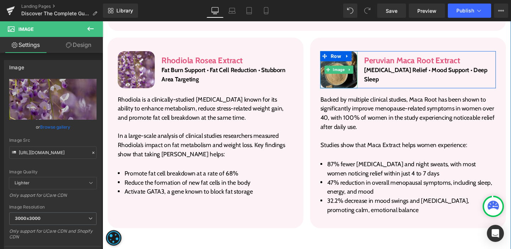
click at [335, 56] on img at bounding box center [350, 72] width 39 height 39
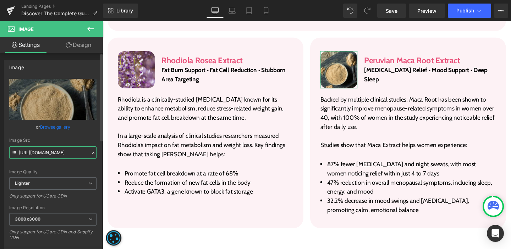
click at [43, 155] on input "https://ucarecdn.com/43b9de44-a050-4996-a4f2-4b9b4143f1cd/-/format/auto/-/previ…" at bounding box center [52, 152] width 87 height 12
paste input "cdn.shopify.com/s/files/1/0577/1912/8235/files/Rectangle_37_12.png?v=1759211484"
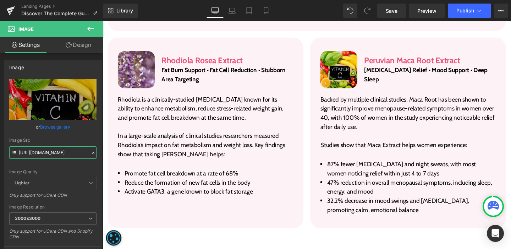
type input "https://cdn.shopify.com/s/files/1/0577/1912/8235/files/Rectangle_37_12_3000x300…"
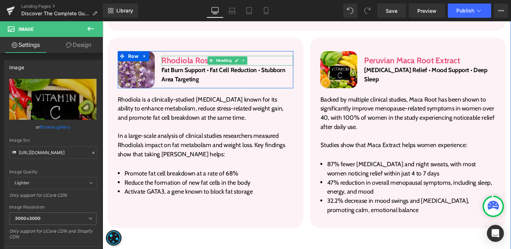
click at [180, 57] on h3 "Rhodiola Rosea Extract" at bounding box center [234, 62] width 138 height 10
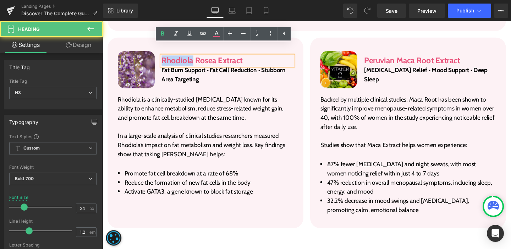
click at [180, 57] on h3 "Rhodiola Rosea Extract" at bounding box center [234, 62] width 138 height 10
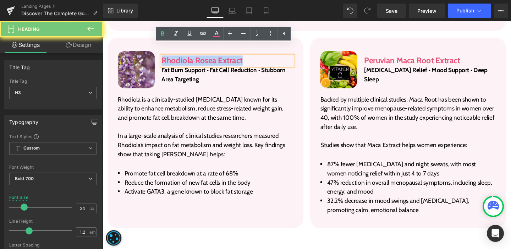
click at [180, 57] on h3 "Rhodiola Rosea Extract" at bounding box center [234, 62] width 138 height 10
paste div
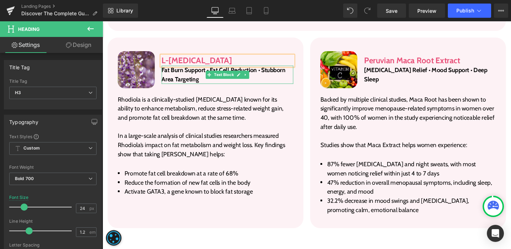
click at [180, 68] on p "Fat Burn Support • Fat Cell Reduction • Stubborn Area Targeting" at bounding box center [234, 77] width 138 height 19
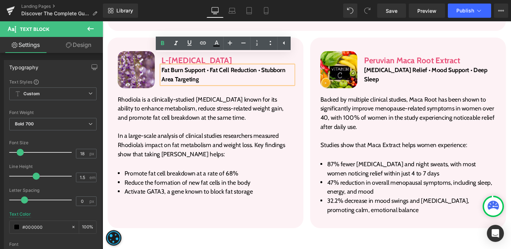
click at [220, 99] on p "Rhodiola is a clinically-studied adaptogen known for its ability to enhance met…" at bounding box center [211, 113] width 185 height 29
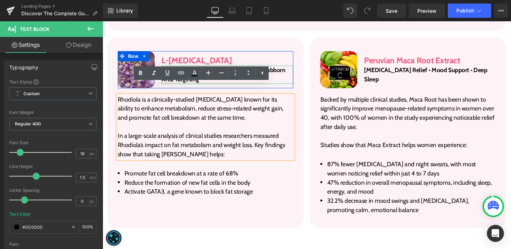
click at [251, 75] on icon at bounding box center [253, 77] width 4 height 4
click at [255, 75] on icon at bounding box center [257, 77] width 4 height 4
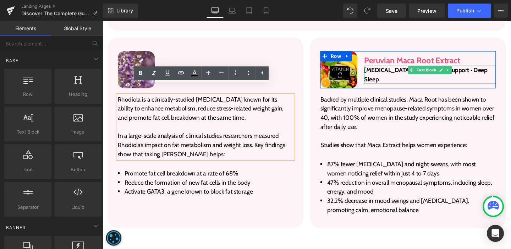
click at [401, 68] on p "Hot Flashes Relief • Mood Support • Deep Sleep" at bounding box center [447, 77] width 138 height 19
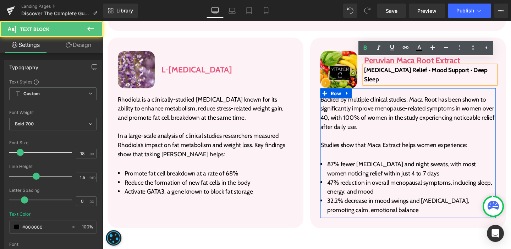
click at [422, 95] on div "Backed by multiple clinical studies, Maca Root has been shown to significantly …" at bounding box center [423, 159] width 185 height 129
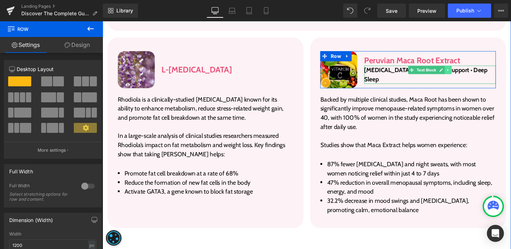
click at [464, 70] on icon at bounding box center [466, 72] width 4 height 4
click at [468, 70] on icon at bounding box center [470, 72] width 4 height 4
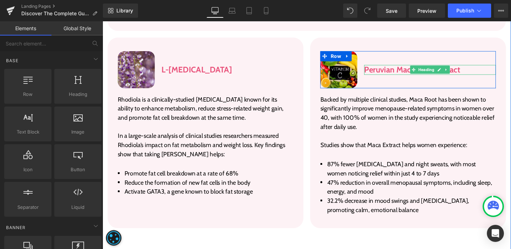
click at [406, 67] on h3 "Peruvian Maca Root Extract" at bounding box center [447, 72] width 138 height 10
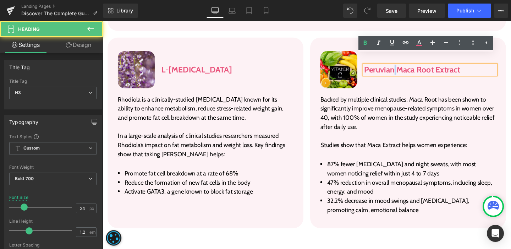
click at [406, 67] on h3 "Peruvian Maca Root Extract" at bounding box center [447, 72] width 138 height 10
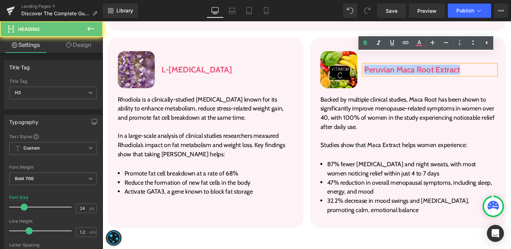
click at [406, 67] on h3 "Peruvian Maca Root Extract" at bounding box center [447, 72] width 138 height 10
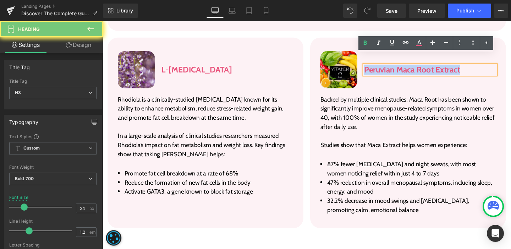
click at [406, 67] on h3 "Peruvian Maca Root Extract" at bounding box center [447, 72] width 138 height 10
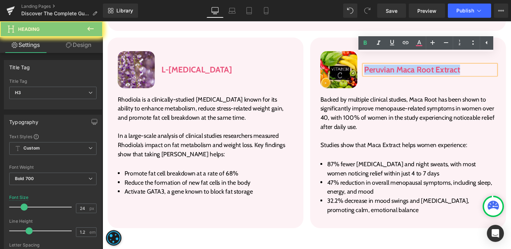
paste div
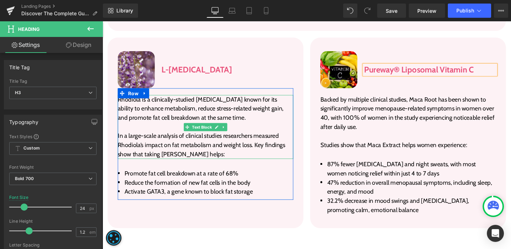
click at [154, 144] on p "In a large-scale analysis of clinical studies researchers measured Rhodiola’s i…" at bounding box center [211, 151] width 185 height 29
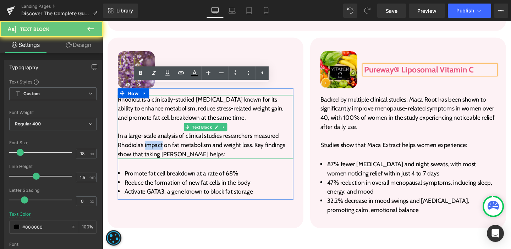
click at [154, 144] on p "In a large-scale analysis of clinical studies researchers measured Rhodiola’s i…" at bounding box center [211, 151] width 185 height 29
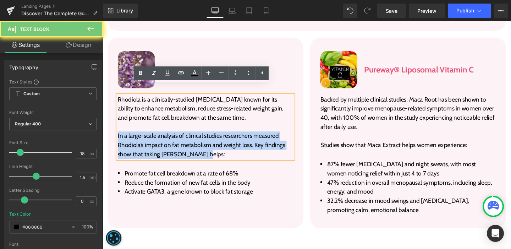
click at [154, 144] on p "In a large-scale analysis of clinical studies researchers measured Rhodiola’s i…" at bounding box center [211, 151] width 185 height 29
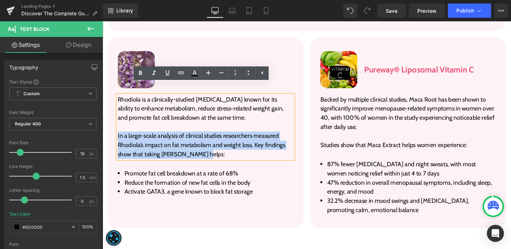
click at [204, 154] on p "In a large-scale analysis of clinical studies researchers measured Rhodiola’s i…" at bounding box center [211, 151] width 185 height 29
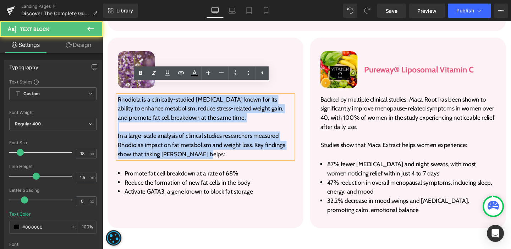
drag, startPoint x: 202, startPoint y: 150, endPoint x: 103, endPoint y: 90, distance: 116.4
click at [104, 90] on div "Image L-Glycine Heading Row Rhodiola is a clinically-studied adaptogen known fo…" at bounding box center [210, 138] width 213 height 200
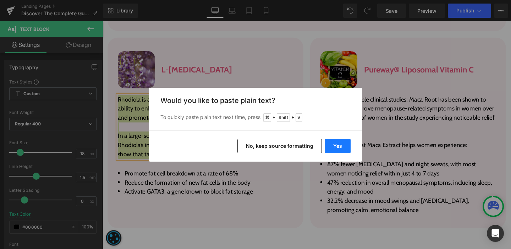
click at [336, 147] on button "Yes" at bounding box center [338, 146] width 26 height 14
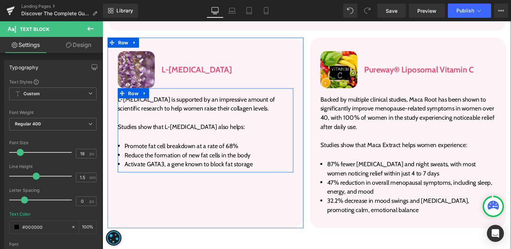
click at [134, 136] on div "L-Glycine is supported by an impressive amount of scientific research to help w…" at bounding box center [211, 135] width 185 height 81
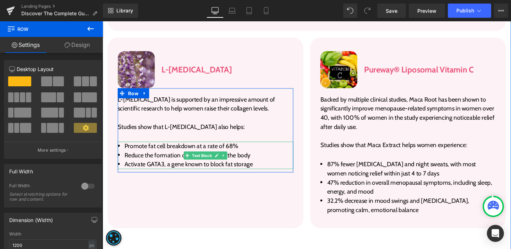
click at [145, 148] on li "Promote fat cell breakdown at a rate of 68%" at bounding box center [211, 153] width 185 height 10
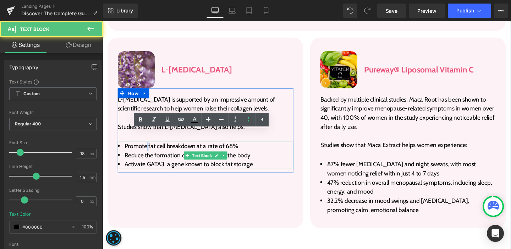
click at [145, 148] on li "Promote fat cell breakdown at a rate of 68%" at bounding box center [211, 153] width 185 height 10
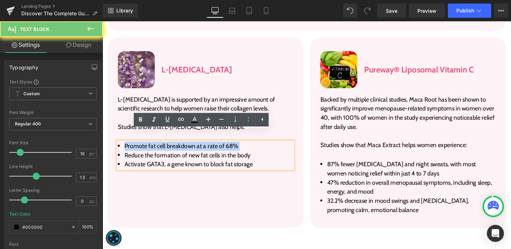
click at [145, 148] on li "Promote fat cell breakdown at a rate of 68%" at bounding box center [211, 153] width 185 height 10
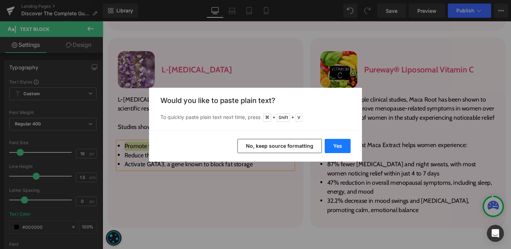
drag, startPoint x: 329, startPoint y: 146, endPoint x: 182, endPoint y: 130, distance: 147.4
click at [329, 146] on button "Yes" at bounding box center [338, 146] width 26 height 14
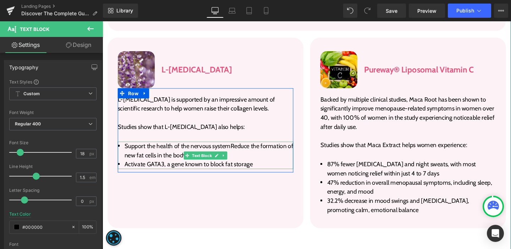
click at [235, 148] on span "Support the health of the nervous systemReduce the formation of new fat cells i…" at bounding box center [214, 156] width 177 height 17
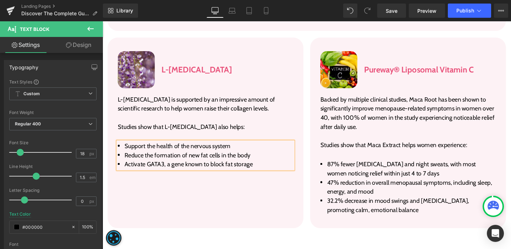
click at [160, 158] on span "Reduce the formation of new fat cells in the body" at bounding box center [192, 162] width 132 height 8
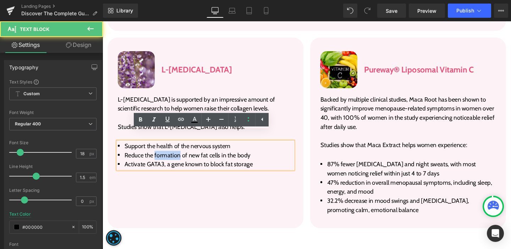
click at [160, 158] on span "Reduce the formation of new fat cells in the body" at bounding box center [192, 162] width 132 height 8
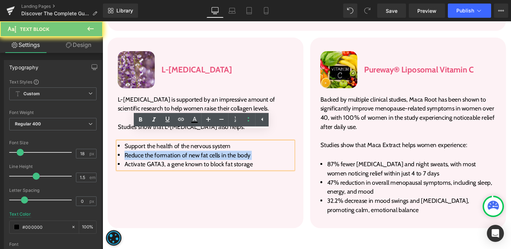
click at [160, 158] on span "Reduce the formation of new fat cells in the body" at bounding box center [192, 162] width 132 height 8
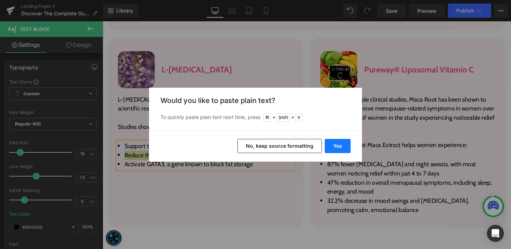
click at [329, 147] on button "Yes" at bounding box center [338, 146] width 26 height 14
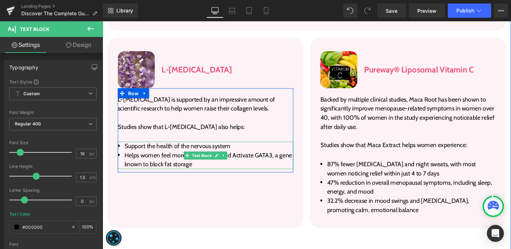
click at [242, 157] on li "Helps women feel more calm and relaxed Activate GATA3, a gene known to block fa…" at bounding box center [211, 166] width 185 height 19
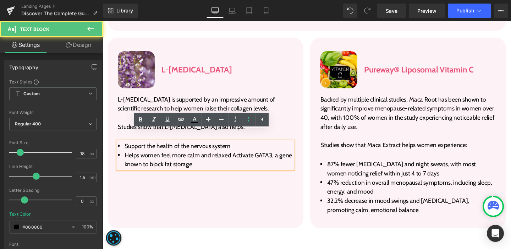
click at [237, 158] on span "Helps women feel more calm and relaxed Activate GATA3, a gene known to block fa…" at bounding box center [214, 166] width 176 height 17
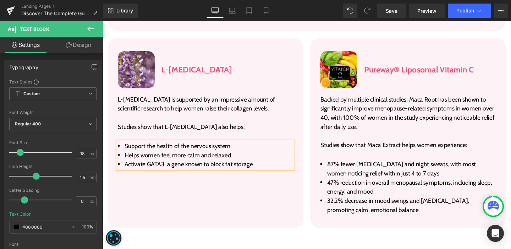
click at [160, 167] on span "Activate GATA3, a gene known to block fat storage" at bounding box center [193, 171] width 135 height 8
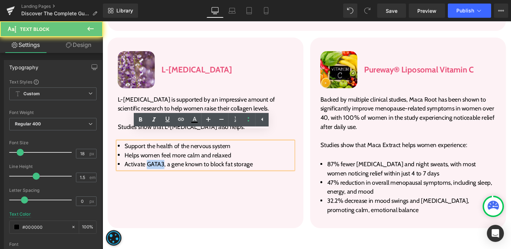
click at [160, 167] on span "Activate GATA3, a gene known to block fat storage" at bounding box center [193, 171] width 135 height 8
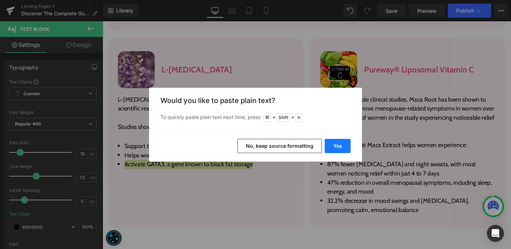
click at [346, 146] on button "Yes" at bounding box center [338, 146] width 26 height 14
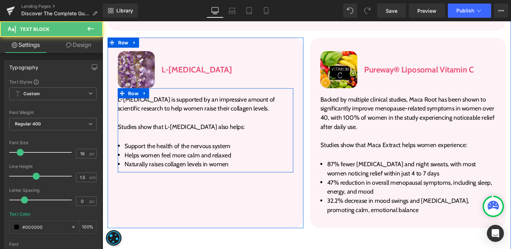
click at [207, 167] on li "Naturally raises collagen levels in women" at bounding box center [211, 172] width 185 height 10
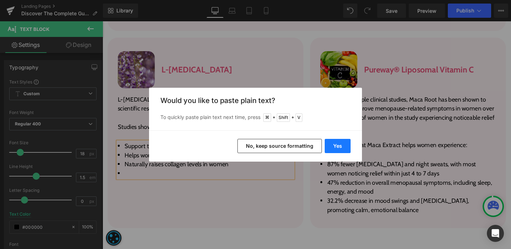
click at [334, 143] on button "Yes" at bounding box center [338, 146] width 26 height 14
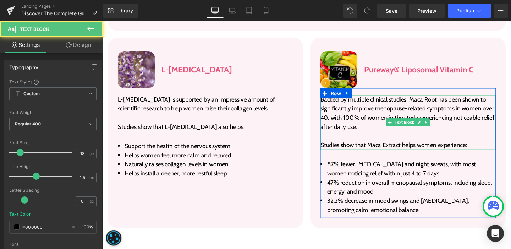
click at [356, 121] on p "Backed by multiple clinical studies, Maca Root has been shown to significantly …" at bounding box center [423, 118] width 185 height 38
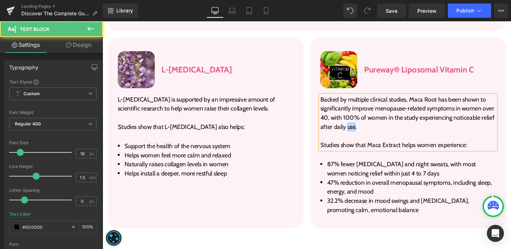
click at [356, 121] on p "Backed by multiple clinical studies, Maca Root has been shown to significantly …" at bounding box center [423, 118] width 185 height 38
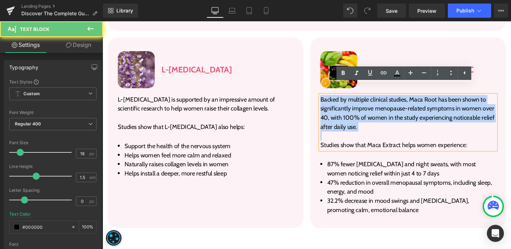
click at [356, 121] on p "Backed by multiple clinical studies, Maca Root has been shown to significantly …" at bounding box center [423, 118] width 185 height 38
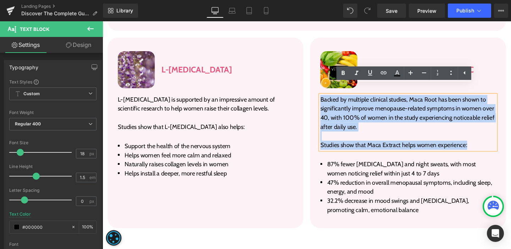
drag, startPoint x: 490, startPoint y: 143, endPoint x: 318, endPoint y: 94, distance: 179.3
click at [321, 94] on div "Image Pureway® Liposomal Vitamin C Heading Row Backed by multiple clinical stud…" at bounding box center [424, 138] width 206 height 200
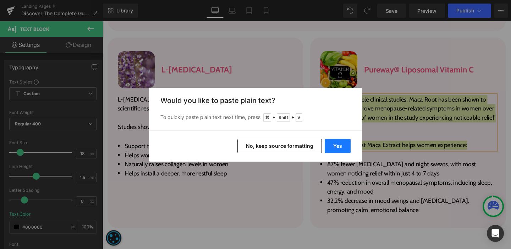
click at [342, 142] on button "Yes" at bounding box center [338, 146] width 26 height 14
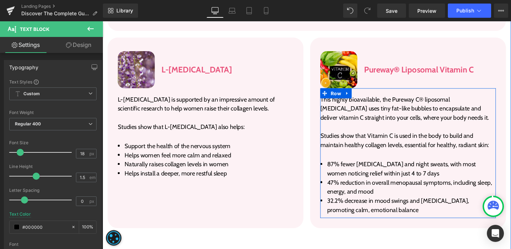
click at [365, 167] on li "87% fewer hot flashes and night sweats, with most women noticing relief within …" at bounding box center [423, 176] width 185 height 19
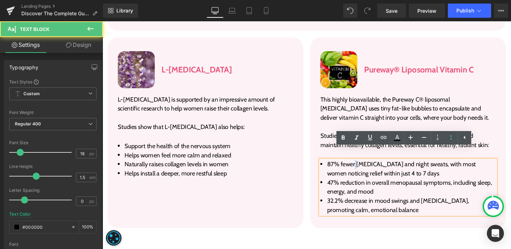
click at [365, 167] on li "87% fewer hot flashes and night sweats, with most women noticing relief within …" at bounding box center [423, 176] width 185 height 19
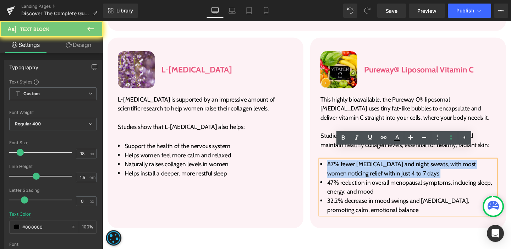
click at [365, 167] on li "87% fewer hot flashes and night sweats, with most women noticing relief within …" at bounding box center [423, 176] width 185 height 19
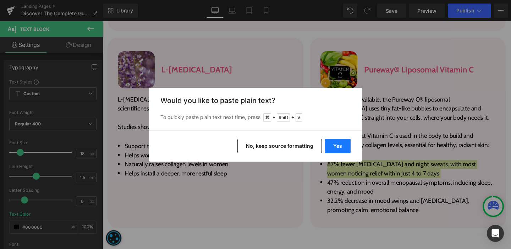
click at [340, 144] on button "Yes" at bounding box center [338, 146] width 26 height 14
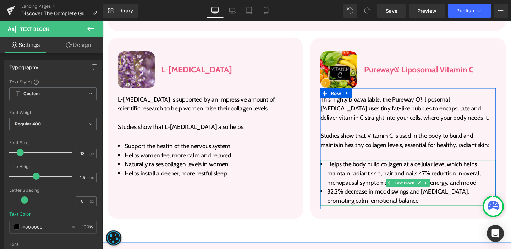
click at [432, 171] on span "Helps the body build collagen at a cellular level which helps maintain radiant …" at bounding box center [419, 180] width 161 height 27
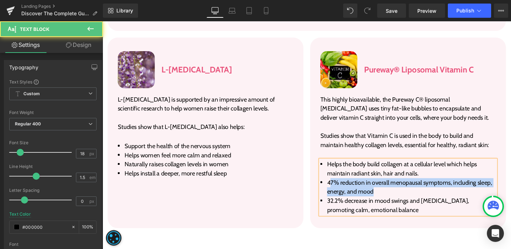
drag, startPoint x: 337, startPoint y: 181, endPoint x: 385, endPoint y: 189, distance: 48.0
click at [385, 189] on li "47% reduction in overall menopausal symptoms, including sleep, energy, and mood" at bounding box center [423, 195] width 185 height 19
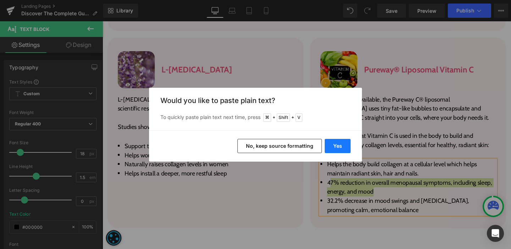
click at [340, 144] on button "Yes" at bounding box center [338, 146] width 26 height 14
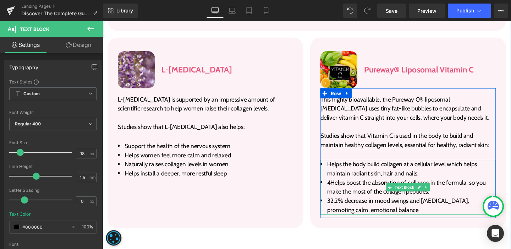
click at [340, 205] on li "32.2% decrease in mood swings and racing thoughts, promoting calm, emotional ba…" at bounding box center [423, 214] width 185 height 19
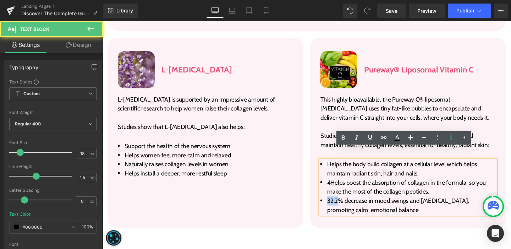
click at [340, 205] on li "32.2% decrease in mood swings and racing thoughts, promoting calm, emotional ba…" at bounding box center [423, 214] width 185 height 19
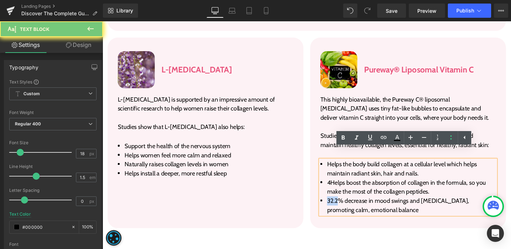
click at [340, 205] on li "32.2% decrease in mood swings and racing thoughts, promoting calm, emotional ba…" at bounding box center [423, 214] width 185 height 19
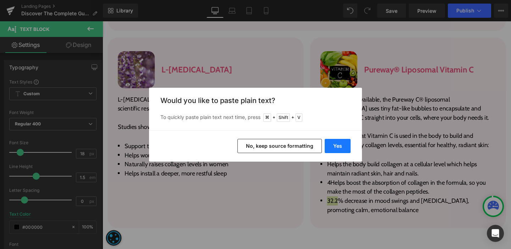
click at [337, 140] on button "Yes" at bounding box center [338, 146] width 26 height 14
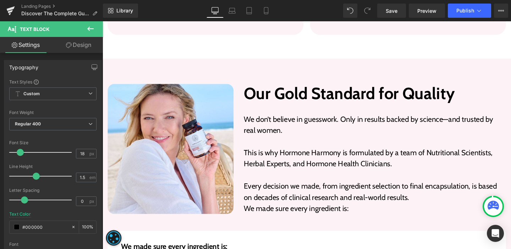
scroll to position [1440, 0]
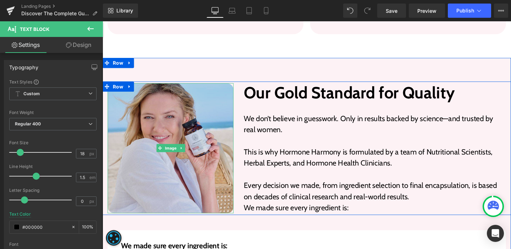
click at [176, 119] on img at bounding box center [174, 154] width 132 height 136
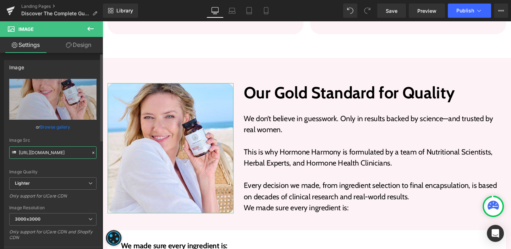
click at [53, 148] on input "https://ucarecdn.com/f1f274d4-d913-4da9-b32c-0f26b0c225bb/-/format/auto/-/previ…" at bounding box center [52, 152] width 87 height 12
paste input "cdn.shopify.com/s/files/1/0577/1912/8235/files/image_4_3.png?v=1759211708"
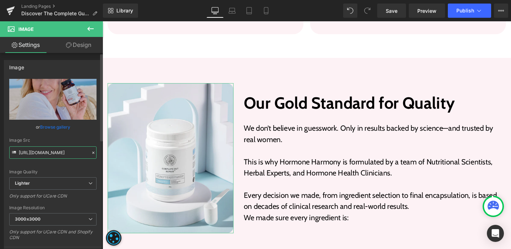
type input "https://cdn.shopify.com/s/files/1/0577/1912/8235/files/image_4_3.png?v=17592117…"
click at [60, 171] on div "Image Quality" at bounding box center [52, 171] width 87 height 5
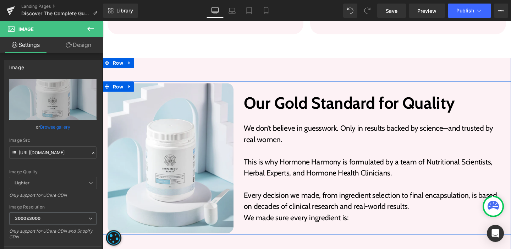
click at [262, 128] on p "We don’t believe in guesswork. Only in results backed by science—and trusted by…" at bounding box center [389, 139] width 276 height 23
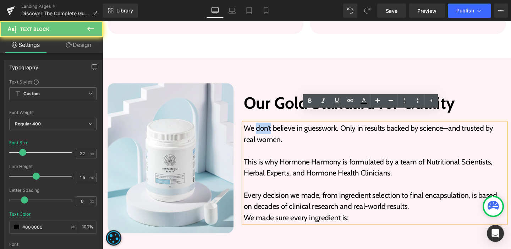
click at [262, 128] on p "We don’t believe in guesswork. Only in results backed by science—and trusted by…" at bounding box center [389, 139] width 276 height 23
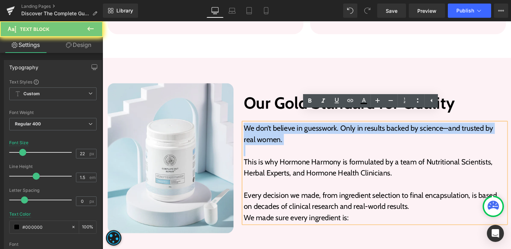
click at [262, 128] on p "We don’t believe in guesswork. Only in results backed by science—and trusted by…" at bounding box center [389, 139] width 276 height 23
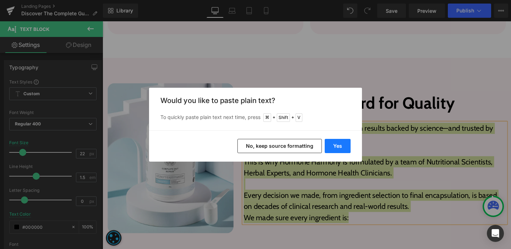
click at [334, 147] on button "Yes" at bounding box center [338, 146] width 26 height 14
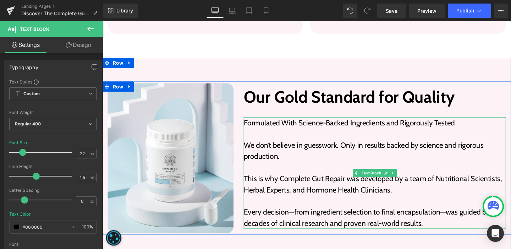
click at [287, 122] on p "Formulated With Science-Backed Ingredients and Rigorously Tested" at bounding box center [389, 128] width 276 height 12
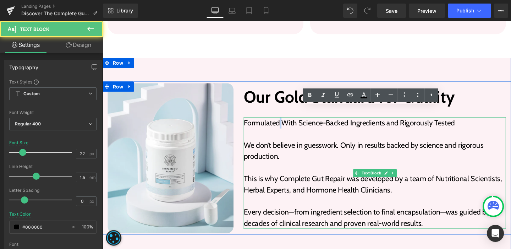
click at [287, 122] on p "Formulated With Science-Backed Ingredients and Rigorously Tested" at bounding box center [389, 128] width 276 height 12
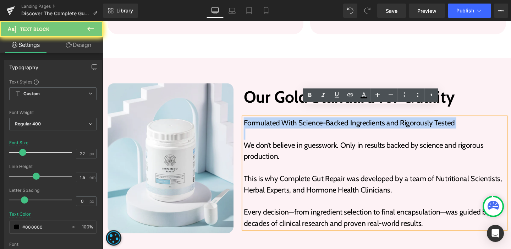
click at [287, 122] on p "Formulated With Science-Backed Ingredients and Rigorously Tested" at bounding box center [389, 128] width 276 height 12
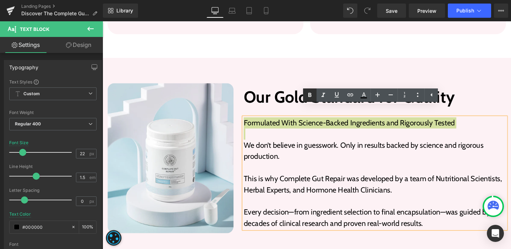
click at [308, 94] on icon at bounding box center [309, 95] width 3 height 4
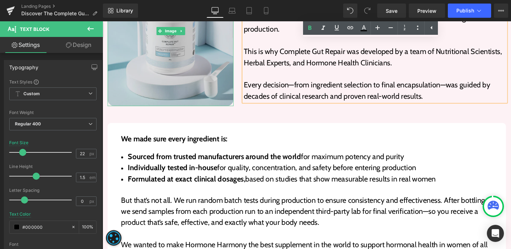
scroll to position [1607, 0]
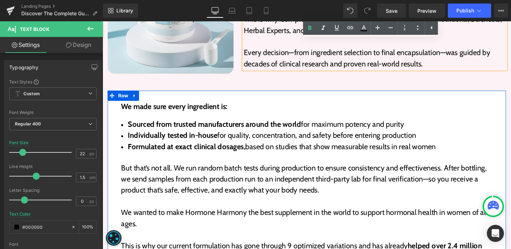
click at [164, 105] on p "We made sure every ingredient is:" at bounding box center [317, 111] width 390 height 12
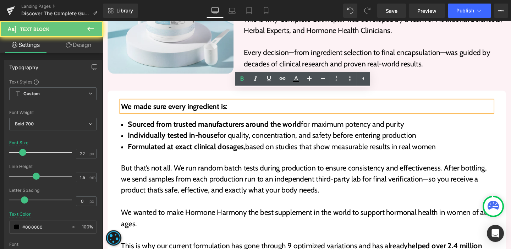
click at [164, 105] on p "We made sure every ingredient is:" at bounding box center [317, 111] width 390 height 12
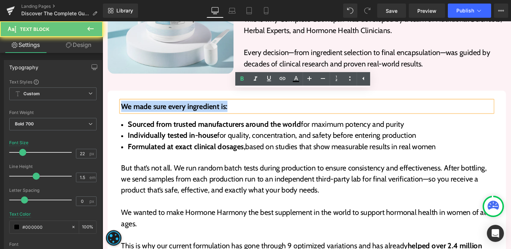
click at [164, 105] on p "We made sure every ingredient is:" at bounding box center [317, 111] width 390 height 12
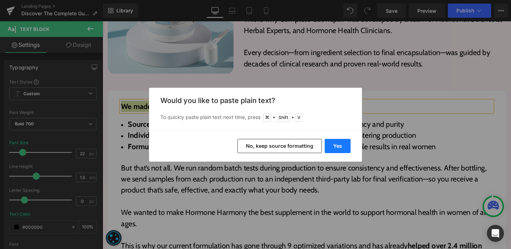
drag, startPoint x: 338, startPoint y: 151, endPoint x: 247, endPoint y: 136, distance: 92.1
click at [338, 151] on button "Yes" at bounding box center [338, 146] width 26 height 14
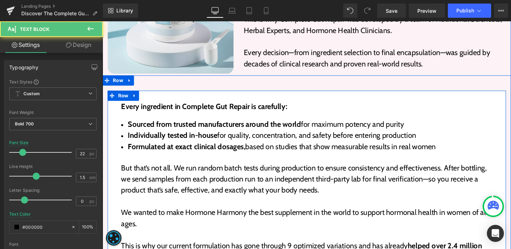
click at [213, 105] on p "Every ingredient in Complete Gut Repair is carefully:" at bounding box center [317, 111] width 390 height 12
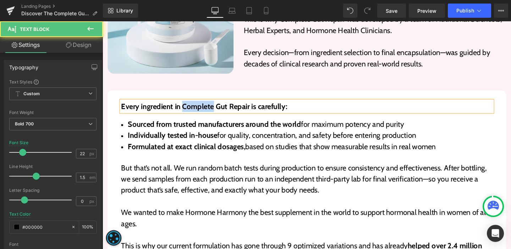
click at [213, 105] on p "Every ingredient in Complete Gut Repair is carefully:" at bounding box center [317, 111] width 390 height 12
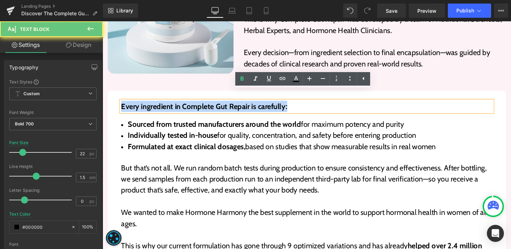
click at [213, 105] on p "Every ingredient in Complete Gut Repair is carefully:" at bounding box center [317, 111] width 390 height 12
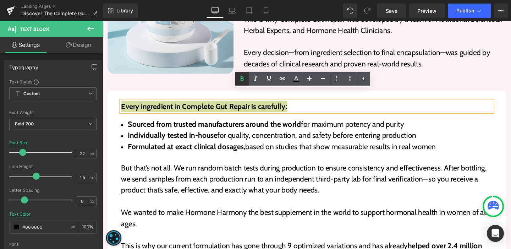
click at [242, 81] on icon at bounding box center [242, 79] width 9 height 9
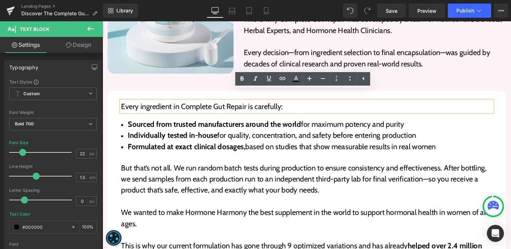
click at [205, 106] on span "Every ingredient in Complete Gut Repair is carefully:" at bounding box center [207, 111] width 170 height 10
drag, startPoint x: 183, startPoint y: 98, endPoint x: 250, endPoint y: 99, distance: 66.7
click at [250, 106] on span "Every ingredient in Complete Gut Repair is carefully:" at bounding box center [207, 111] width 170 height 10
click at [242, 80] on icon at bounding box center [242, 79] width 9 height 9
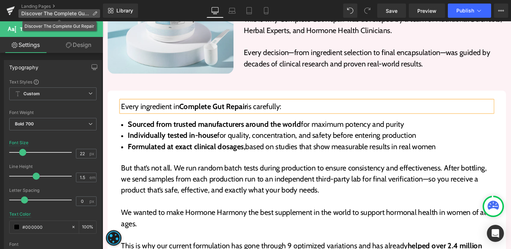
click at [95, 12] on icon at bounding box center [94, 13] width 5 height 5
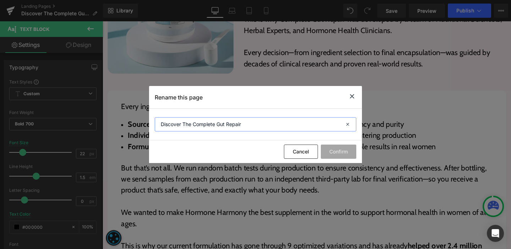
click at [206, 120] on input "Discover The Complete Gut Repair" at bounding box center [256, 124] width 202 height 14
click at [350, 98] on icon at bounding box center [352, 96] width 9 height 9
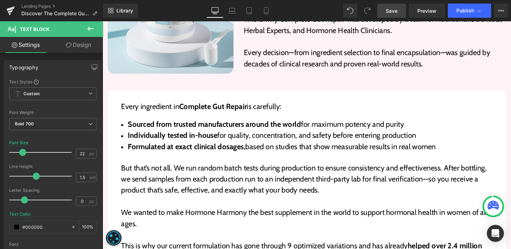
click at [387, 14] on span "Save" at bounding box center [392, 10] width 12 height 7
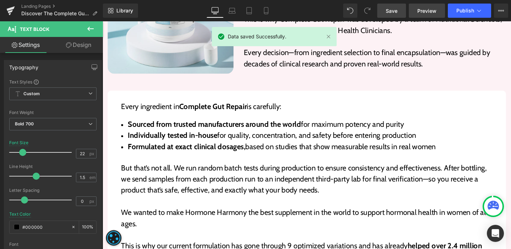
click at [418, 13] on span "Preview" at bounding box center [426, 10] width 19 height 7
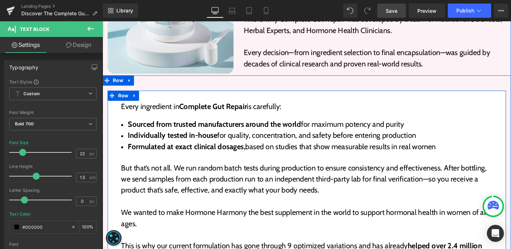
click at [171, 125] on strong "Sourced from trusted manufacturers around the world" at bounding box center [220, 130] width 182 height 10
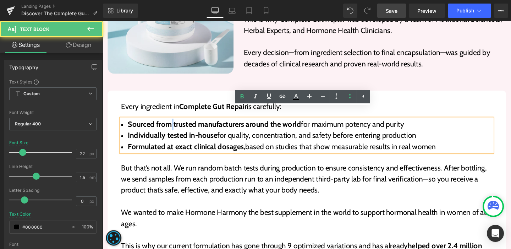
click at [171, 125] on strong "Sourced from trusted manufacturers around the world" at bounding box center [220, 130] width 182 height 10
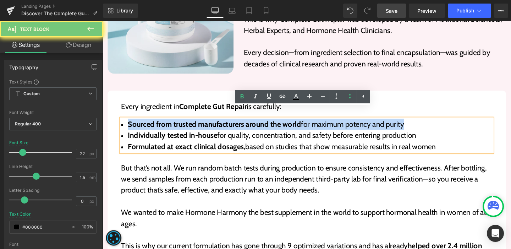
click at [171, 125] on strong "Sourced from trusted manufacturers around the world" at bounding box center [220, 130] width 182 height 10
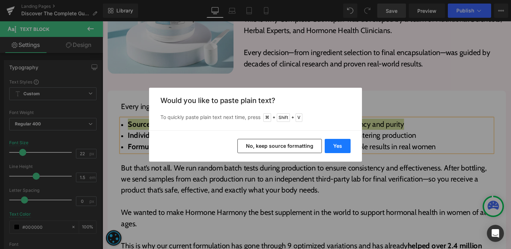
click at [327, 140] on button "Yes" at bounding box center [338, 146] width 26 height 14
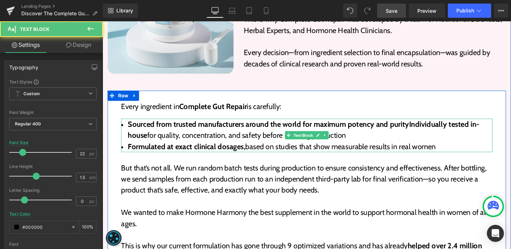
click at [422, 125] on strong "Sourced from trusted manufacturers around the world for maximum potency and pur…" at bounding box center [313, 135] width 369 height 21
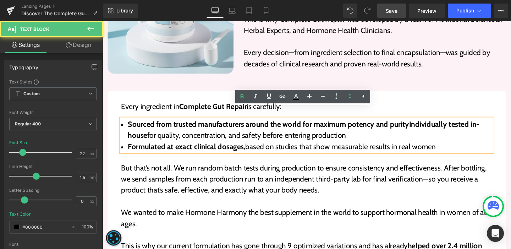
click at [421, 125] on strong "Sourced from trusted manufacturers around the world for maximum potency and pur…" at bounding box center [313, 135] width 369 height 21
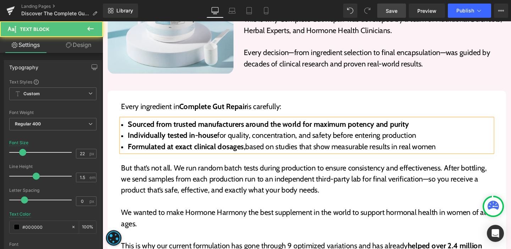
click at [171, 136] on strong "Individually tested in-house" at bounding box center [176, 141] width 94 height 10
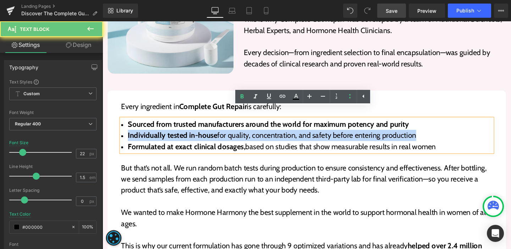
click at [171, 136] on strong "Individually tested in-house" at bounding box center [176, 141] width 94 height 10
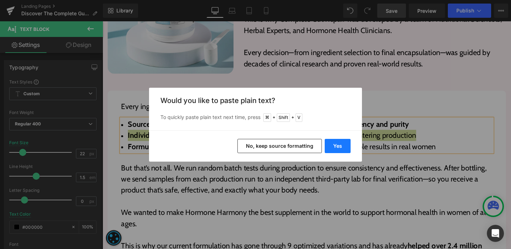
click at [347, 146] on button "Yes" at bounding box center [338, 146] width 26 height 14
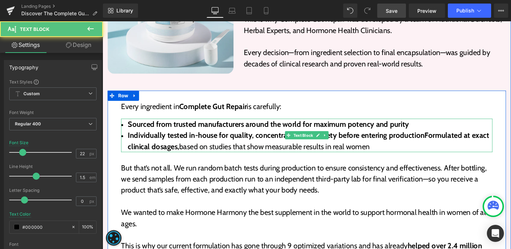
click at [438, 136] on strong "Individually tested in-house for quality, concentration, and safety before ente…" at bounding box center [319, 146] width 380 height 21
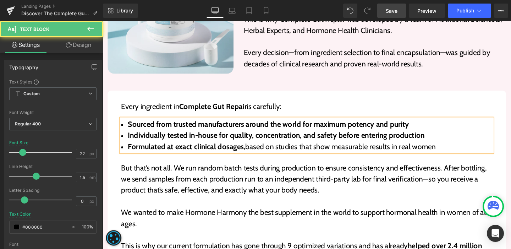
click at [192, 148] on strong "Formulated at exact clinical dosages," at bounding box center [190, 153] width 123 height 10
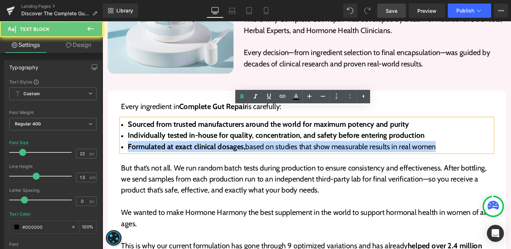
click at [192, 148] on strong "Formulated at exact clinical dosages," at bounding box center [190, 153] width 123 height 10
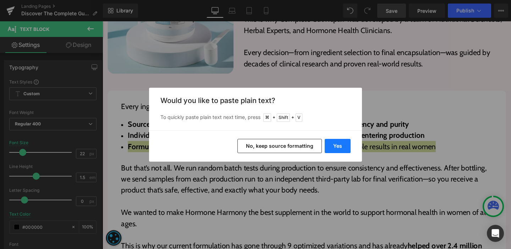
click at [331, 145] on button "Yes" at bounding box center [338, 146] width 26 height 14
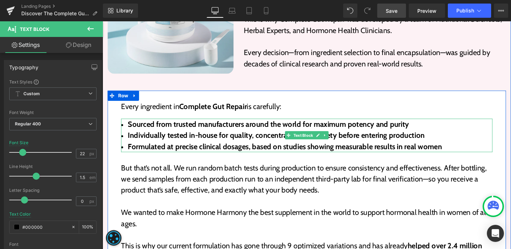
click at [150, 125] on strong "Sourced from trusted manufacturers around the world for maximum potency and pur…" at bounding box center [277, 130] width 296 height 10
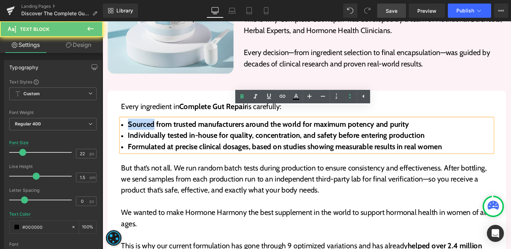
click at [150, 125] on strong "Sourced from trusted manufacturers around the world for maximum potency and pur…" at bounding box center [277, 130] width 296 height 10
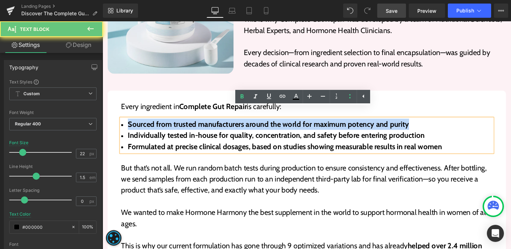
click at [150, 125] on strong "Sourced from trusted manufacturers around the world for maximum potency and pur…" at bounding box center [277, 130] width 296 height 10
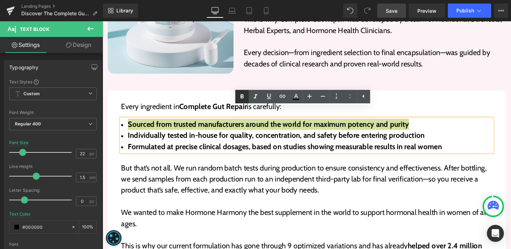
click at [246, 97] on icon at bounding box center [242, 96] width 9 height 9
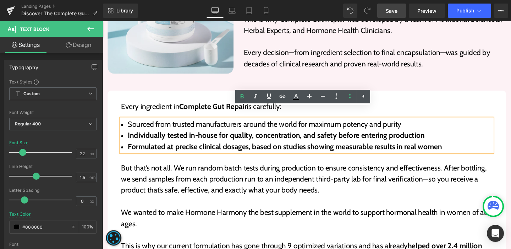
click at [193, 136] on strong "Individually tested in-house for quality, concentration, and safety before ente…" at bounding box center [285, 141] width 312 height 10
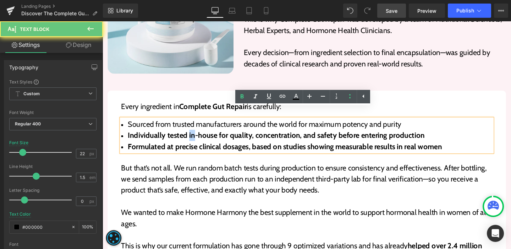
click at [193, 136] on strong "Individually tested in-house for quality, concentration, and safety before ente…" at bounding box center [285, 141] width 312 height 10
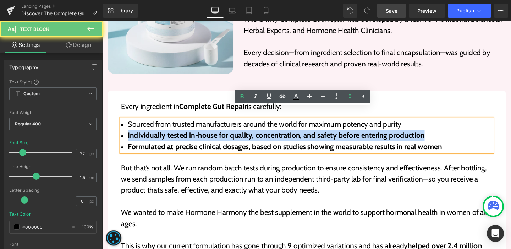
click at [193, 136] on strong "Individually tested in-house for quality, concentration, and safety before ente…" at bounding box center [285, 141] width 312 height 10
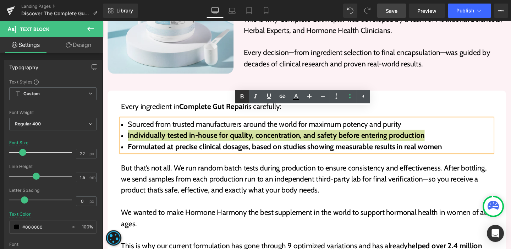
click at [240, 97] on icon at bounding box center [242, 96] width 9 height 9
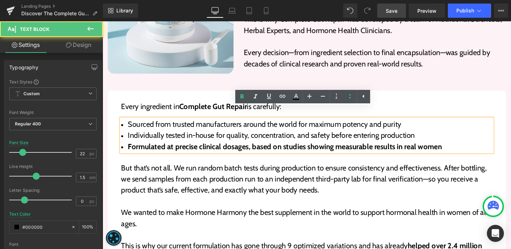
click at [214, 148] on span "Formulated at precise clinical dosages, based on studies showing measurable res…" at bounding box center [294, 153] width 330 height 10
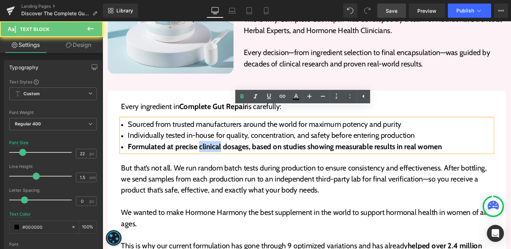
click at [214, 148] on span "Formulated at precise clinical dosages, based on studies showing measurable res…" at bounding box center [294, 153] width 330 height 10
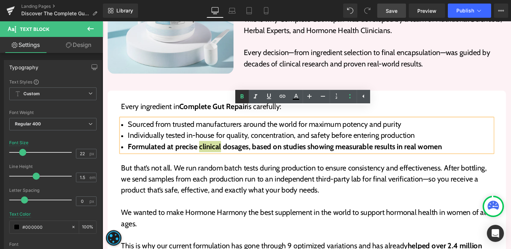
click at [241, 99] on icon at bounding box center [242, 96] width 9 height 9
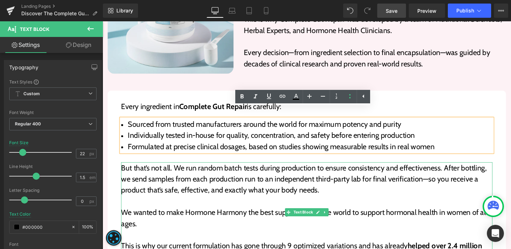
click at [152, 169] on p "But that’s not all. We run random batch tests during production to ensure consi…" at bounding box center [317, 186] width 390 height 35
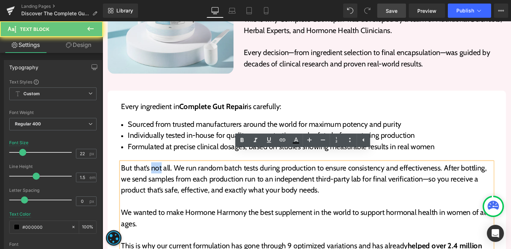
click at [152, 169] on p "But that’s not all. We run random batch tests during production to ensure consi…" at bounding box center [317, 186] width 390 height 35
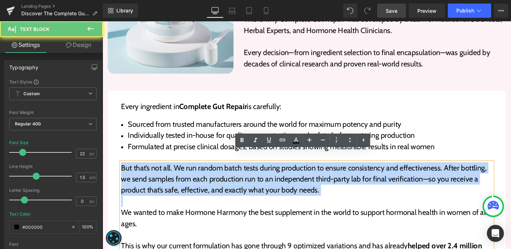
click at [152, 169] on p "But that’s not all. We run random batch tests during production to ensure consi…" at bounding box center [317, 186] width 390 height 35
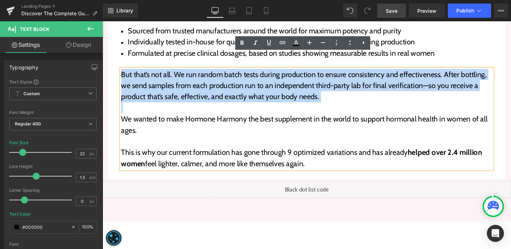
scroll to position [1699, 0]
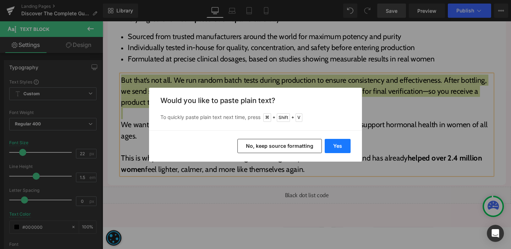
click at [336, 149] on button "Yes" at bounding box center [338, 146] width 26 height 14
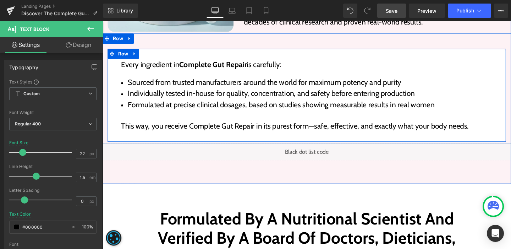
scroll to position [1647, 0]
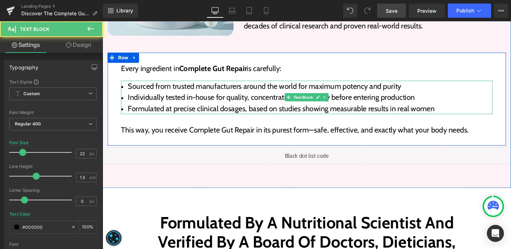
click at [236, 84] on li "Sourced from trusted manufacturers around the world for maximum potency and pur…" at bounding box center [317, 90] width 390 height 12
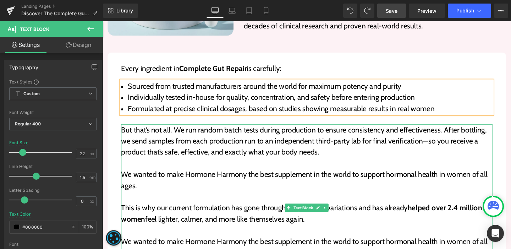
click at [167, 130] on p "But that’s not all. We run random batch tests during production to ensure consi…" at bounding box center [317, 147] width 390 height 35
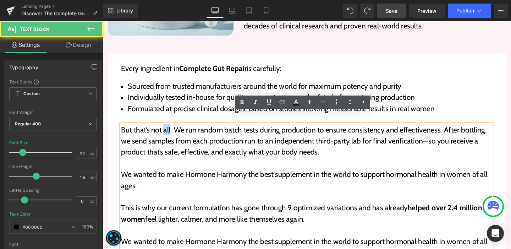
click at [167, 130] on p "But that’s not all. We run random batch tests during production to ensure consi…" at bounding box center [317, 147] width 390 height 35
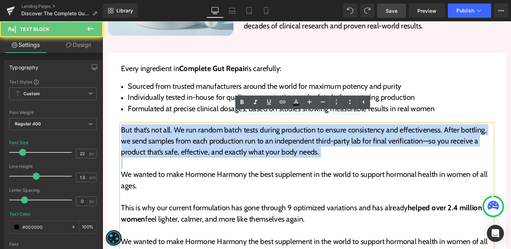
click at [167, 130] on p "But that’s not all. We run random batch tests during production to ensure consi…" at bounding box center [317, 147] width 390 height 35
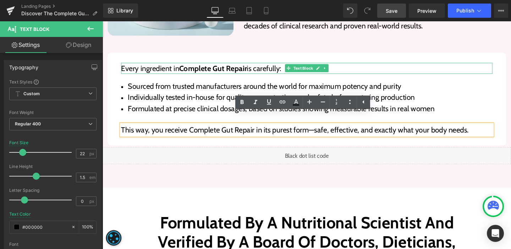
click at [161, 66] on span "Every ingredient in" at bounding box center [152, 71] width 61 height 10
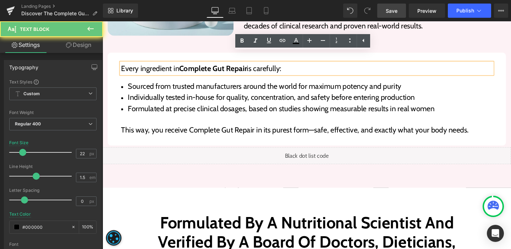
click at [248, 107] on li "Formulated at precise clinical dosages, based on studies showing measurable res…" at bounding box center [317, 113] width 390 height 12
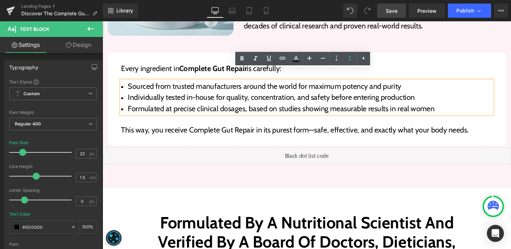
click at [376, 97] on span "Individually tested in-house for quality, concentration, and safety before ente…" at bounding box center [280, 102] width 302 height 10
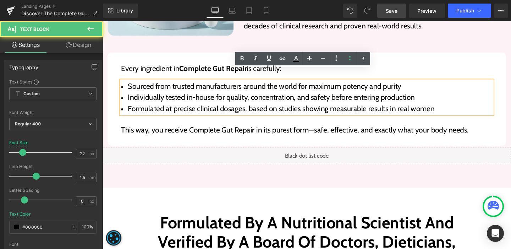
click at [370, 130] on p "This way, you receive Complete Gut Repair in its purest form—safe, effective, a…" at bounding box center [317, 136] width 390 height 12
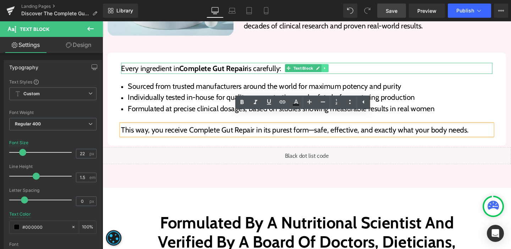
click at [334, 68] on icon at bounding box center [336, 70] width 4 height 4
click at [332, 66] on link at bounding box center [332, 70] width 7 height 9
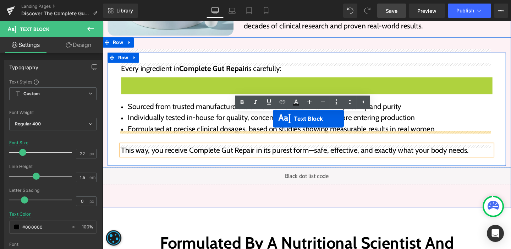
drag, startPoint x: 293, startPoint y: 76, endPoint x: 282, endPoint y: 124, distance: 49.5
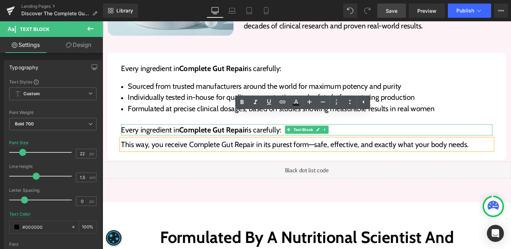
click at [150, 131] on span "Every ingredient in" at bounding box center [152, 136] width 61 height 10
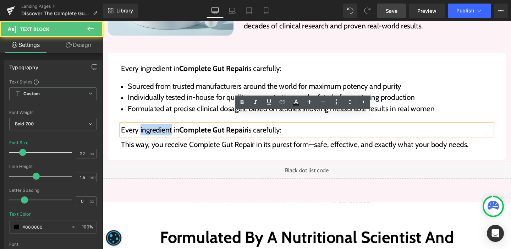
click at [150, 131] on span "Every ingredient in" at bounding box center [152, 136] width 61 height 10
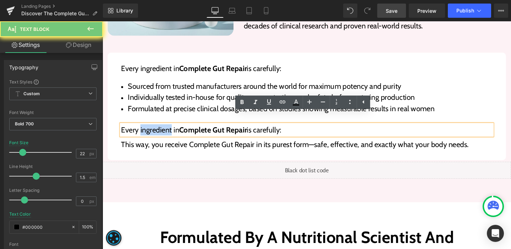
click at [150, 131] on span "Every ingredient in" at bounding box center [152, 136] width 61 height 10
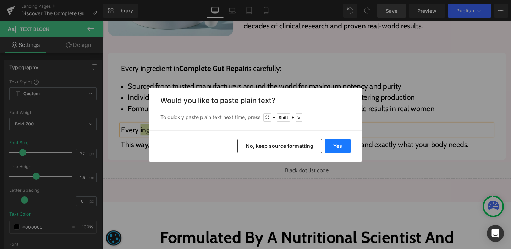
click at [326, 146] on button "Yes" at bounding box center [338, 146] width 26 height 14
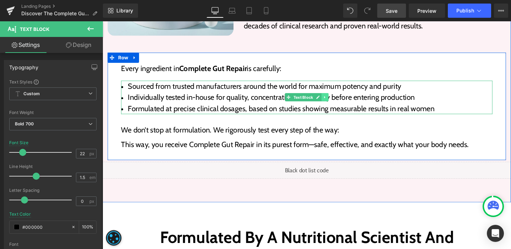
click at [334, 99] on icon at bounding box center [336, 101] width 4 height 4
click at [331, 99] on icon at bounding box center [333, 101] width 4 height 4
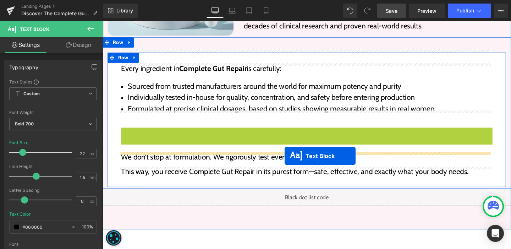
drag, startPoint x: 294, startPoint y: 141, endPoint x: 294, endPoint y: 163, distance: 21.6
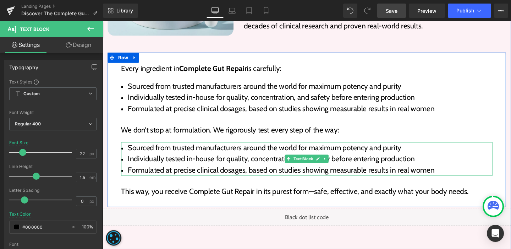
click at [170, 149] on span "Sourced from trusted manufacturers around the world for maximum potency and pur…" at bounding box center [272, 154] width 287 height 10
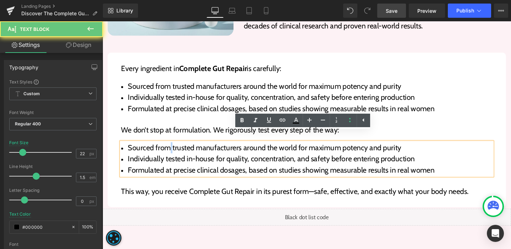
click at [170, 149] on span "Sourced from trusted manufacturers around the world for maximum potency and pur…" at bounding box center [272, 154] width 287 height 10
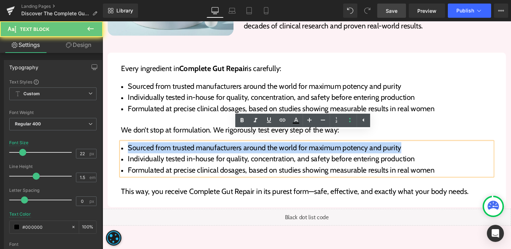
click at [170, 149] on span "Sourced from trusted manufacturers around the world for maximum potency and pur…" at bounding box center [272, 154] width 287 height 10
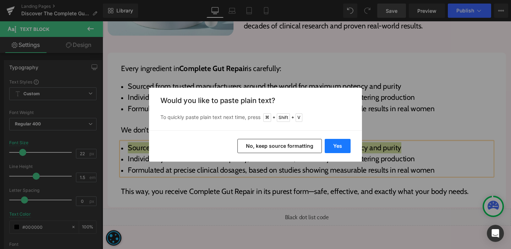
click at [337, 145] on button "Yes" at bounding box center [338, 146] width 26 height 14
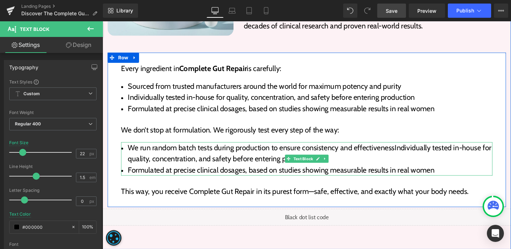
click at [409, 149] on span "We run random batch tests during production to ensure consistency and effective…" at bounding box center [320, 159] width 382 height 21
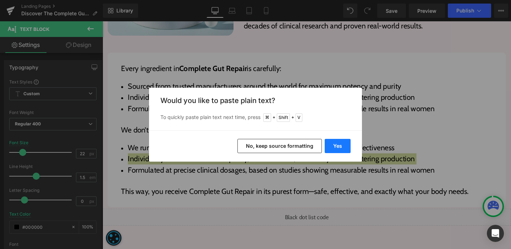
click at [335, 144] on button "Yes" at bounding box center [338, 146] width 26 height 14
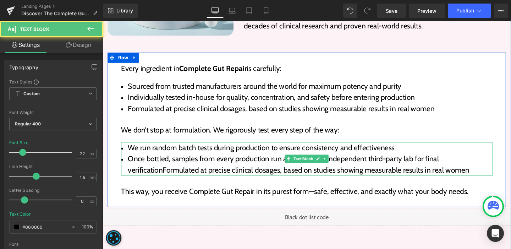
click at [163, 168] on span "Once bottled, samples from every production run are sent to an independent thir…" at bounding box center [308, 171] width 359 height 21
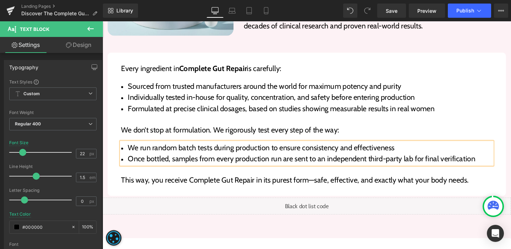
click at [182, 171] on div "Every ingredient in Complete Gut Repair is carefully: Text Block Sourced from t…" at bounding box center [317, 127] width 405 height 133
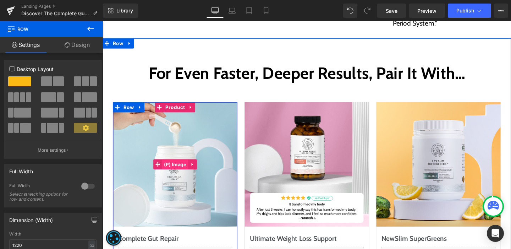
scroll to position [2312, 0]
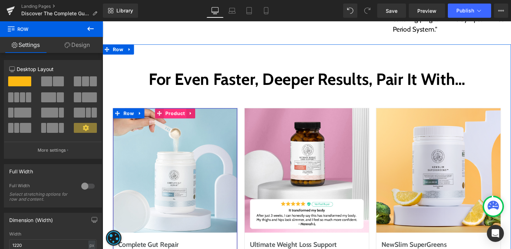
click at [182, 112] on span "Product" at bounding box center [179, 117] width 24 height 11
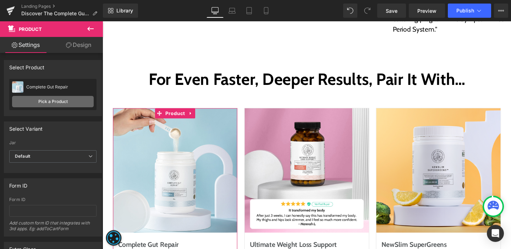
click at [40, 102] on link "Pick a Product" at bounding box center [53, 101] width 82 height 11
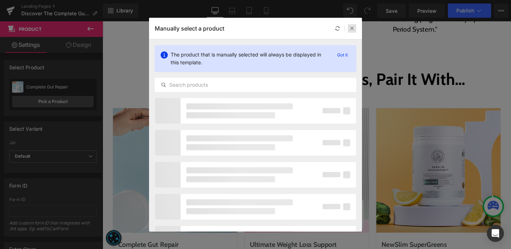
click at [350, 27] on icon at bounding box center [352, 28] width 5 height 5
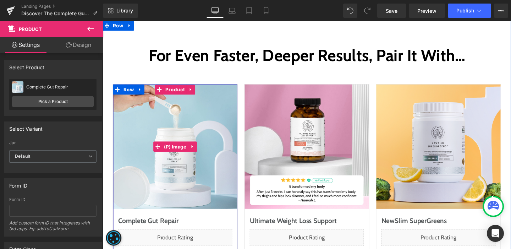
scroll to position [2347, 0]
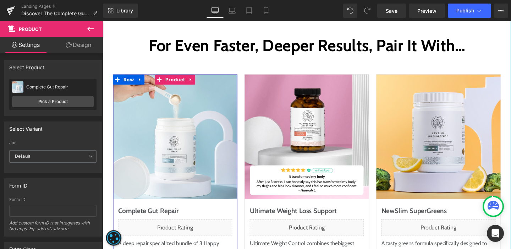
click at [159, 215] on div "Complete Gut Repair (P) Title" at bounding box center [179, 220] width 120 height 11
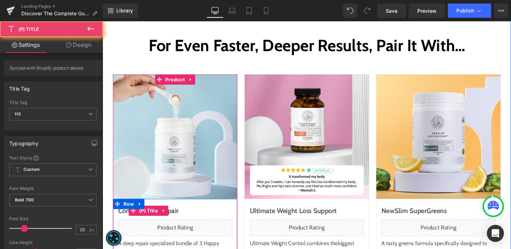
click at [177, 215] on link "Complete Gut Repair" at bounding box center [151, 220] width 64 height 11
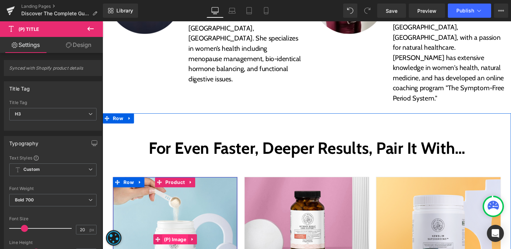
scroll to position [2232, 0]
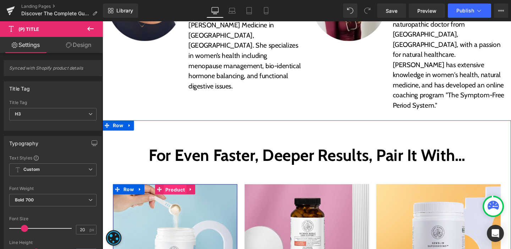
click at [182, 193] on span "Product" at bounding box center [179, 198] width 24 height 11
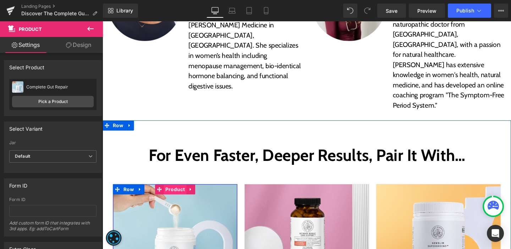
click at [176, 192] on span "Product" at bounding box center [179, 197] width 24 height 11
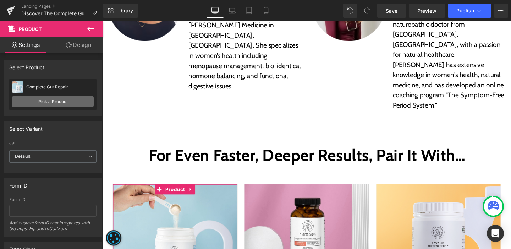
click at [76, 101] on link "Pick a Product" at bounding box center [53, 101] width 82 height 11
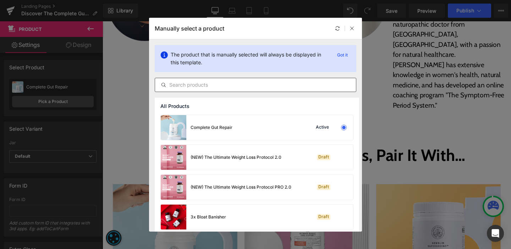
click at [201, 87] on input "text" at bounding box center [255, 85] width 201 height 9
paste input "Hormone Harmony"
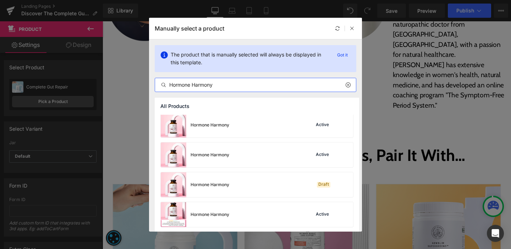
scroll to position [39, 0]
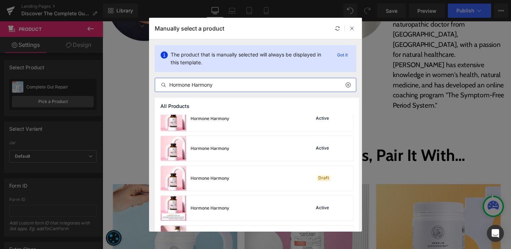
type input "Hormone Harmony"
click at [352, 27] on icon at bounding box center [352, 28] width 5 height 5
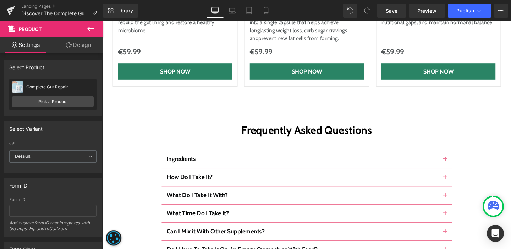
scroll to position [2602, 0]
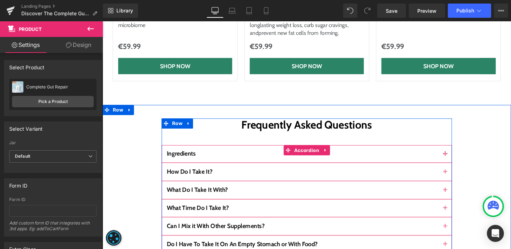
click at [103, 21] on div at bounding box center [103, 21] width 0 height 0
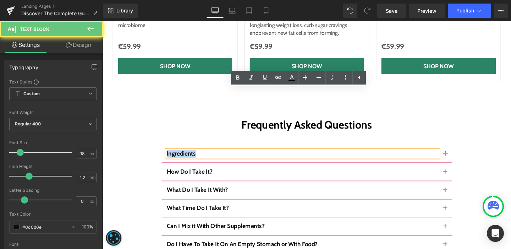
click at [177, 156] on span "Ingredients" at bounding box center [185, 160] width 31 height 8
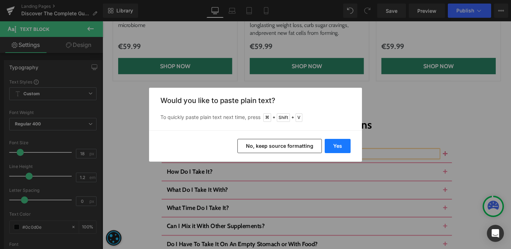
click at [335, 149] on button "Yes" at bounding box center [338, 146] width 26 height 14
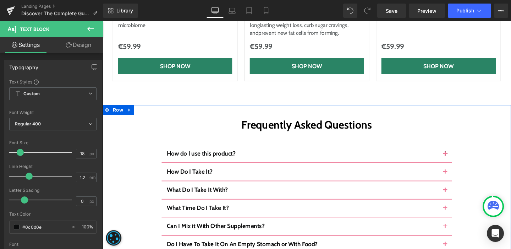
click at [458, 151] on button "button" at bounding box center [463, 160] width 14 height 18
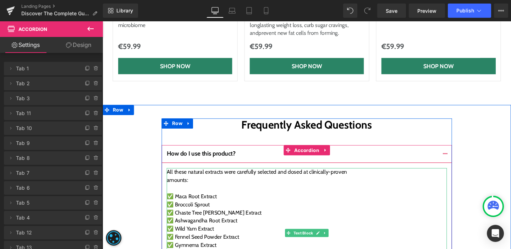
click at [189, 175] on div "All these natural extracts were carefully selected and dosed at clinically-prov…" at bounding box center [317, 243] width 295 height 136
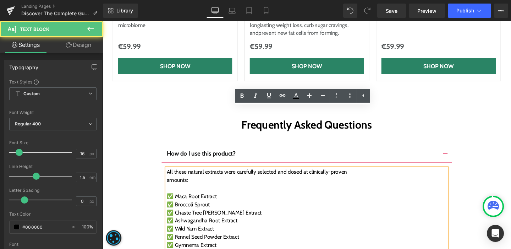
click at [186, 175] on div "All these natural extracts were carefully selected and dosed at clinically-prov…" at bounding box center [317, 243] width 295 height 136
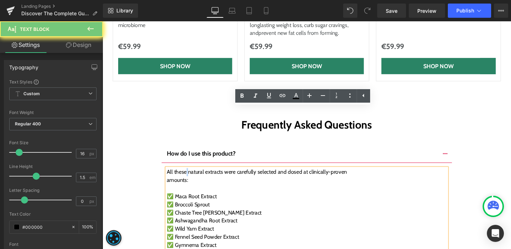
click at [186, 175] on div "All these natural extracts were carefully selected and dosed at clinically-prov…" at bounding box center [317, 243] width 295 height 136
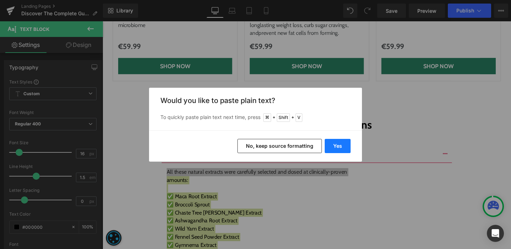
click at [335, 144] on button "Yes" at bounding box center [338, 146] width 26 height 14
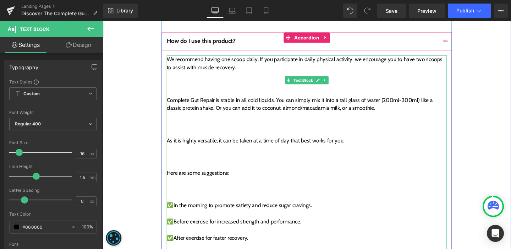
scroll to position [2761, 0]
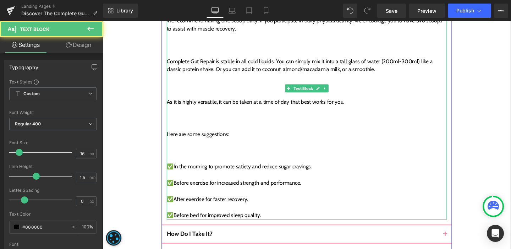
click at [182, 213] on div at bounding box center [317, 217] width 295 height 9
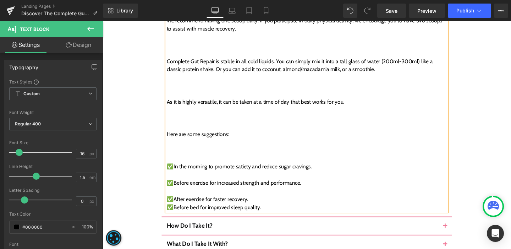
click at [184, 196] on div at bounding box center [317, 200] width 295 height 9
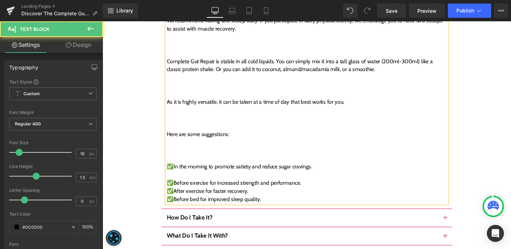
click at [184, 178] on div at bounding box center [317, 182] width 295 height 9
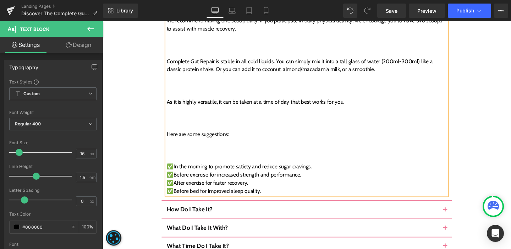
click at [185, 161] on div at bounding box center [317, 165] width 295 height 9
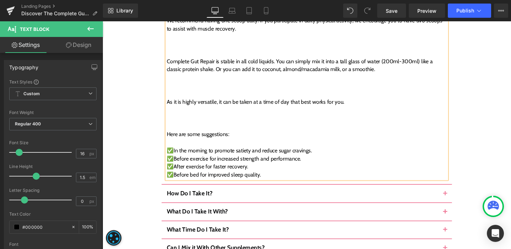
click at [191, 127] on div at bounding box center [317, 131] width 295 height 9
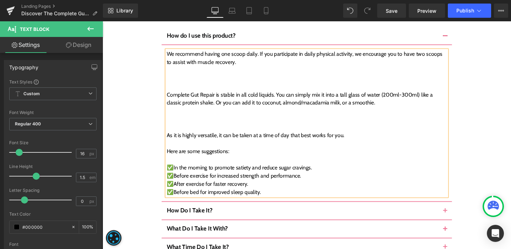
scroll to position [2726, 0]
click at [180, 128] on div at bounding box center [317, 132] width 295 height 9
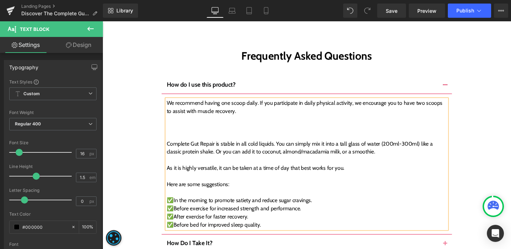
scroll to position [2650, 0]
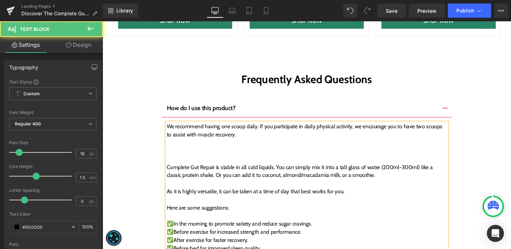
click at [181, 162] on div at bounding box center [317, 166] width 295 height 9
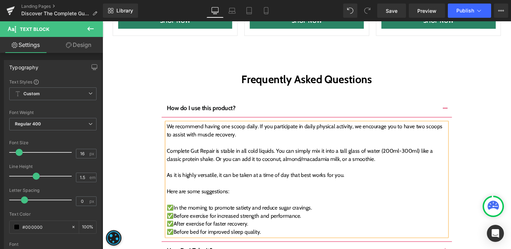
click at [463, 104] on button "button" at bounding box center [463, 113] width 14 height 18
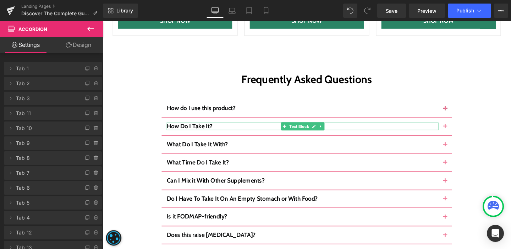
click at [219, 128] on p "How Do I Take It?" at bounding box center [313, 132] width 286 height 8
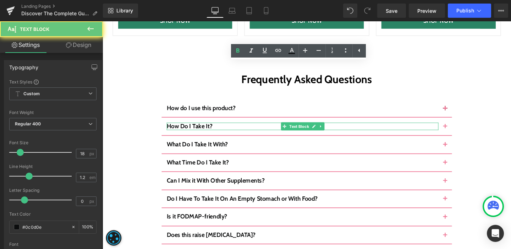
click at [219, 128] on p "How Do I Take It?" at bounding box center [313, 132] width 286 height 8
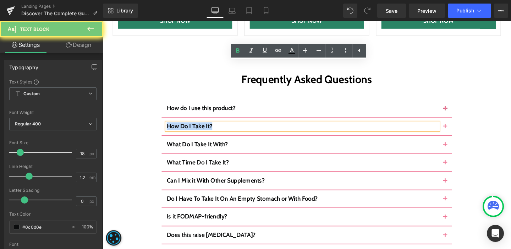
click at [219, 128] on p "How Do I Take It?" at bounding box center [313, 132] width 286 height 8
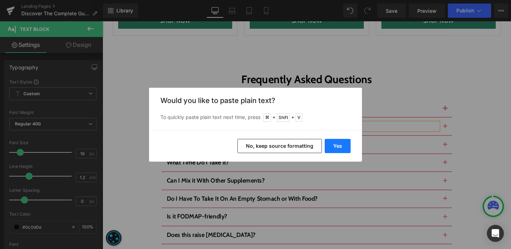
click at [329, 144] on button "Yes" at bounding box center [338, 146] width 26 height 14
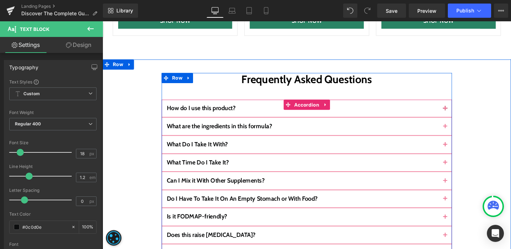
click at [463, 134] on span "button" at bounding box center [463, 134] width 0 height 0
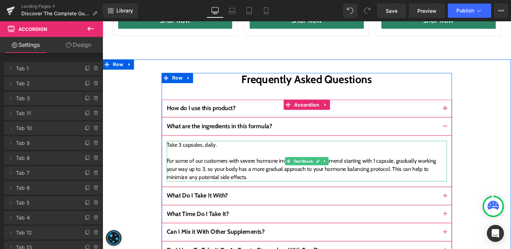
click at [196, 147] on div "Take 3 capsules, daily. For some of our customers with severe hormone imbalance…" at bounding box center [317, 168] width 295 height 43
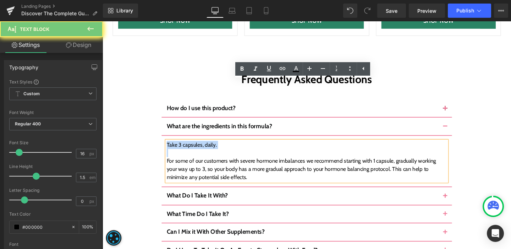
click at [196, 147] on div "Take 3 capsules, daily. For some of our customers with severe hormone imbalance…" at bounding box center [317, 168] width 295 height 43
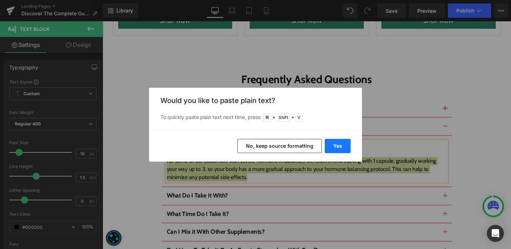
click at [328, 144] on button "Yes" at bounding box center [338, 146] width 26 height 14
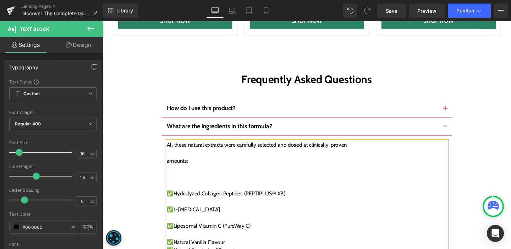
click at [181, 241] on div at bounding box center [317, 245] width 295 height 9
click at [181, 224] on div at bounding box center [317, 228] width 295 height 9
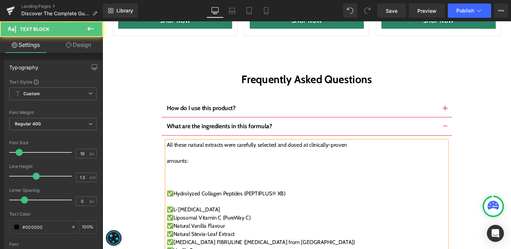
click at [182, 207] on div at bounding box center [317, 211] width 295 height 9
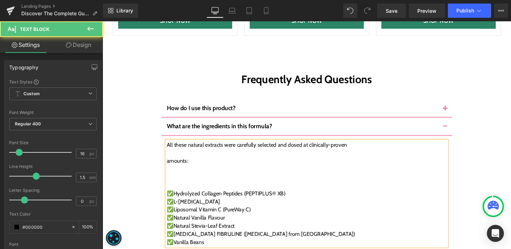
click at [182, 189] on div at bounding box center [317, 193] width 295 height 9
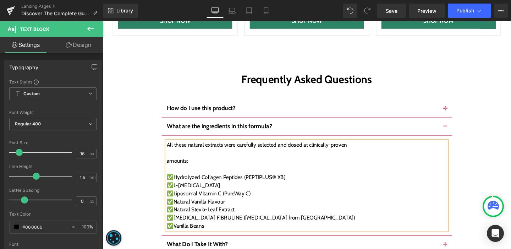
click at [188, 155] on div at bounding box center [317, 159] width 295 height 9
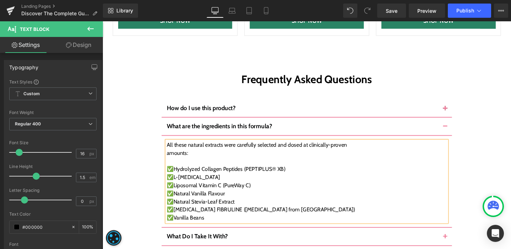
click at [462, 122] on button "button" at bounding box center [463, 131] width 14 height 18
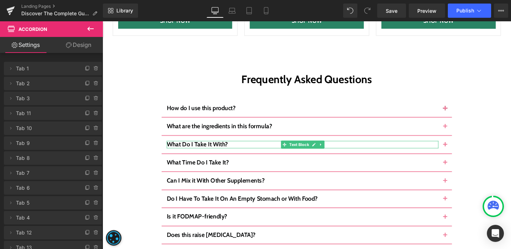
click at [196, 147] on b "What Do I Take It With?" at bounding box center [202, 151] width 64 height 8
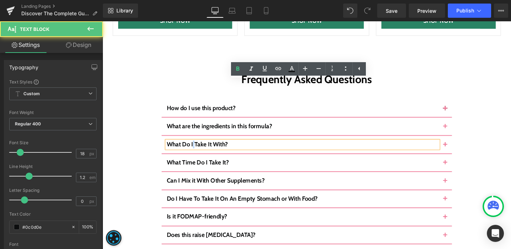
click at [196, 147] on b "What Do I Take It With?" at bounding box center [202, 151] width 64 height 8
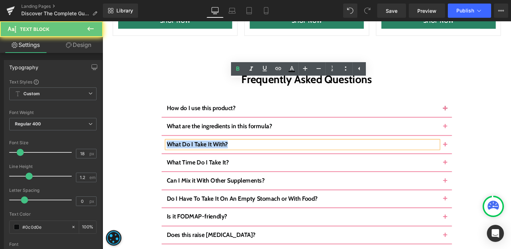
click at [196, 147] on b "What Do I Take It With?" at bounding box center [202, 151] width 64 height 8
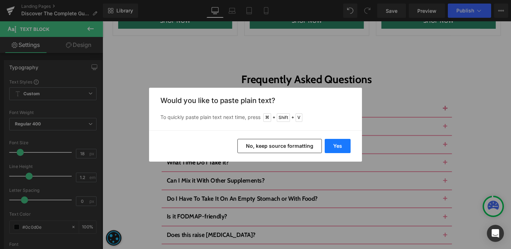
click at [345, 150] on button "Yes" at bounding box center [338, 146] width 26 height 14
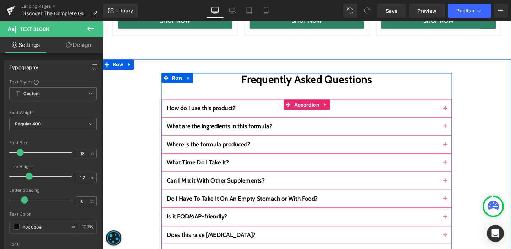
click at [459, 142] on button "button" at bounding box center [463, 151] width 14 height 18
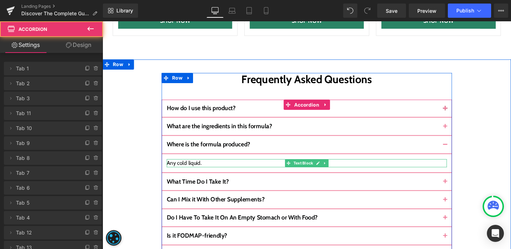
click at [191, 166] on div "Any cold liquid." at bounding box center [317, 170] width 295 height 9
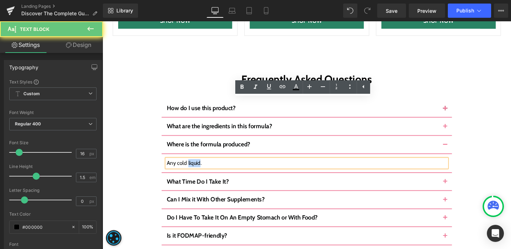
click at [191, 166] on div "Any cold liquid." at bounding box center [317, 170] width 295 height 9
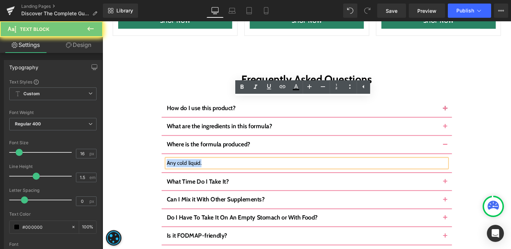
click at [191, 166] on div "Any cold liquid." at bounding box center [317, 170] width 295 height 9
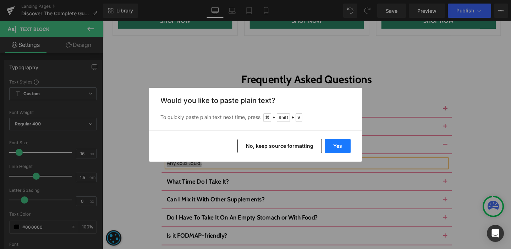
click at [332, 147] on button "Yes" at bounding box center [338, 146] width 26 height 14
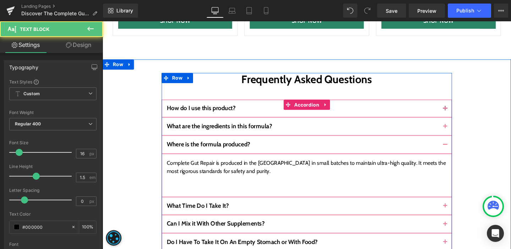
click at [280, 192] on div at bounding box center [317, 196] width 295 height 9
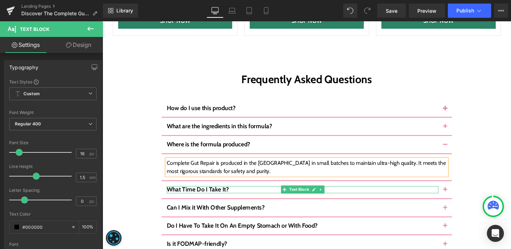
click at [220, 194] on b "What Time Do I Take It?" at bounding box center [202, 198] width 65 height 8
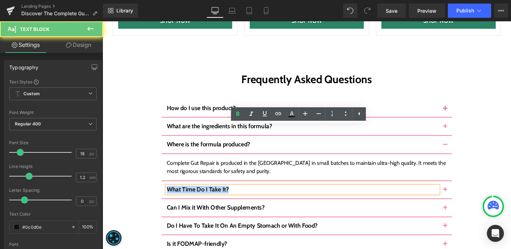
click at [220, 194] on b "What Time Do I Take It?" at bounding box center [202, 198] width 65 height 8
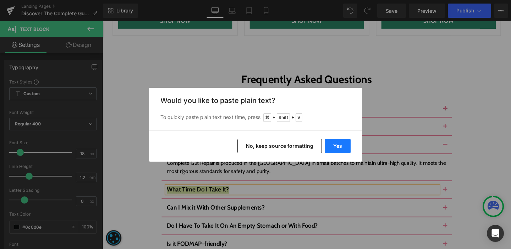
click at [335, 151] on button "Yes" at bounding box center [338, 146] width 26 height 14
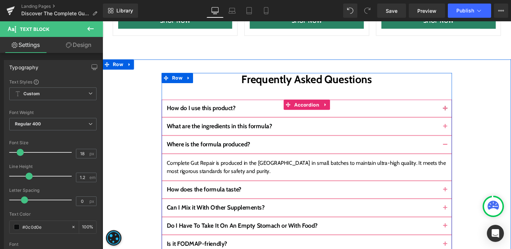
click at [208, 166] on div "Complete Gut Repair is produced in the EU in small batches to maintain ultra-hi…" at bounding box center [317, 174] width 295 height 17
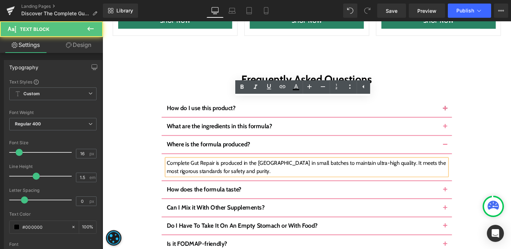
click at [208, 166] on div "Complete Gut Repair is produced in the EU in small batches to maintain ultra-hi…" at bounding box center [317, 174] width 295 height 17
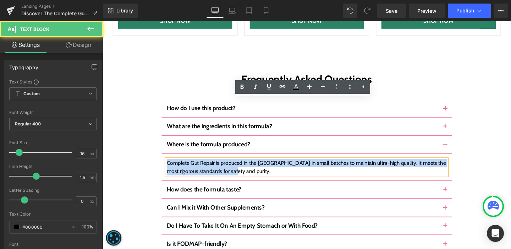
click at [208, 166] on div "Complete Gut Repair is produced in the EU in small batches to maintain ultra-hi…" at bounding box center [317, 174] width 295 height 17
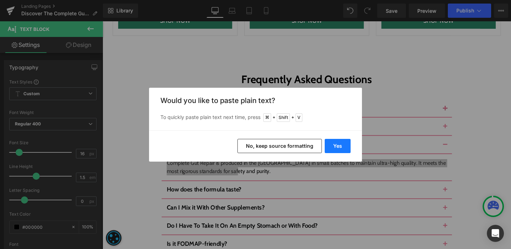
click at [344, 150] on button "Yes" at bounding box center [338, 146] width 26 height 14
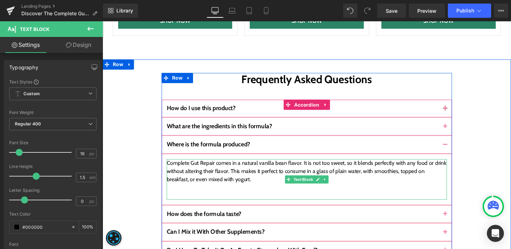
click at [279, 200] on div at bounding box center [317, 204] width 295 height 9
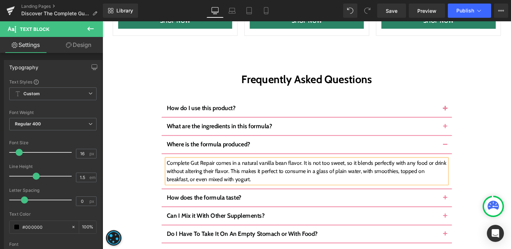
click at [197, 203] on span "How does the formula taste?" at bounding box center [209, 207] width 78 height 8
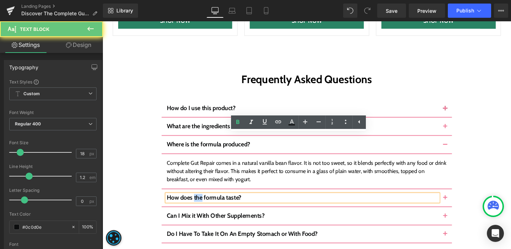
click at [197, 203] on span "How does the formula taste?" at bounding box center [209, 207] width 78 height 8
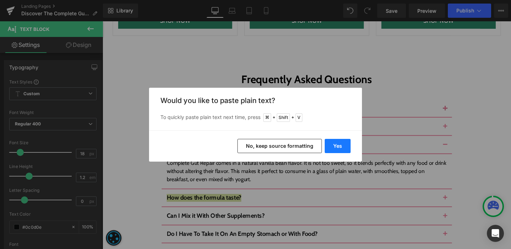
click at [332, 147] on button "Yes" at bounding box center [338, 146] width 26 height 14
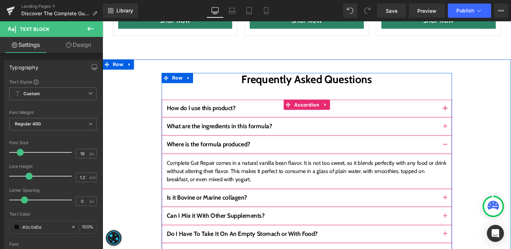
click at [463, 198] on button "button" at bounding box center [463, 207] width 14 height 18
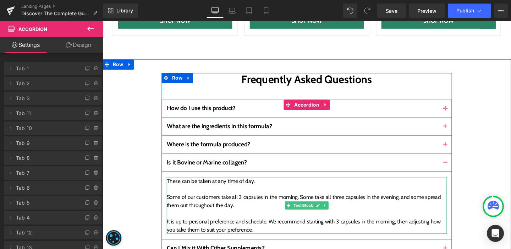
click at [199, 193] on div "Some of our customers take all 3 capsules in the morning. Some take all three c…" at bounding box center [317, 218] width 295 height 51
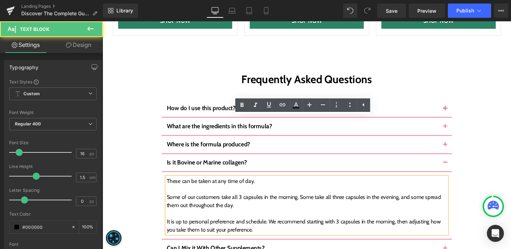
click at [199, 193] on div "Some of our customers take all 3 capsules in the morning. Some take all three c…" at bounding box center [317, 218] width 295 height 51
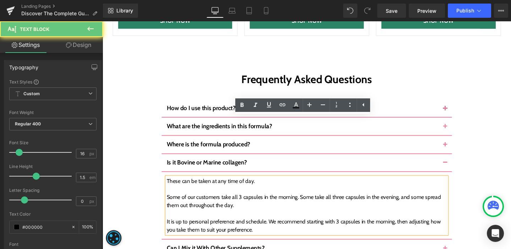
click at [197, 193] on div "Some of our customers take all 3 capsules in the morning. Some take all three c…" at bounding box center [317, 218] width 295 height 51
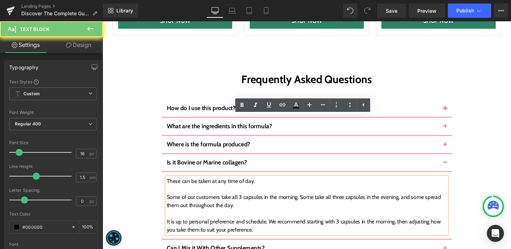
click at [197, 193] on div "Some of our customers take all 3 capsules in the morning. Some take all three c…" at bounding box center [317, 218] width 295 height 51
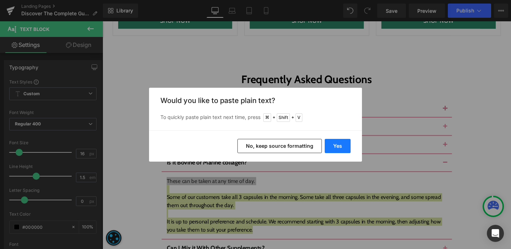
click at [337, 146] on button "Yes" at bounding box center [338, 146] width 26 height 14
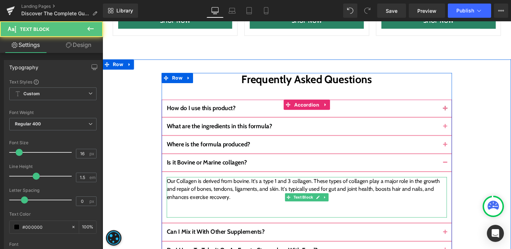
click at [238, 219] on div at bounding box center [317, 223] width 295 height 9
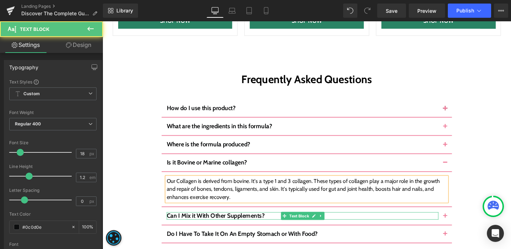
click at [216, 221] on b "Can I Mix it With Other Supplements?" at bounding box center [221, 225] width 103 height 8
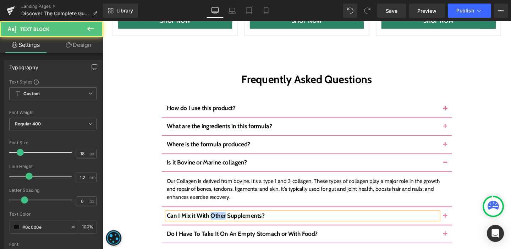
click at [216, 221] on b "Can I Mix it With Other Supplements?" at bounding box center [221, 225] width 103 height 8
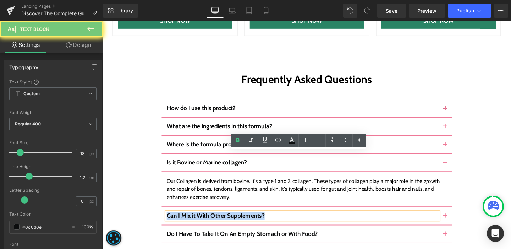
click at [216, 221] on b "Can I Mix it With Other Supplements?" at bounding box center [221, 225] width 103 height 8
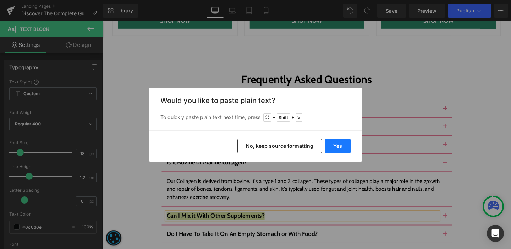
click at [331, 148] on button "Yes" at bounding box center [338, 146] width 26 height 14
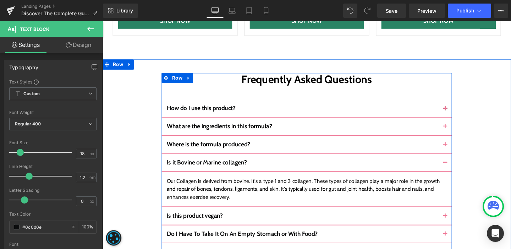
click at [462, 216] on button "button" at bounding box center [463, 225] width 14 height 18
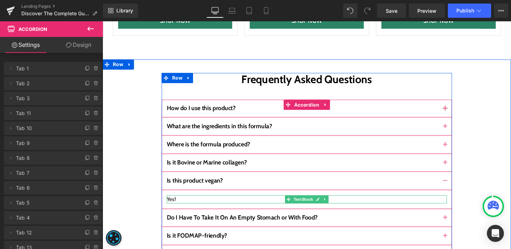
click at [174, 204] on div "Yes!" at bounding box center [317, 208] width 295 height 9
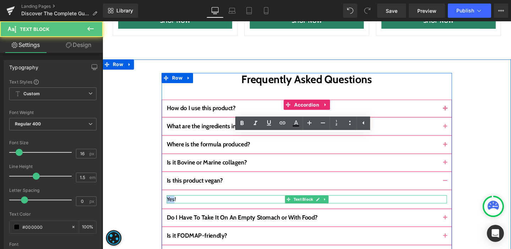
click at [174, 204] on div "Yes!" at bounding box center [317, 208] width 295 height 9
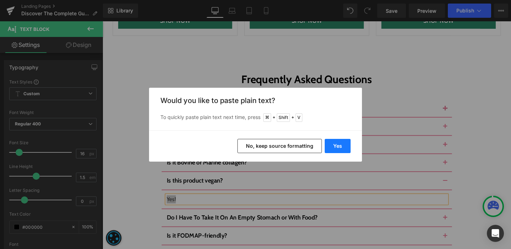
click at [346, 145] on button "Yes" at bounding box center [338, 146] width 26 height 14
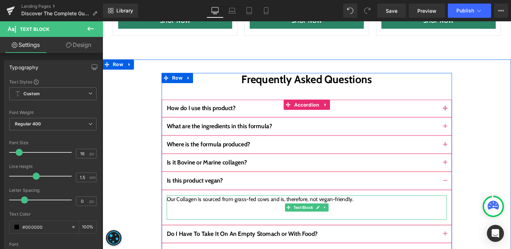
click at [289, 213] on div at bounding box center [317, 217] width 295 height 9
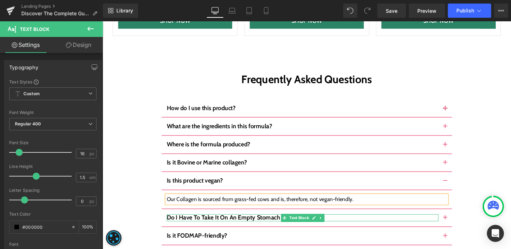
click at [214, 224] on b "Do I Have To Take It On An Empty Stomach or With Food?" at bounding box center [249, 228] width 159 height 8
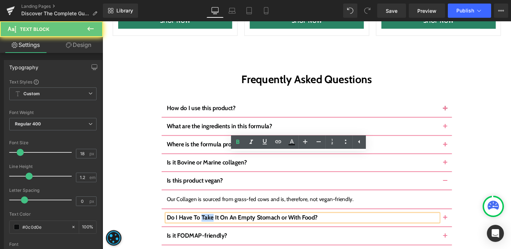
click at [214, 224] on b "Do I Have To Take It On An Empty Stomach or With Food?" at bounding box center [249, 228] width 159 height 8
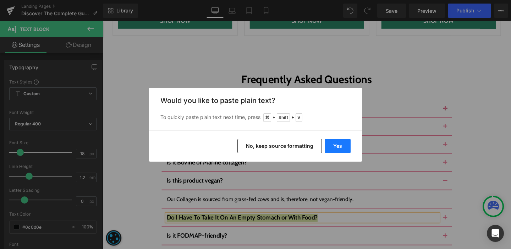
click at [332, 152] on button "Yes" at bounding box center [338, 146] width 26 height 14
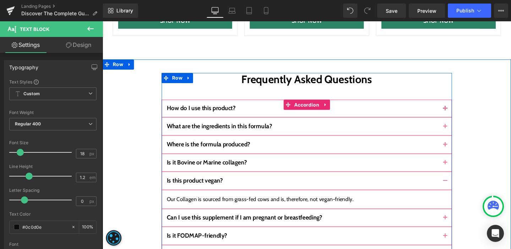
click at [227, 204] on div "​​Our Collagen is sourced from grass-fed cows and is, therefore, not vegan-frie…" at bounding box center [317, 208] width 295 height 9
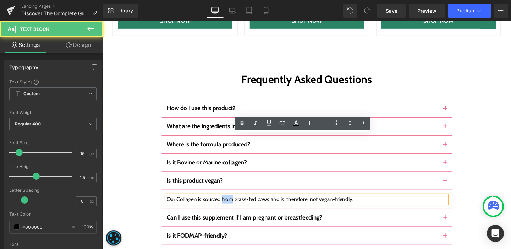
click at [227, 204] on div "​​Our Collagen is sourced from grass-fed cows and is, therefore, not vegan-frie…" at bounding box center [317, 208] width 295 height 9
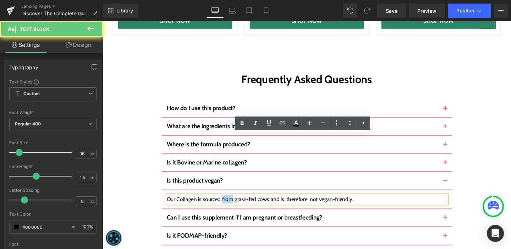
click at [227, 204] on div "​​Our Collagen is sourced from grass-fed cows and is, therefore, not vegan-frie…" at bounding box center [317, 208] width 295 height 9
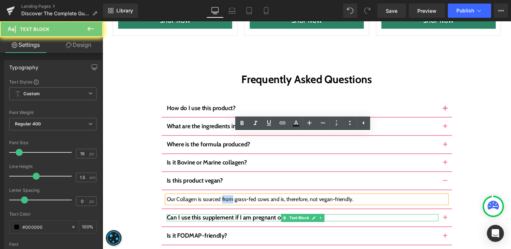
click at [274, 224] on span "Can I use this supplement if I am pregnant or breastfeeding?" at bounding box center [251, 228] width 163 height 8
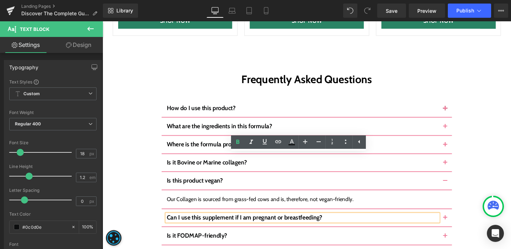
click at [457, 219] on button "button" at bounding box center [463, 228] width 14 height 18
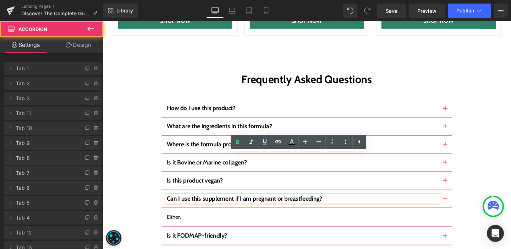
click at [175, 223] on div "Either." at bounding box center [317, 227] width 295 height 9
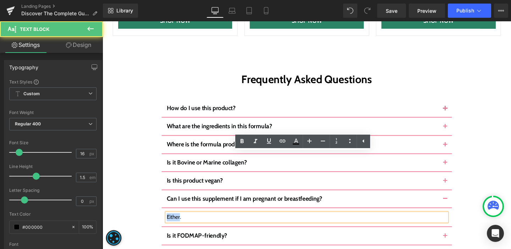
click at [175, 223] on div "Either." at bounding box center [317, 227] width 295 height 9
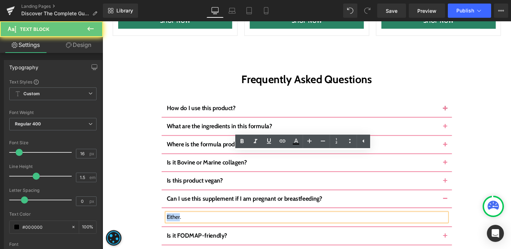
click at [175, 223] on div "Either." at bounding box center [317, 227] width 295 height 9
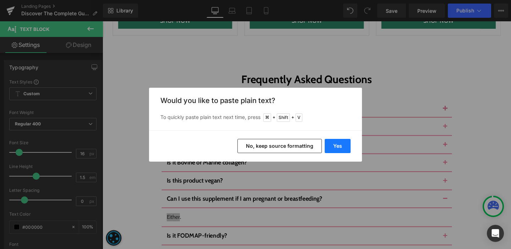
click at [348, 145] on button "Yes" at bounding box center [338, 146] width 26 height 14
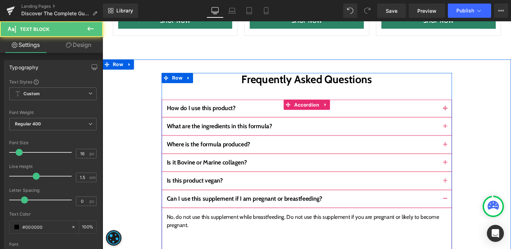
click at [248, 248] on div at bounding box center [317, 252] width 295 height 9
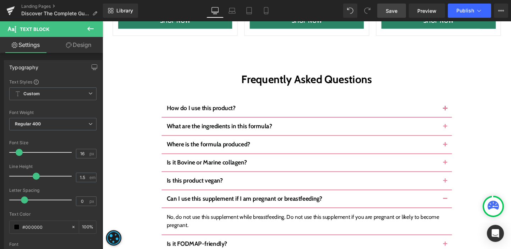
click at [405, 7] on link "Save" at bounding box center [391, 11] width 29 height 14
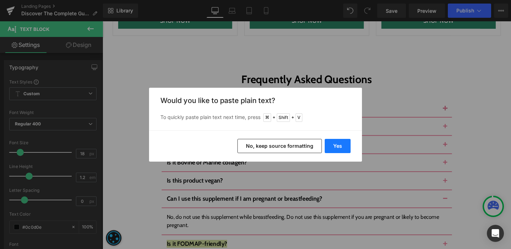
click at [345, 148] on button "Yes" at bounding box center [338, 146] width 26 height 14
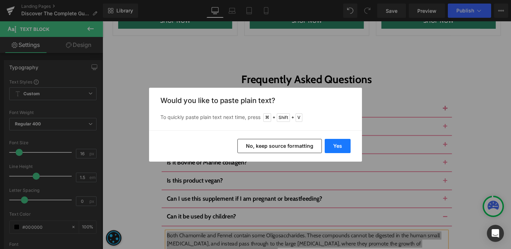
click at [339, 153] on button "Yes" at bounding box center [338, 146] width 26 height 14
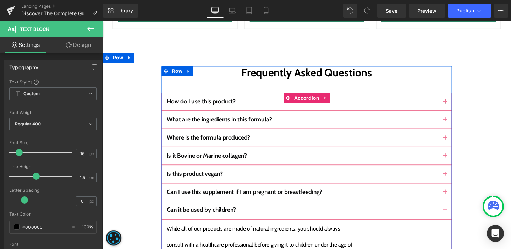
scroll to position [2659, 0]
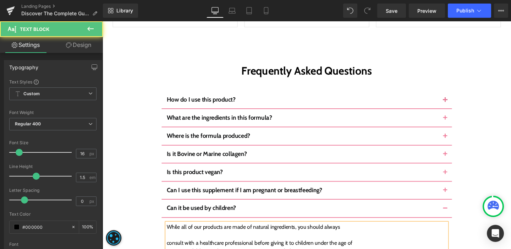
click at [199, 242] on div at bounding box center [317, 246] width 295 height 9
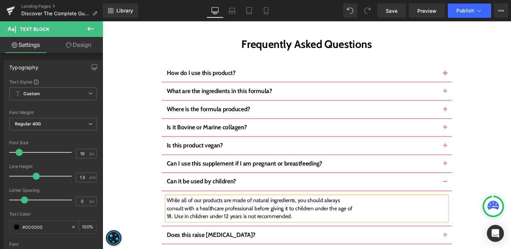
scroll to position [2712, 0]
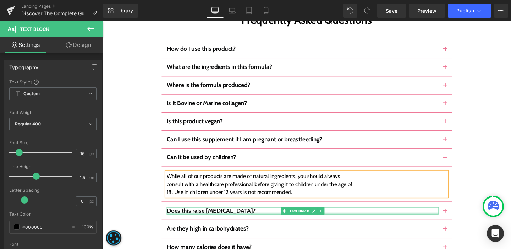
click at [200, 216] on b "Does this raise estrogen?" at bounding box center [216, 220] width 93 height 8
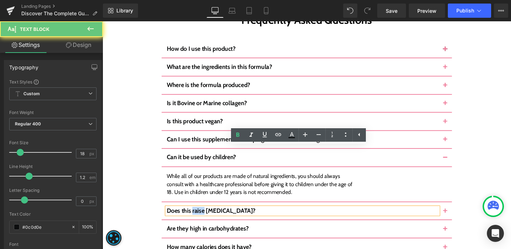
click at [200, 216] on b "Does this raise estrogen?" at bounding box center [216, 220] width 93 height 8
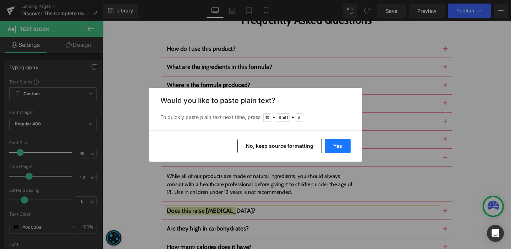
click at [330, 144] on button "Yes" at bounding box center [338, 146] width 26 height 14
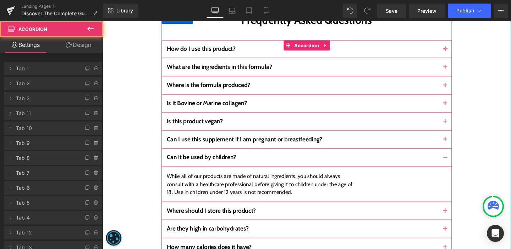
click at [463, 222] on span "button" at bounding box center [463, 222] width 0 height 0
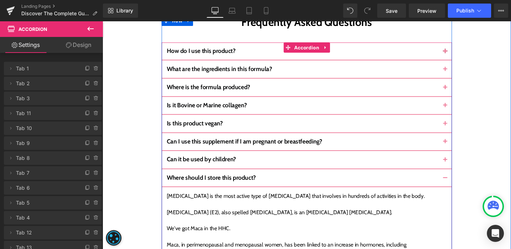
scroll to position [2711, 0]
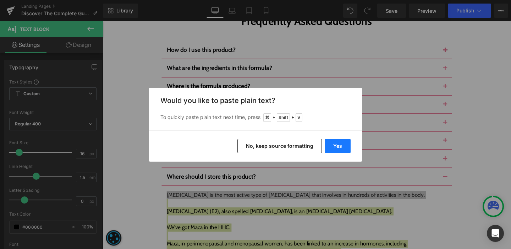
click at [334, 142] on button "Yes" at bounding box center [338, 146] width 26 height 14
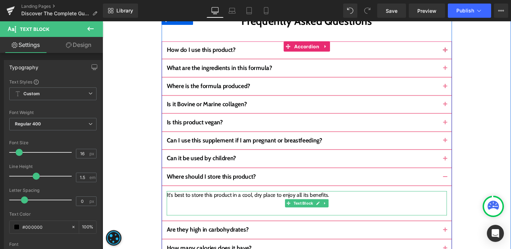
click at [264, 208] on div at bounding box center [317, 212] width 295 height 9
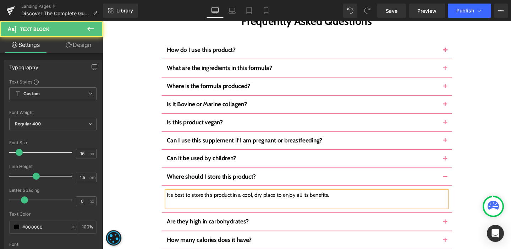
click at [261, 200] on div "It's best to store this product in a cool, dry place to enjoy all its benefits." at bounding box center [317, 208] width 295 height 17
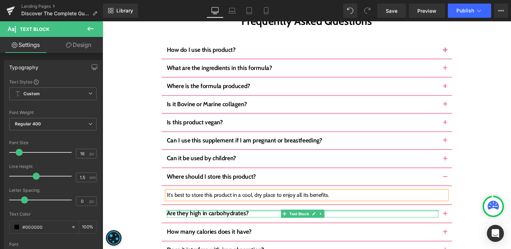
click at [201, 220] on div at bounding box center [313, 221] width 286 height 2
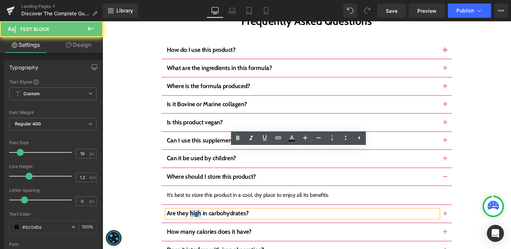
click at [201, 219] on b "Are they high in carbohydrates?" at bounding box center [213, 223] width 86 height 8
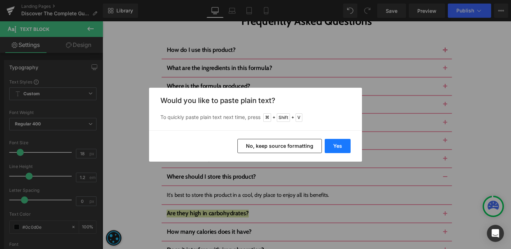
click at [329, 146] on button "Yes" at bounding box center [338, 146] width 26 height 14
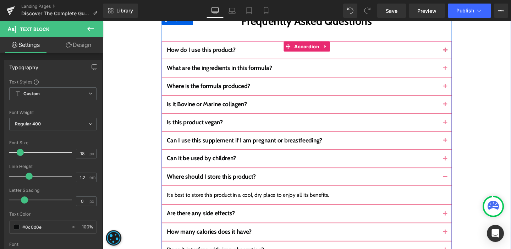
click at [463, 226] on span "button" at bounding box center [463, 226] width 0 height 0
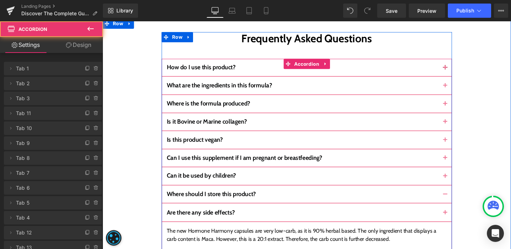
scroll to position [2691, 0]
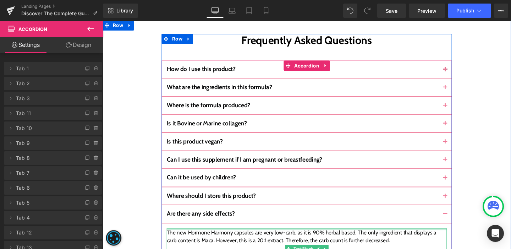
click at [200, 239] on div at bounding box center [317, 240] width 295 height 2
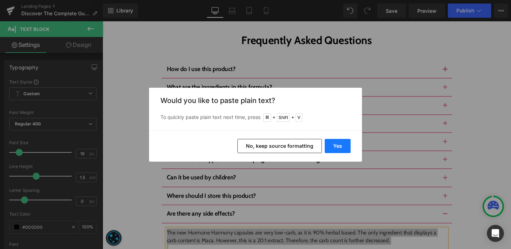
click at [336, 147] on button "Yes" at bounding box center [338, 146] width 26 height 14
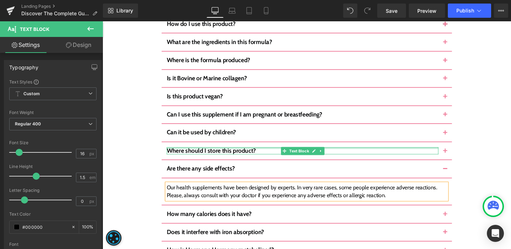
scroll to position [2743, 0]
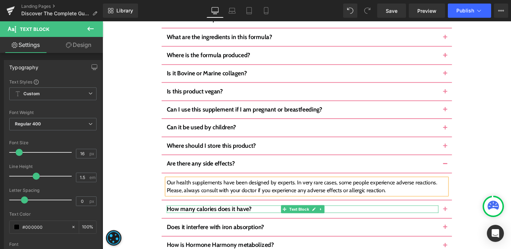
click at [211, 214] on b "How many calories does it have?" at bounding box center [214, 218] width 89 height 8
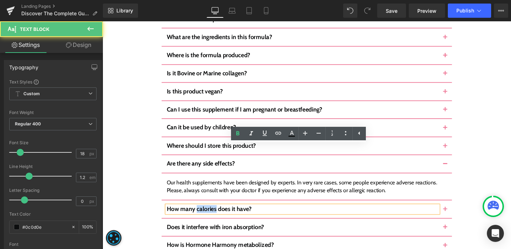
click at [211, 214] on b "How many calories does it have?" at bounding box center [214, 218] width 89 height 8
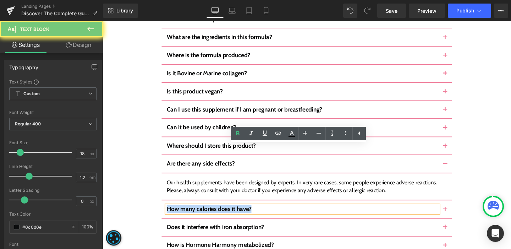
click at [211, 214] on b "How many calories does it have?" at bounding box center [214, 218] width 89 height 8
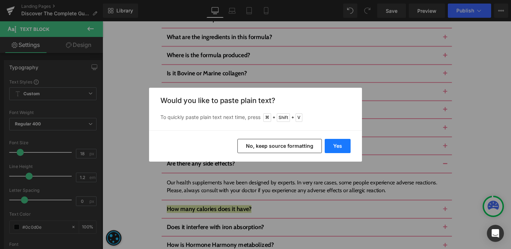
click at [330, 145] on button "Yes" at bounding box center [338, 146] width 26 height 14
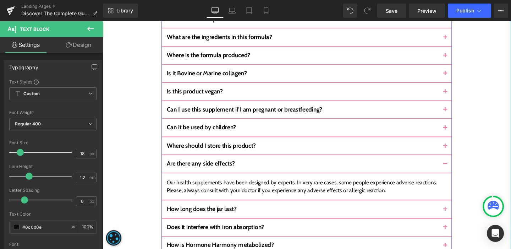
click at [456, 209] on button "button" at bounding box center [463, 218] width 14 height 18
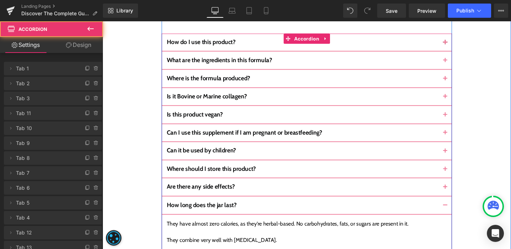
scroll to position [2715, 0]
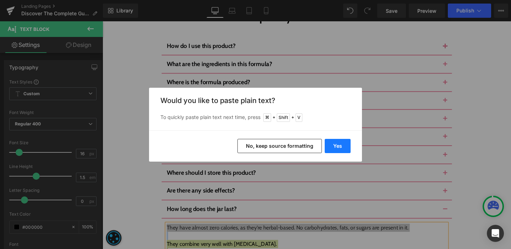
click at [326, 145] on button "Yes" at bounding box center [338, 146] width 26 height 14
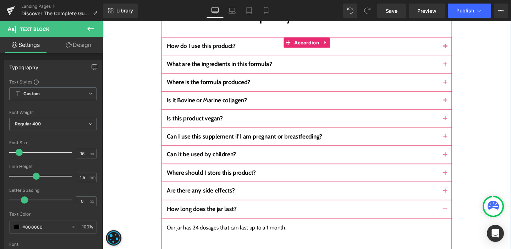
click at [221, 229] on article "Our jar has 24 dosages that can last up to a 1 month. Text Block" at bounding box center [317, 247] width 305 height 37
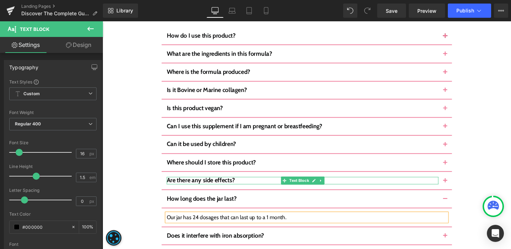
scroll to position [2726, 0]
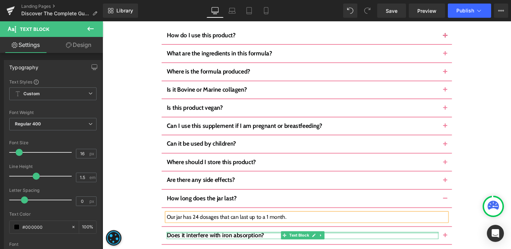
click at [214, 242] on div at bounding box center [313, 243] width 286 height 2
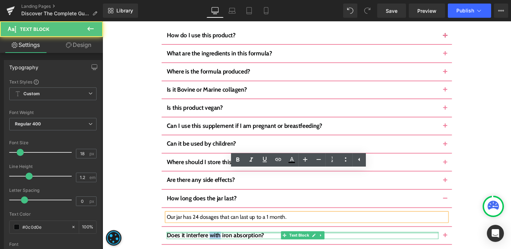
click at [214, 242] on b "Does it interfere with iron absorption?" at bounding box center [221, 246] width 102 height 8
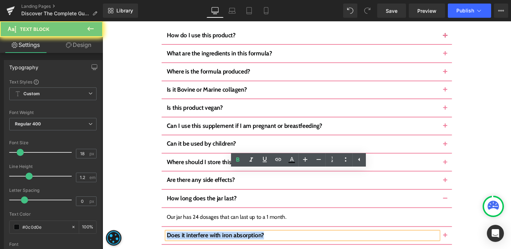
click at [214, 242] on b "Does it interfere with iron absorption?" at bounding box center [221, 246] width 102 height 8
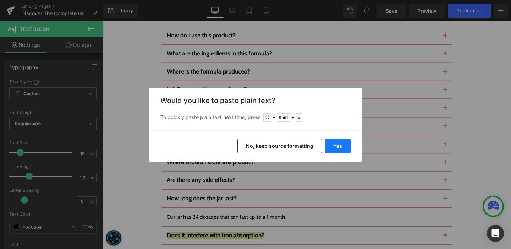
click at [336, 144] on button "Yes" at bounding box center [338, 146] width 26 height 14
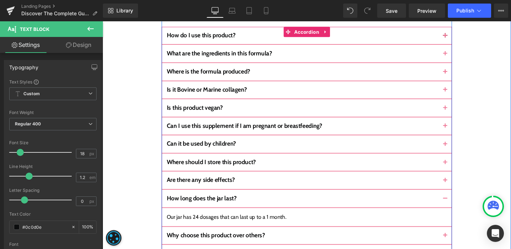
click at [456, 237] on button "button" at bounding box center [463, 246] width 14 height 18
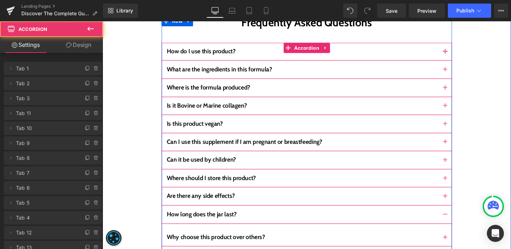
scroll to position [2706, 0]
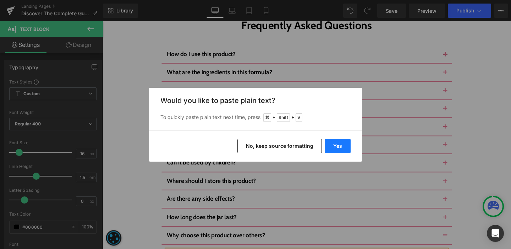
click at [343, 146] on button "Yes" at bounding box center [338, 146] width 26 height 14
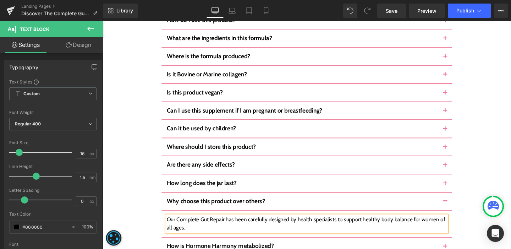
scroll to position [2800, 0]
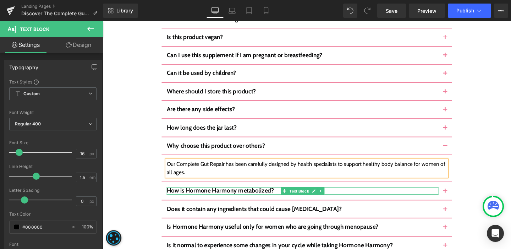
click at [196, 195] on b "How is Hormone Harmony metabolized?" at bounding box center [226, 199] width 112 height 8
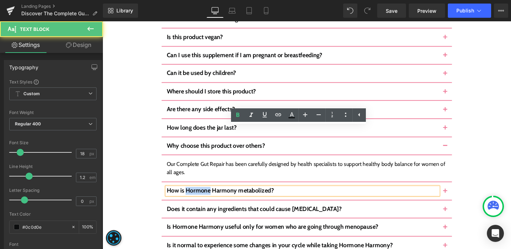
click at [196, 195] on b "How is Hormone Harmony metabolized?" at bounding box center [226, 199] width 112 height 8
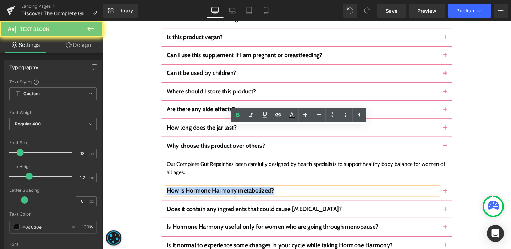
click at [196, 195] on b "How is Hormone Harmony metabolized?" at bounding box center [226, 199] width 112 height 8
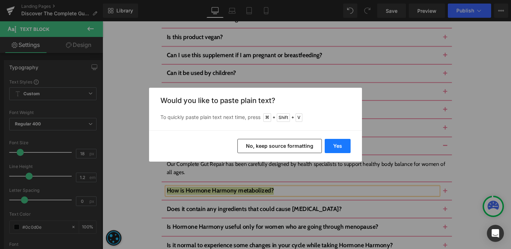
click at [329, 152] on button "Yes" at bounding box center [338, 146] width 26 height 14
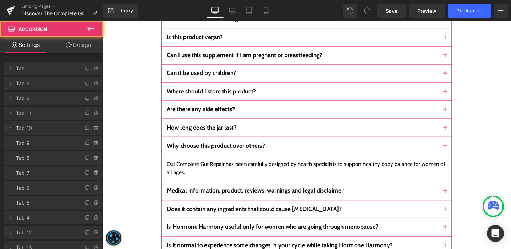
click at [457, 190] on button "button" at bounding box center [463, 199] width 14 height 18
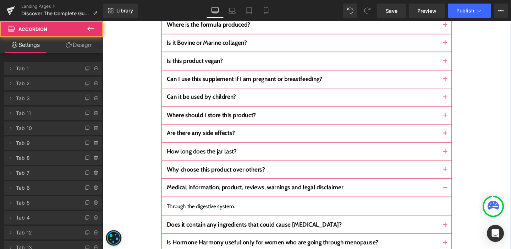
scroll to position [2772, 0]
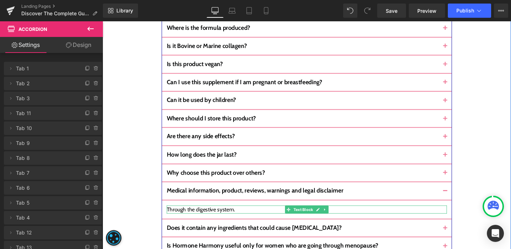
click at [213, 215] on div "Through the digestive system." at bounding box center [317, 219] width 295 height 9
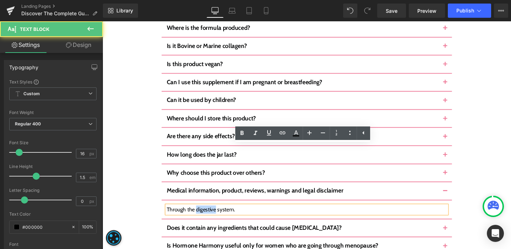
click at [213, 215] on div "Through the digestive system." at bounding box center [317, 219] width 295 height 9
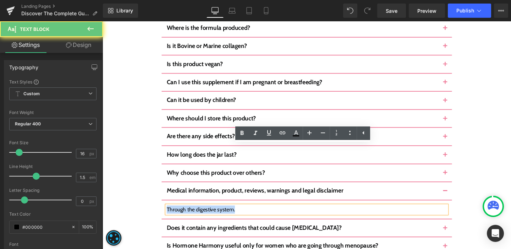
click at [213, 215] on div "Through the digestive system." at bounding box center [317, 219] width 295 height 9
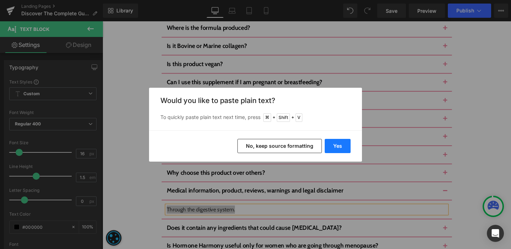
click at [345, 149] on button "Yes" at bounding box center [338, 146] width 26 height 14
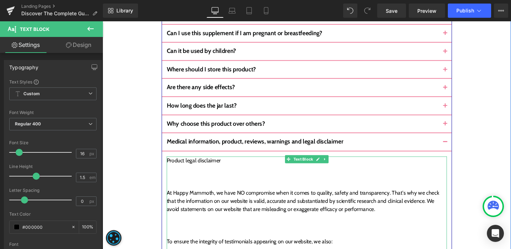
scroll to position [2829, 0]
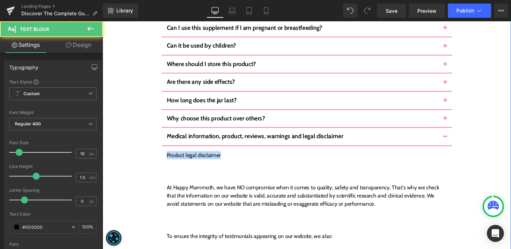
drag, startPoint x: 241, startPoint y: 101, endPoint x: 157, endPoint y: 99, distance: 83.8
click at [157, 99] on div "Frequently Asked Questions Heading How do I use this product? Text Block As it …" at bounding box center [317, 250] width 415 height 708
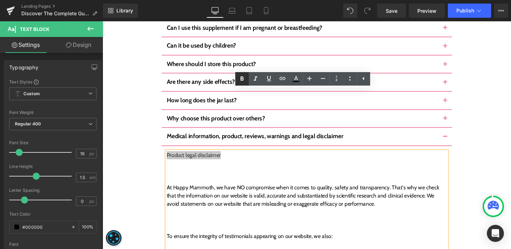
click at [245, 81] on icon at bounding box center [242, 79] width 9 height 9
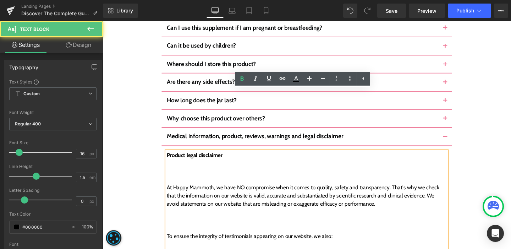
click at [193, 183] on div at bounding box center [317, 187] width 295 height 9
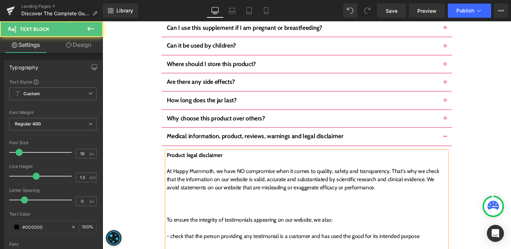
click at [191, 217] on div at bounding box center [317, 221] width 295 height 9
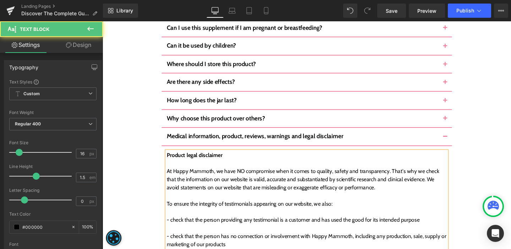
click at [189, 217] on div at bounding box center [317, 221] width 295 height 9
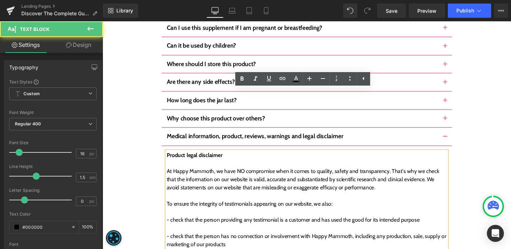
click at [191, 234] on div at bounding box center [317, 238] width 295 height 9
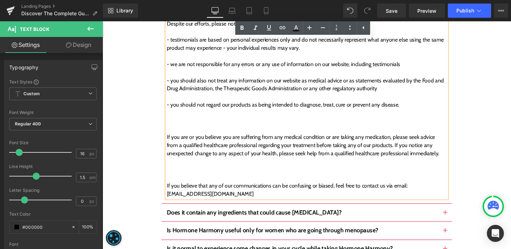
scroll to position [3113, 0]
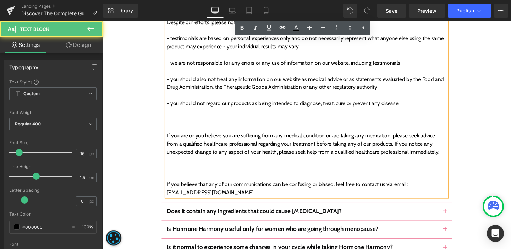
click at [183, 180] on div at bounding box center [317, 184] width 295 height 9
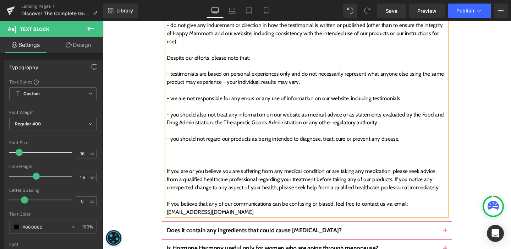
scroll to position [3071, 0]
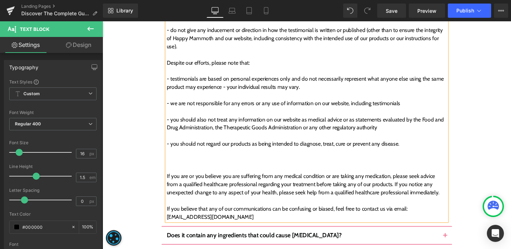
click at [180, 171] on div at bounding box center [317, 175] width 295 height 9
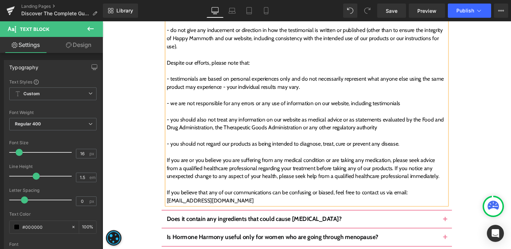
click at [179, 137] on div at bounding box center [317, 141] width 295 height 9
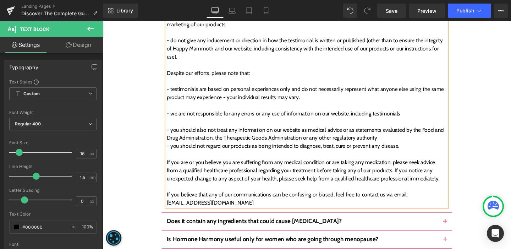
scroll to position [3051, 0]
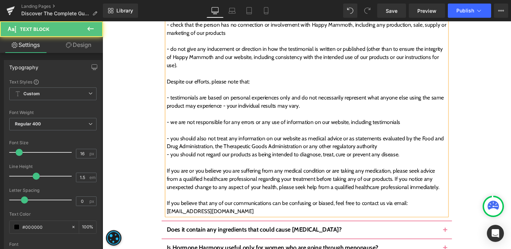
click at [178, 132] on div at bounding box center [317, 136] width 295 height 9
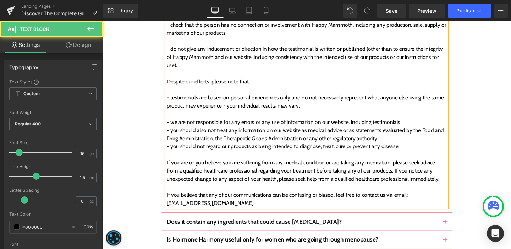
click at [177, 115] on div at bounding box center [317, 119] width 295 height 9
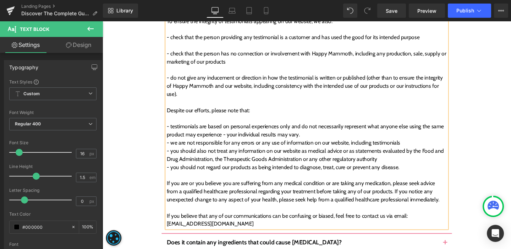
scroll to position [3013, 0]
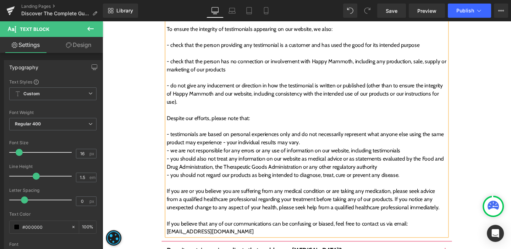
click at [185, 127] on div at bounding box center [317, 131] width 295 height 9
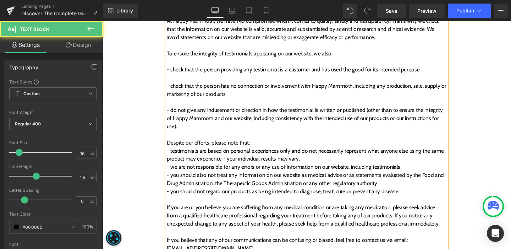
scroll to position [2986, 0]
click at [185, 137] on div at bounding box center [317, 141] width 295 height 9
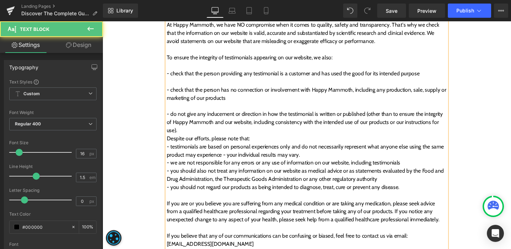
scroll to position [2976, 0]
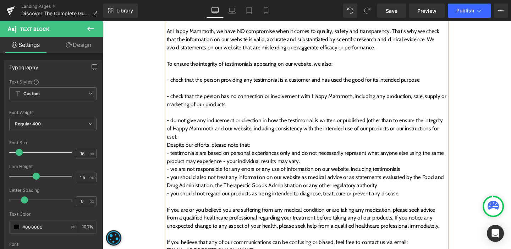
click at [177, 113] on div at bounding box center [317, 117] width 295 height 9
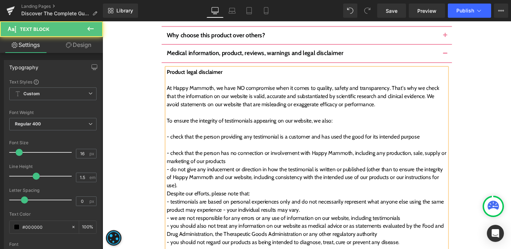
scroll to position [2851, 0]
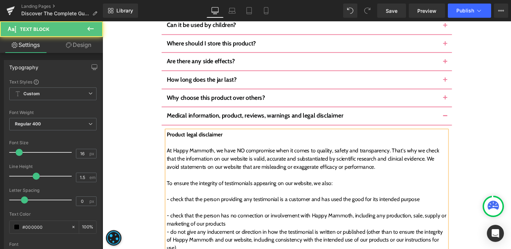
click at [177, 213] on div at bounding box center [317, 217] width 295 height 9
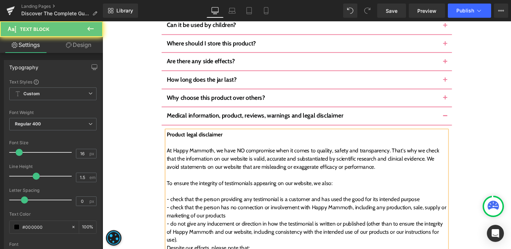
click at [174, 196] on div at bounding box center [317, 200] width 295 height 9
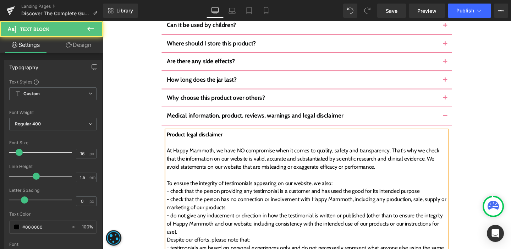
click at [174, 178] on div at bounding box center [317, 182] width 295 height 9
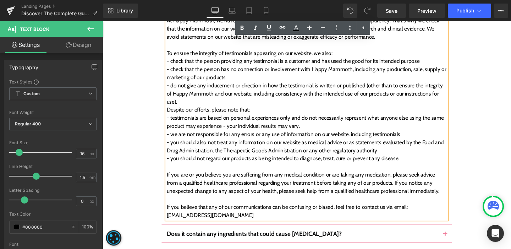
scroll to position [2993, 0]
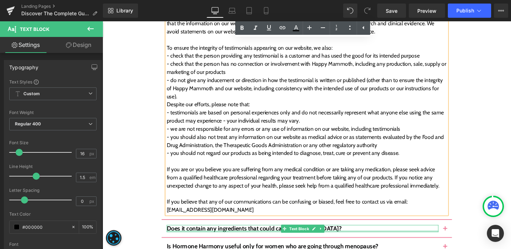
click at [200, 235] on b "Does it contain any ingredients that could cause [MEDICAL_DATA]?" at bounding box center [262, 239] width 184 height 8
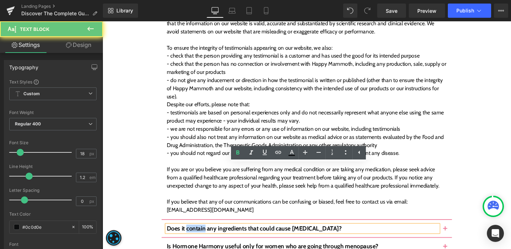
click at [200, 235] on b "Does it contain any ingredients that could cause [MEDICAL_DATA]?" at bounding box center [262, 239] width 184 height 8
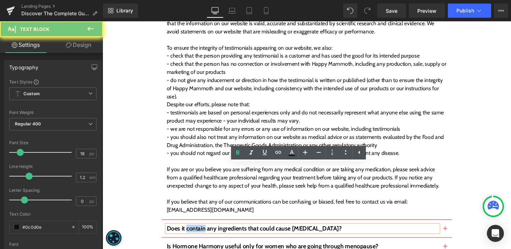
click at [200, 235] on b "Does it contain any ingredients that could cause [MEDICAL_DATA]?" at bounding box center [262, 239] width 184 height 8
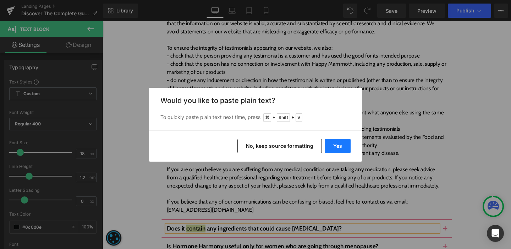
click at [337, 143] on button "Yes" at bounding box center [338, 146] width 26 height 14
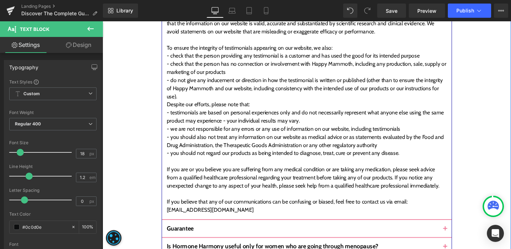
click at [458, 230] on button "button" at bounding box center [463, 239] width 14 height 18
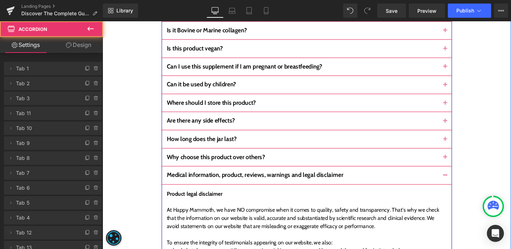
scroll to position [2752, 0]
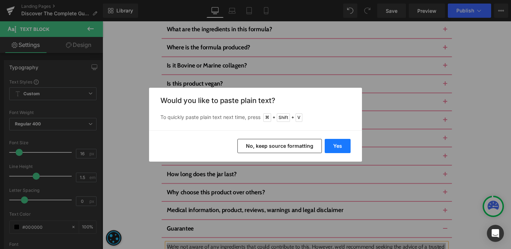
click at [339, 148] on button "Yes" at bounding box center [338, 146] width 26 height 14
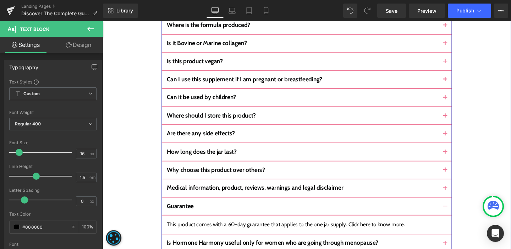
scroll to position [2778, 0]
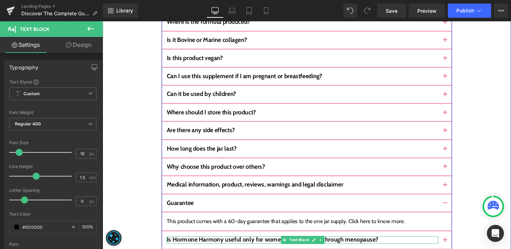
click at [239, 247] on b "Is Hormone Harmony useful only for women who are going through menopause?" at bounding box center [281, 251] width 222 height 8
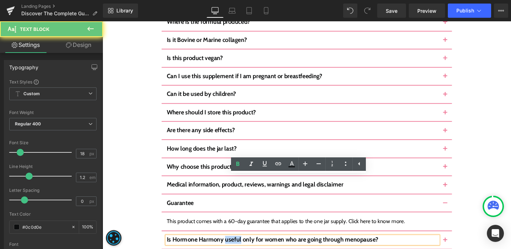
click at [239, 247] on b "Is Hormone Harmony useful only for women who are going through menopause?" at bounding box center [281, 251] width 222 height 8
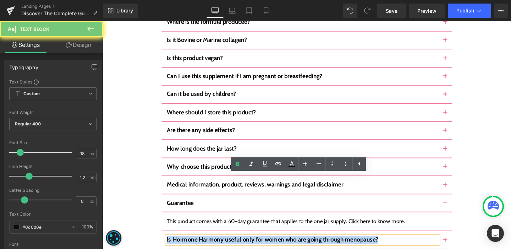
click at [239, 247] on b "Is Hormone Harmony useful only for women who are going through menopause?" at bounding box center [281, 251] width 222 height 8
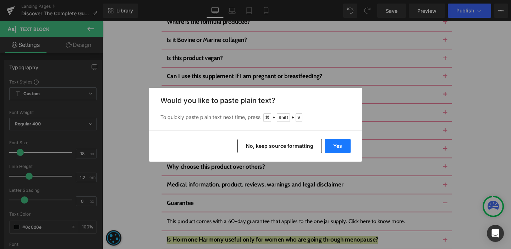
click at [325, 147] on button "Yes" at bounding box center [338, 146] width 26 height 14
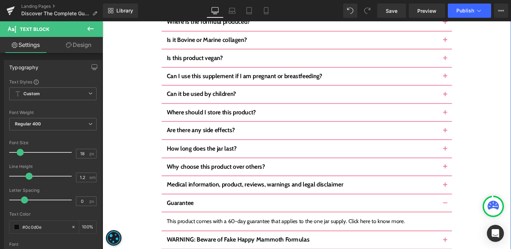
click at [458, 242] on button "button" at bounding box center [463, 251] width 14 height 18
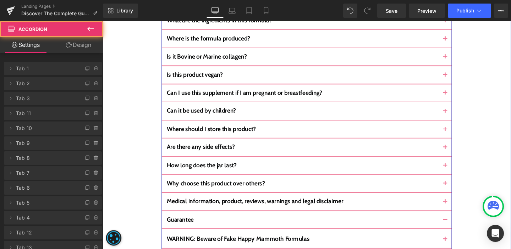
scroll to position [2759, 0]
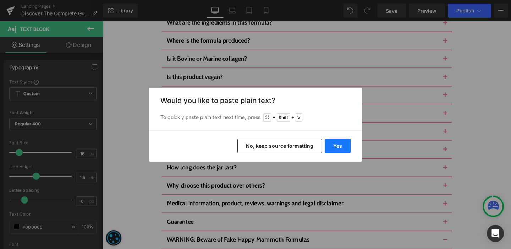
click at [346, 149] on button "Yes" at bounding box center [338, 146] width 26 height 14
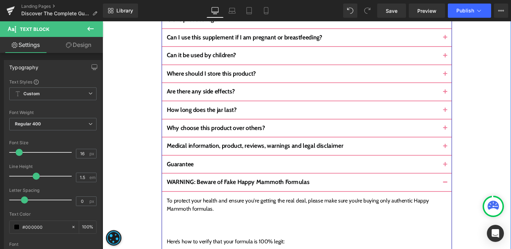
scroll to position [2827, 0]
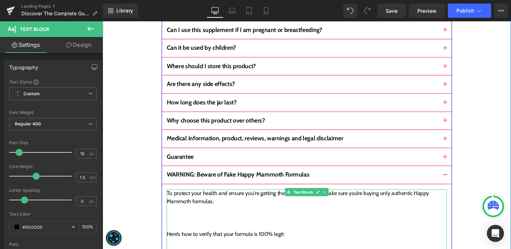
click at [172, 232] on div at bounding box center [317, 236] width 295 height 9
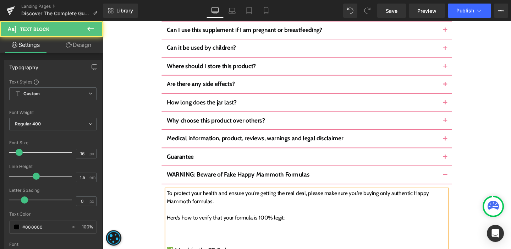
click at [176, 248] on div at bounding box center [317, 253] width 295 height 9
click at [175, 248] on div at bounding box center [317, 253] width 295 height 9
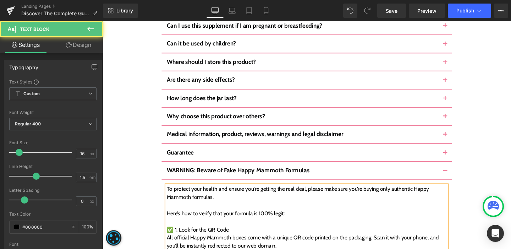
scroll to position [2837, 0]
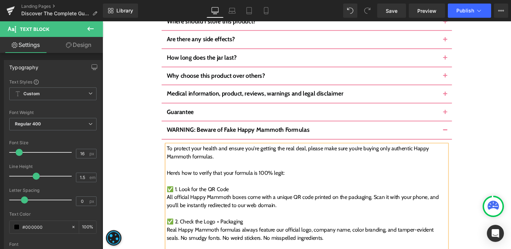
scroll to position [2877, 0]
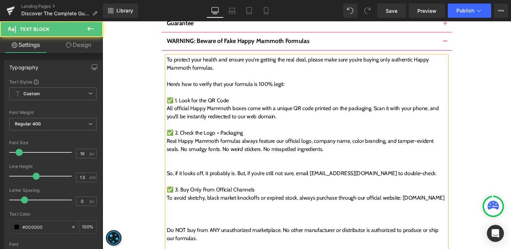
scroll to position [2968, 0]
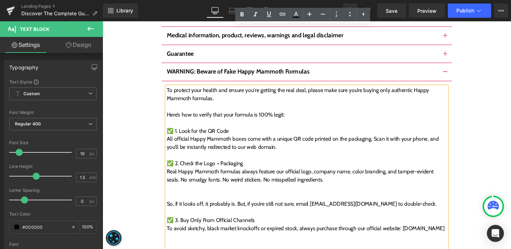
scroll to position [2941, 0]
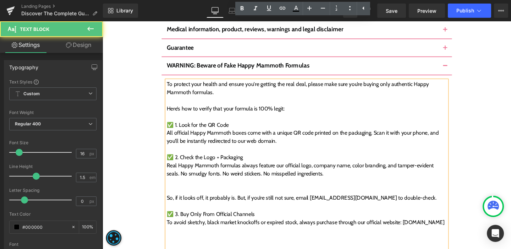
click at [186, 194] on div at bounding box center [317, 198] width 295 height 9
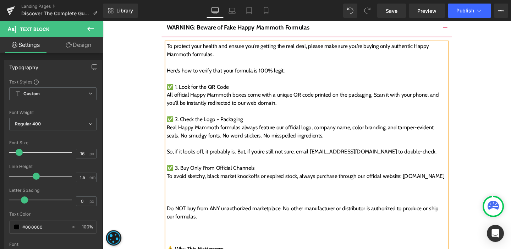
scroll to position [2982, 0]
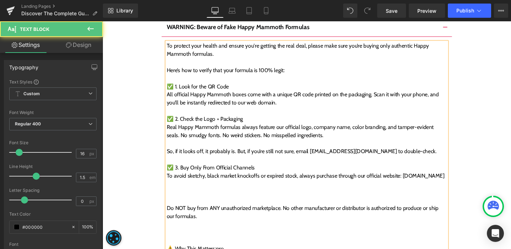
click at [179, 205] on div at bounding box center [317, 209] width 295 height 9
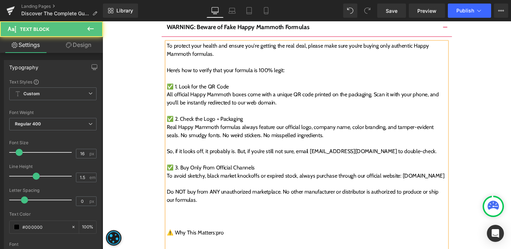
click at [181, 230] on div at bounding box center [317, 234] width 295 height 9
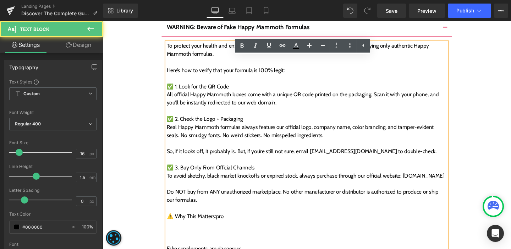
click at [177, 247] on div at bounding box center [317, 251] width 295 height 9
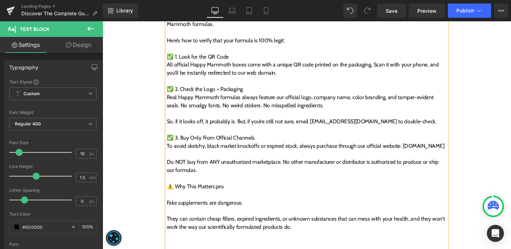
scroll to position [3028, 0]
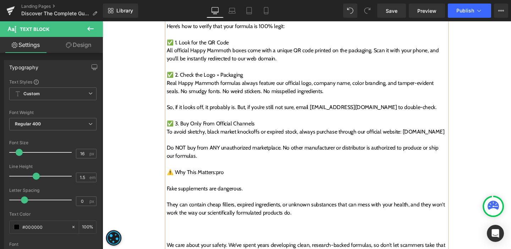
click at [182, 244] on div at bounding box center [317, 248] width 295 height 9
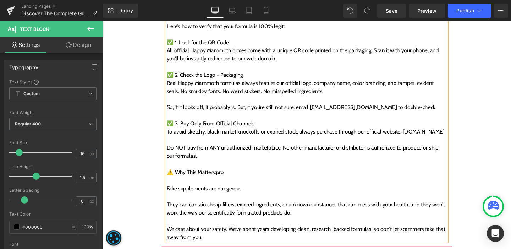
scroll to position [3027, 0]
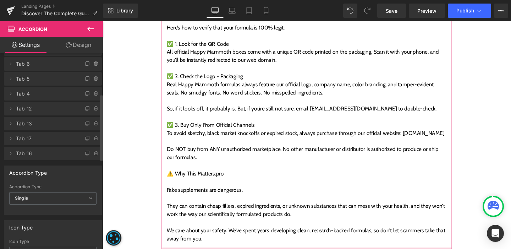
scroll to position [121, 0]
click at [94, 156] on icon at bounding box center [96, 156] width 6 height 6
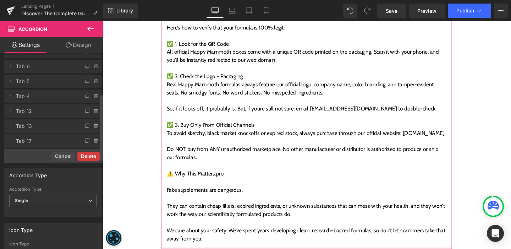
click at [92, 157] on button "Delete" at bounding box center [88, 156] width 22 height 9
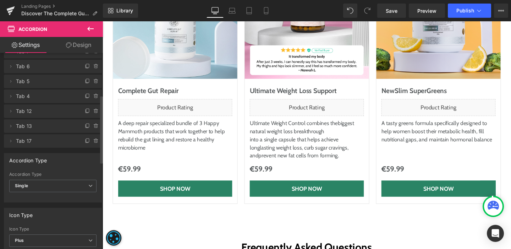
scroll to position [2472, 0]
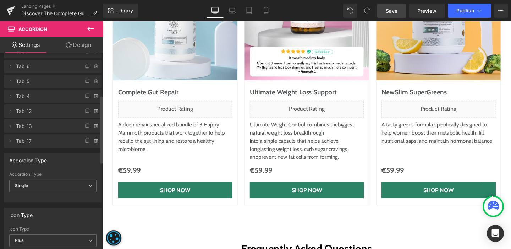
click at [394, 10] on span "Save" at bounding box center [392, 10] width 12 height 7
click at [396, 15] on link "Save" at bounding box center [391, 11] width 29 height 14
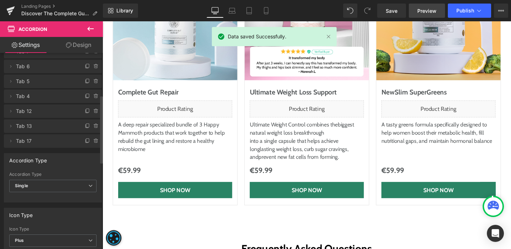
click at [421, 11] on span "Preview" at bounding box center [426, 10] width 19 height 7
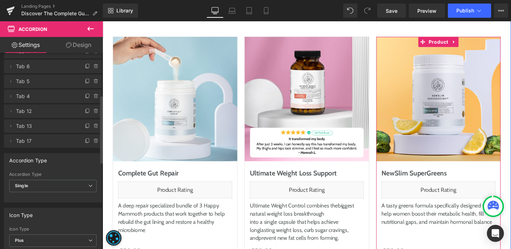
scroll to position [2265, 0]
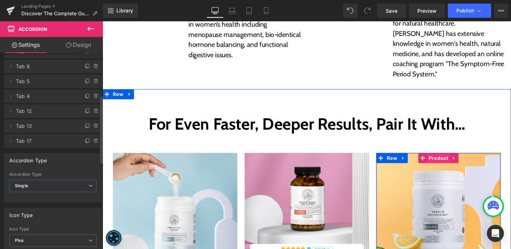
click at [462, 160] on span "Product" at bounding box center [456, 165] width 24 height 11
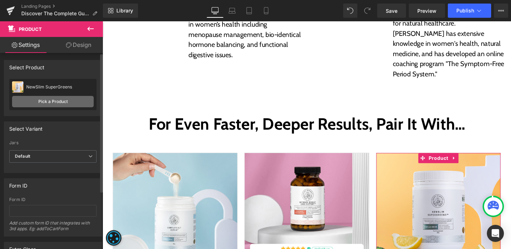
click at [43, 103] on link "Pick a Product" at bounding box center [53, 101] width 82 height 11
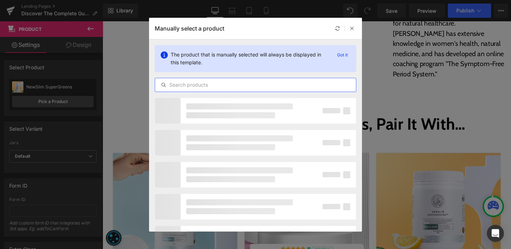
click at [209, 86] on input "text" at bounding box center [255, 85] width 201 height 9
paste input "omplete Belly Reset"
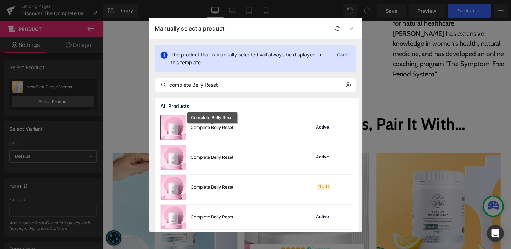
type input "complete Belly Reset"
click at [225, 129] on div "Complete Belly Reset" at bounding box center [212, 127] width 43 height 6
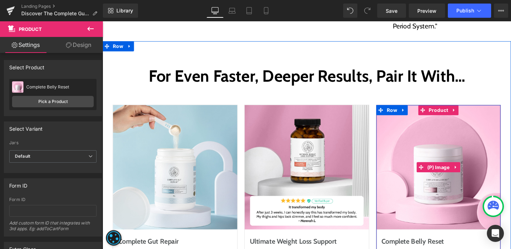
scroll to position [2387, 0]
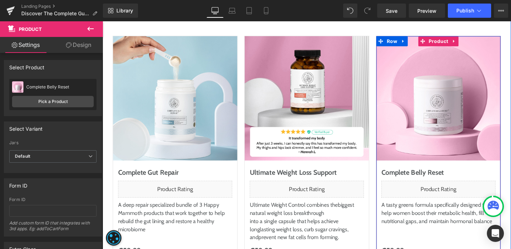
click at [459, 210] on p "A tasty greens formula specifically designed to help women boost their metaboli…" at bounding box center [456, 223] width 120 height 26
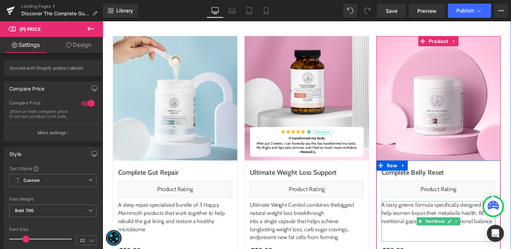
click at [464, 210] on p "A tasty greens formula specifically designed to help women boost their metaboli…" at bounding box center [456, 223] width 120 height 26
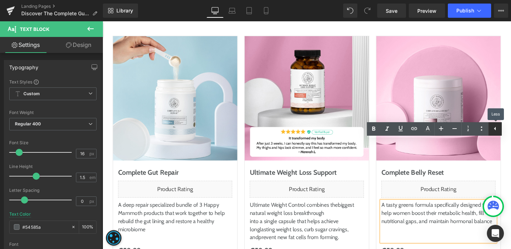
click at [494, 129] on icon at bounding box center [495, 128] width 9 height 9
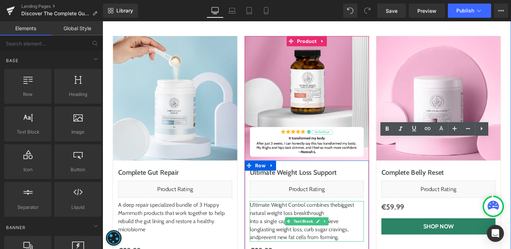
click at [340, 236] on span "lasting weight loss, curb sugar cravings, and" at bounding box center [309, 243] width 104 height 15
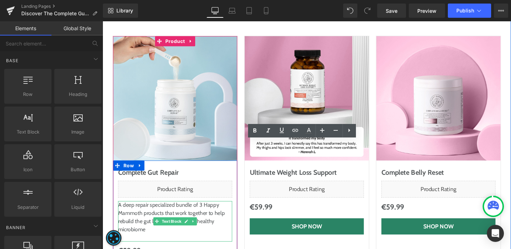
click at [200, 210] on p "A deep repair specialized bundle of 3 Happy Mammoth products that work together…" at bounding box center [179, 227] width 120 height 34
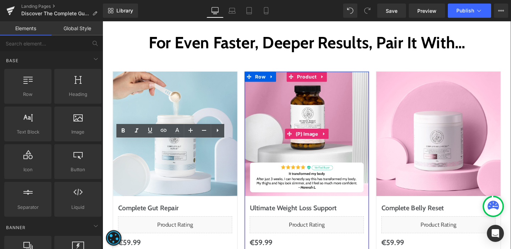
scroll to position [2260, 0]
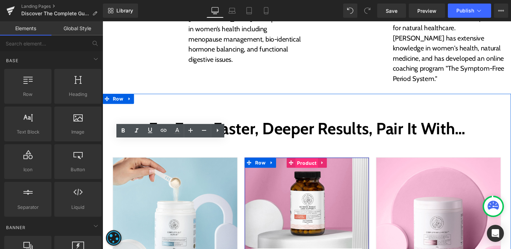
click at [324, 165] on span "Product" at bounding box center [317, 170] width 24 height 11
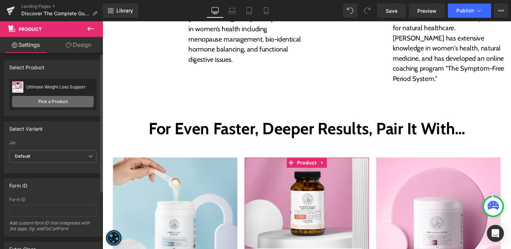
click at [39, 101] on link "Pick a Product" at bounding box center [53, 101] width 82 height 11
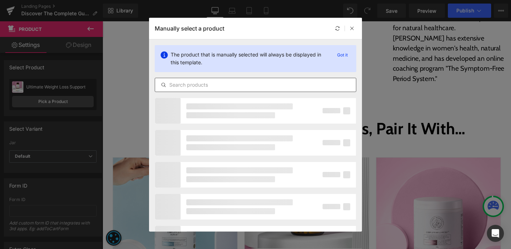
click at [197, 84] on input "text" at bounding box center [255, 85] width 201 height 9
paste input "Hormone Harmony Plus"
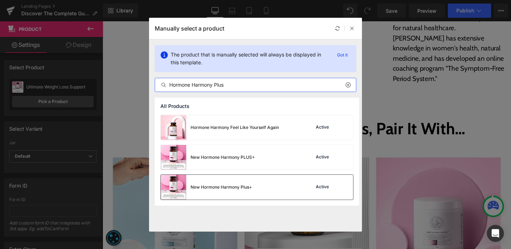
type input "Hormone Harmony Plus"
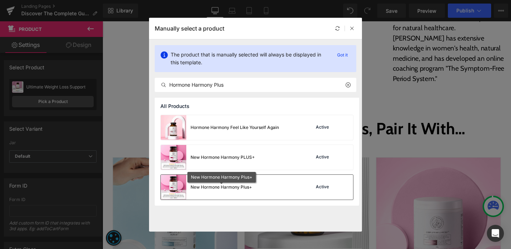
click at [237, 188] on div "New Hormone Harmony Plus+" at bounding box center [221, 187] width 61 height 6
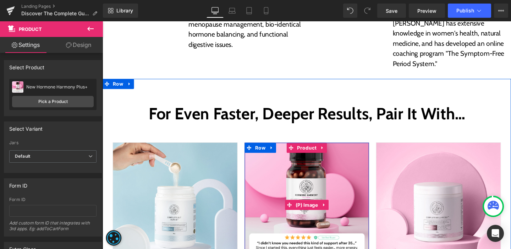
scroll to position [2287, 0]
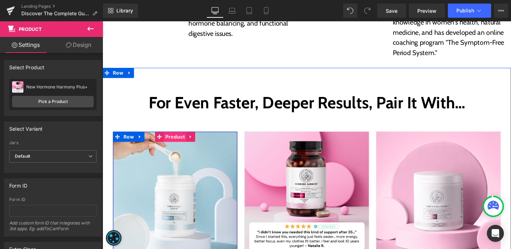
click at [183, 137] on span "Product" at bounding box center [179, 142] width 24 height 11
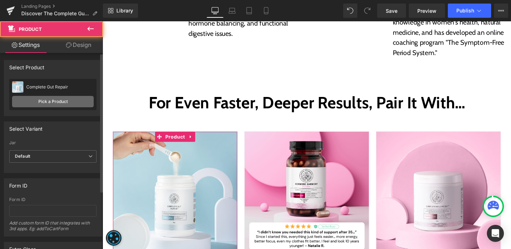
click at [55, 98] on link "Pick a Product" at bounding box center [53, 101] width 82 height 11
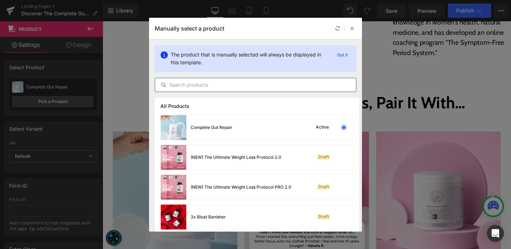
click at [204, 84] on input "text" at bounding box center [255, 85] width 201 height 9
paste input "Hormone Harmony"
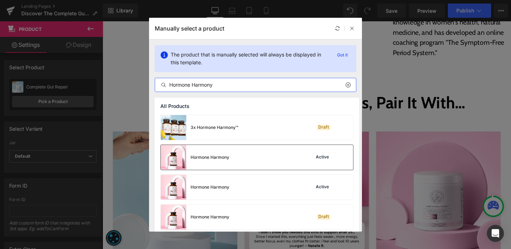
type input "Hormone Harmony"
click at [218, 154] on div "Hormone Harmony" at bounding box center [210, 157] width 39 height 6
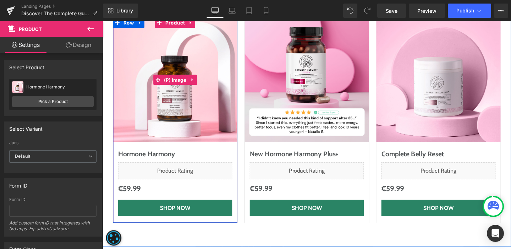
scroll to position [2408, 0]
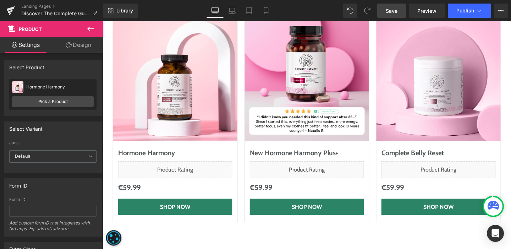
click at [387, 10] on span "Save" at bounding box center [392, 10] width 12 height 7
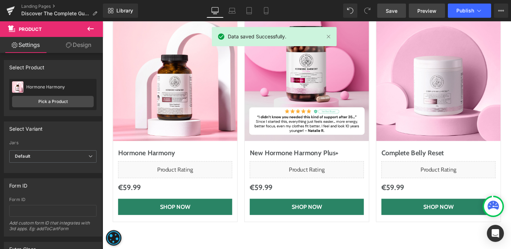
click at [418, 16] on link "Preview" at bounding box center [427, 11] width 36 height 14
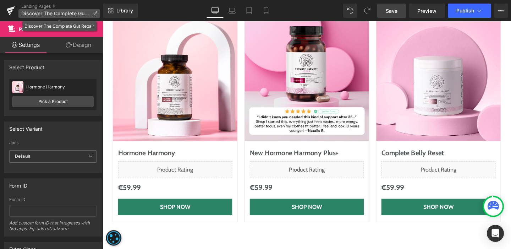
click at [92, 13] on icon at bounding box center [94, 13] width 5 height 5
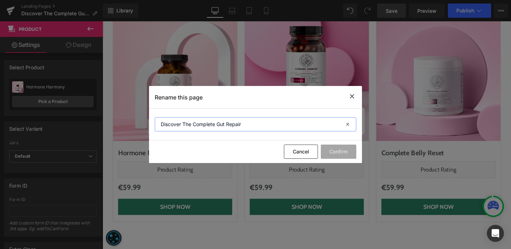
click at [192, 123] on input "Discover The Complete Gut Repair" at bounding box center [256, 124] width 202 height 14
click at [303, 148] on button "Cancel" at bounding box center [301, 151] width 34 height 14
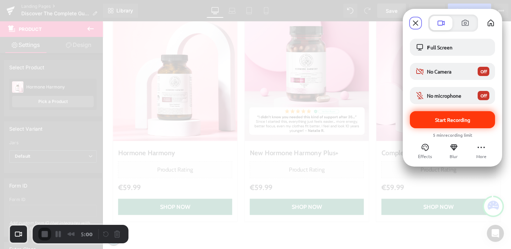
click at [432, 120] on span "Start Recording" at bounding box center [453, 119] width 74 height 6
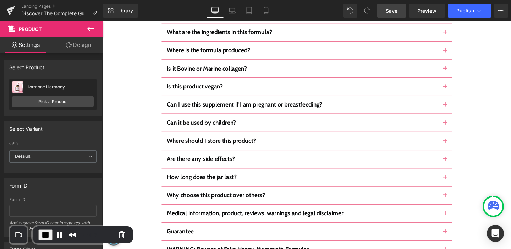
scroll to position [2800, 0]
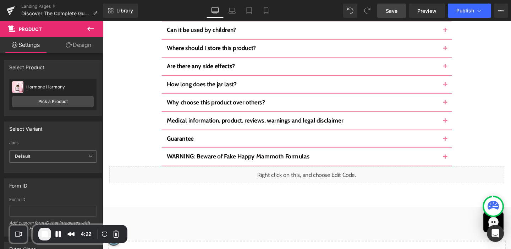
click at [394, 9] on span "Save" at bounding box center [392, 10] width 12 height 7
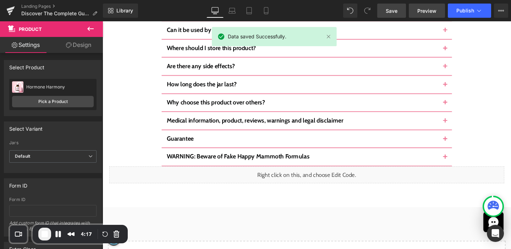
click at [418, 14] on span "Preview" at bounding box center [426, 10] width 19 height 7
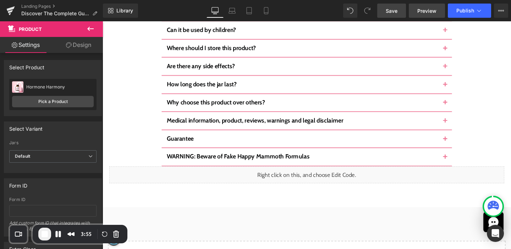
click at [420, 10] on span "Preview" at bounding box center [426, 10] width 19 height 7
